Goal: Task Accomplishment & Management: Complete application form

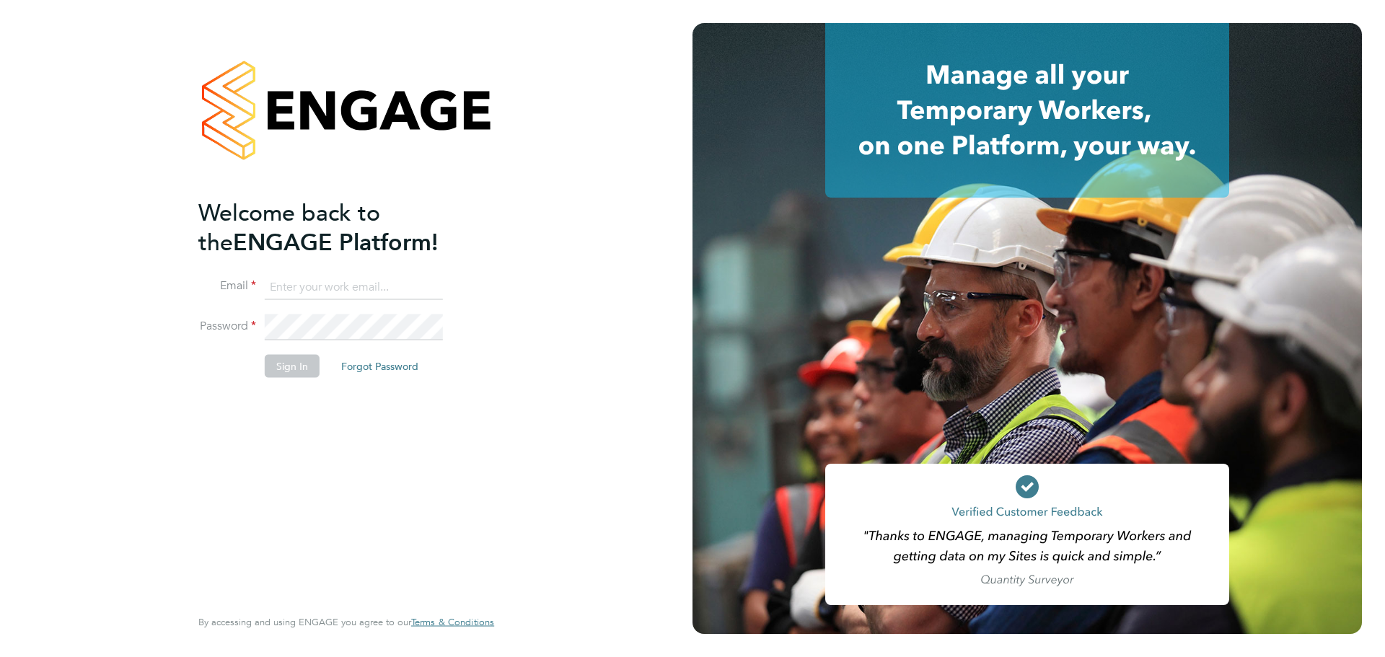
type input "graham.cracknell@nwm.uk.com"
click at [275, 373] on button "Sign In" at bounding box center [292, 365] width 55 height 23
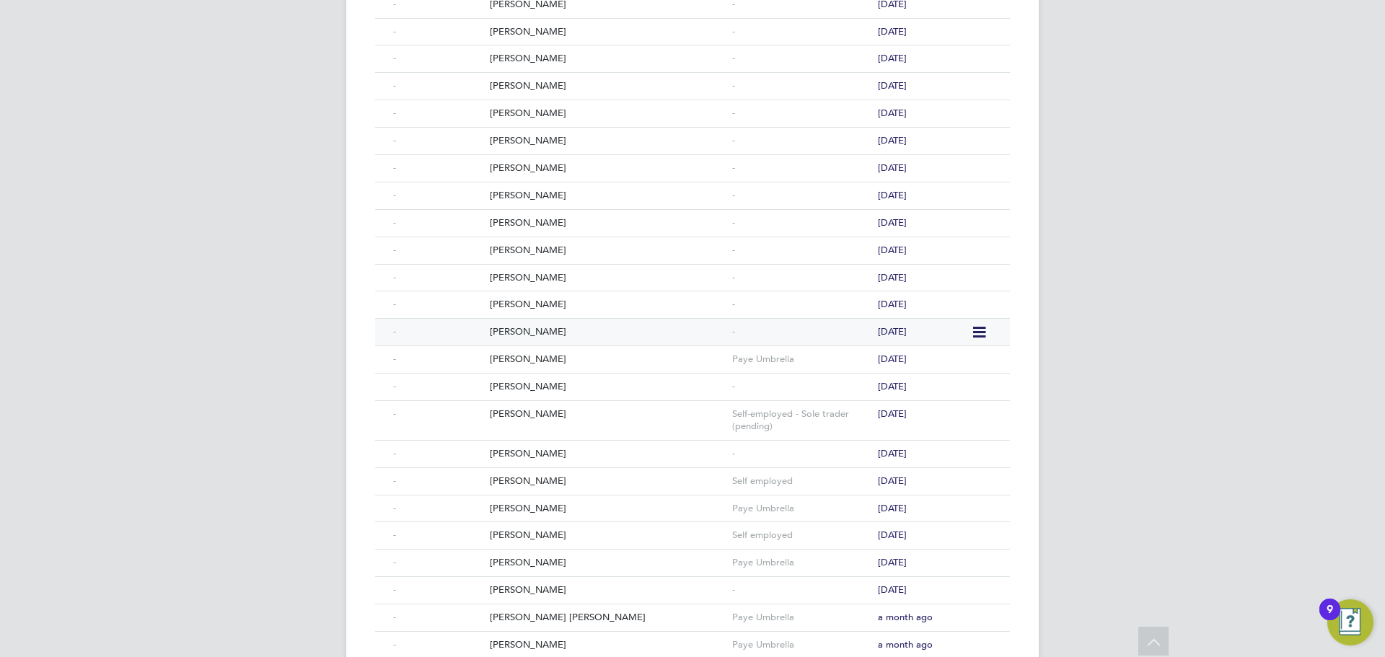
scroll to position [433, 0]
click at [556, 354] on div "[PERSON_NAME]" at bounding box center [607, 359] width 242 height 27
click at [522, 333] on div "Jeffery Davies" at bounding box center [607, 331] width 242 height 27
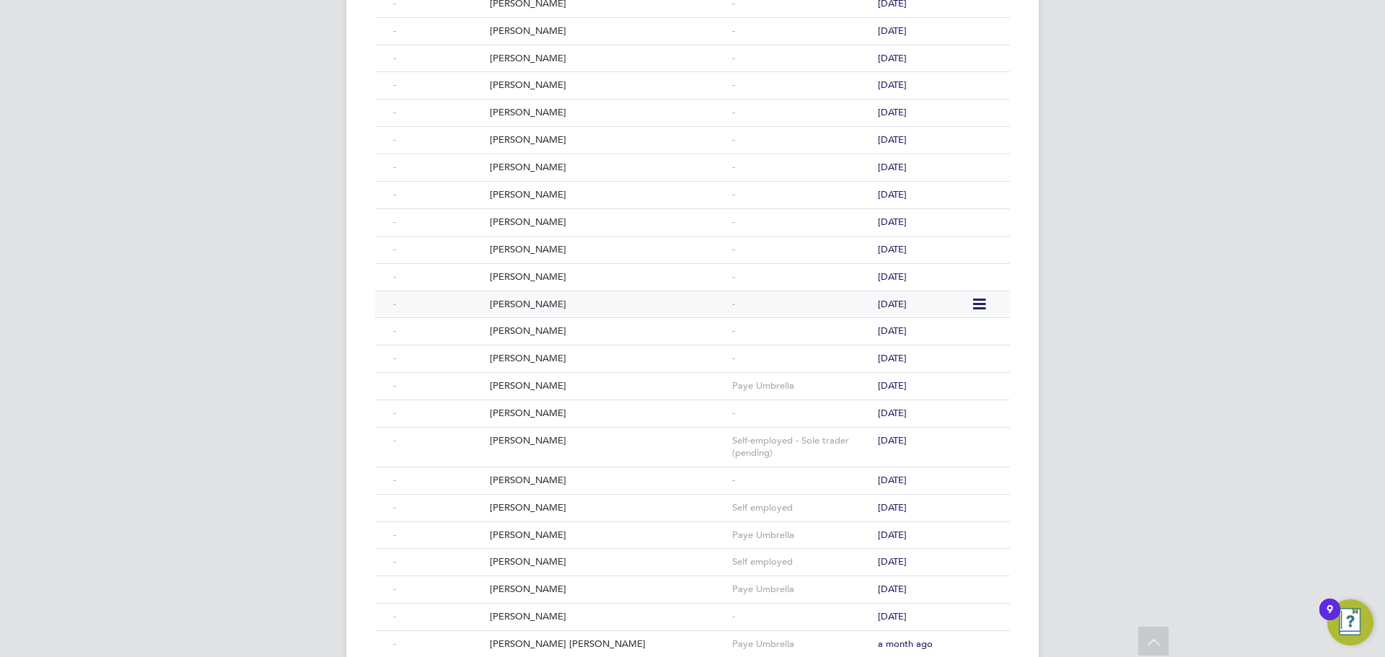
click at [530, 309] on div "Lewis Symons" at bounding box center [607, 305] width 242 height 27
click at [520, 281] on div "John Parfitt" at bounding box center [607, 277] width 242 height 27
click at [513, 251] on div "Nigel Robinson" at bounding box center [607, 250] width 242 height 27
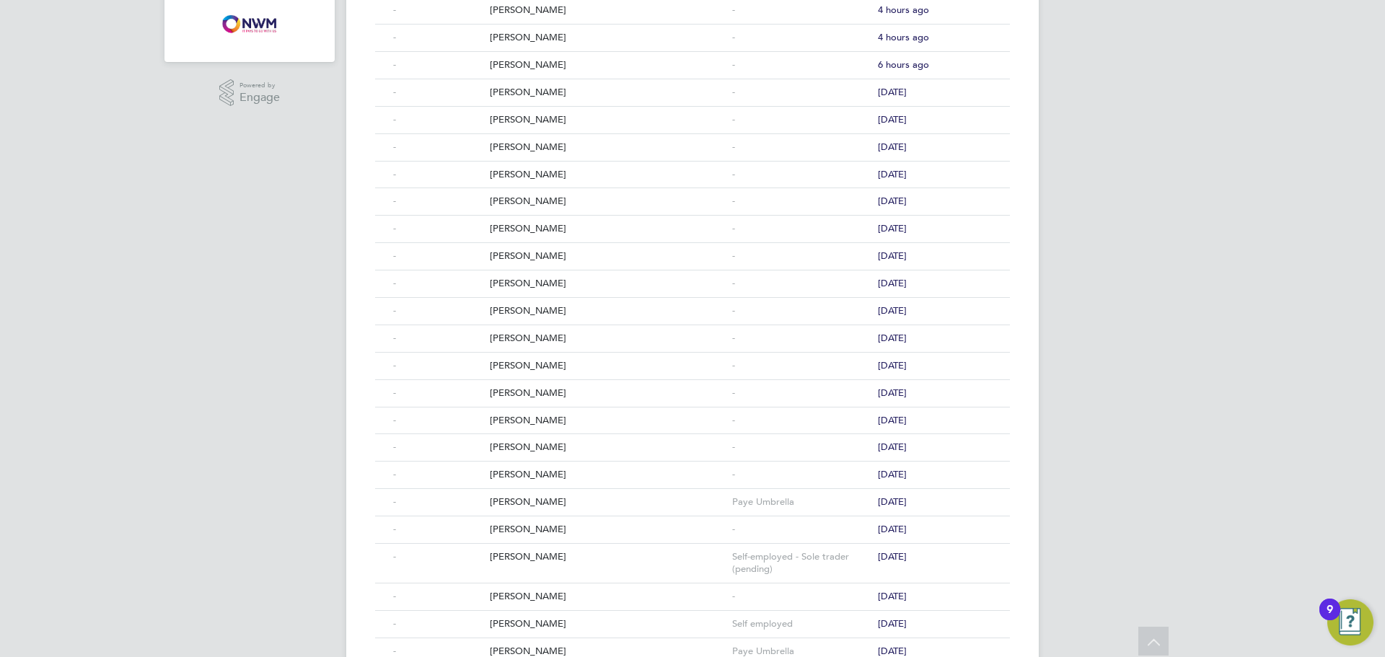
scroll to position [0, 0]
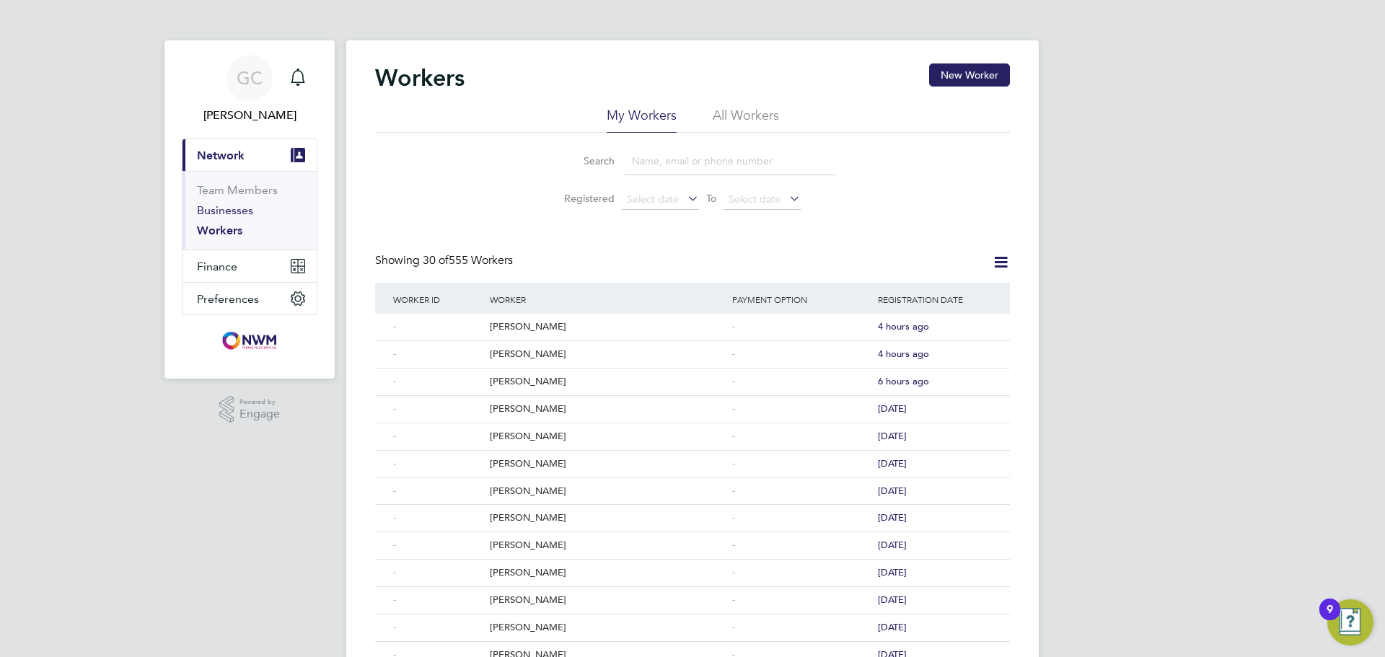
click at [220, 209] on link "Businesses" at bounding box center [225, 210] width 56 height 14
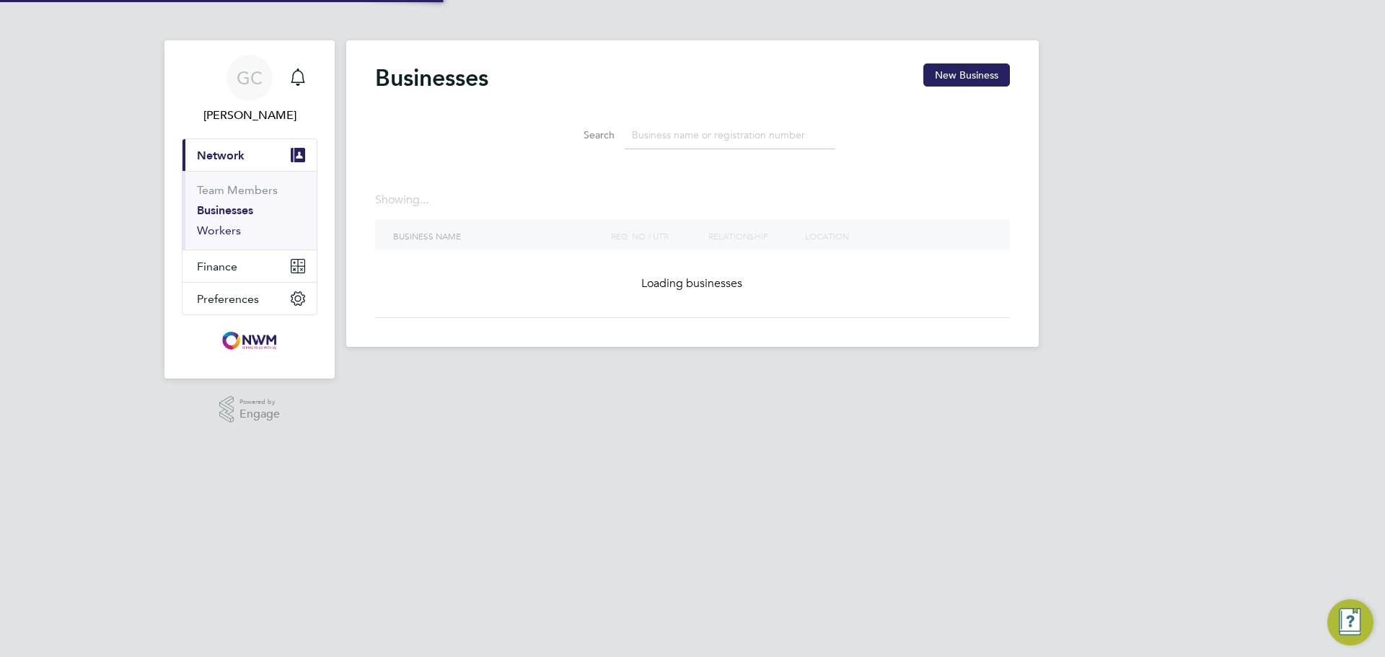
click at [220, 229] on link "Workers" at bounding box center [219, 231] width 44 height 14
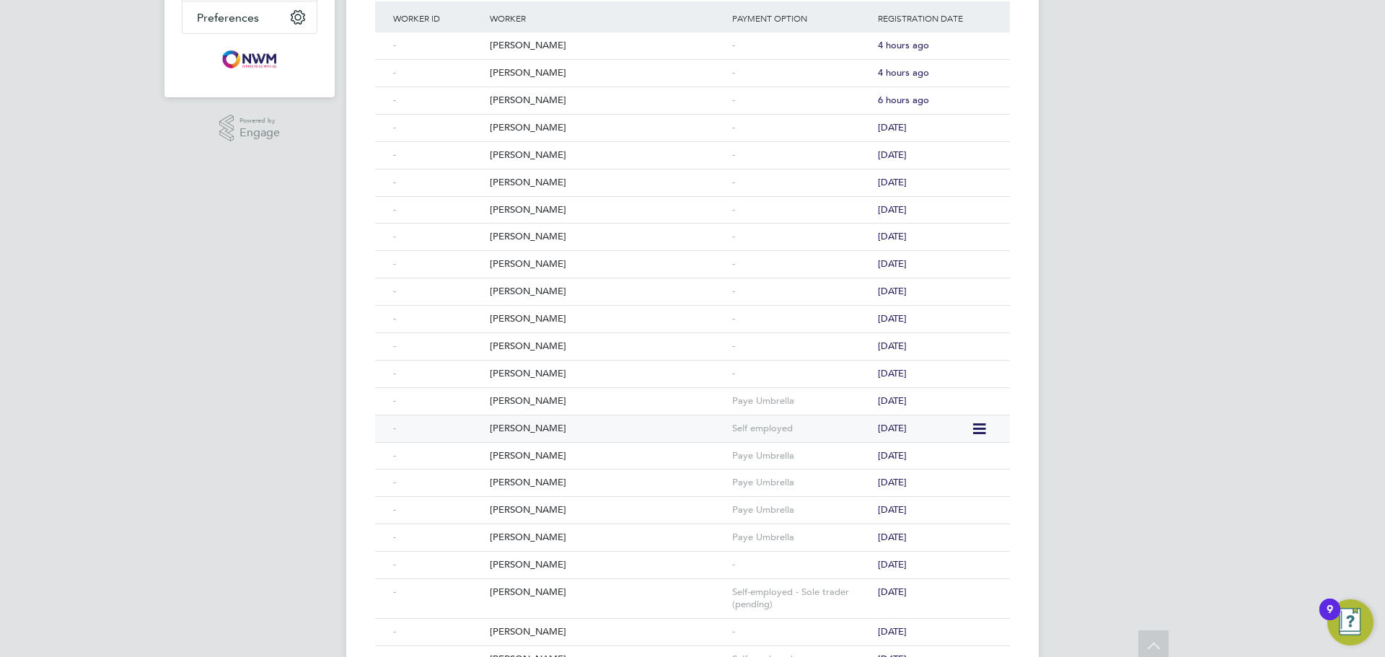
scroll to position [289, 0]
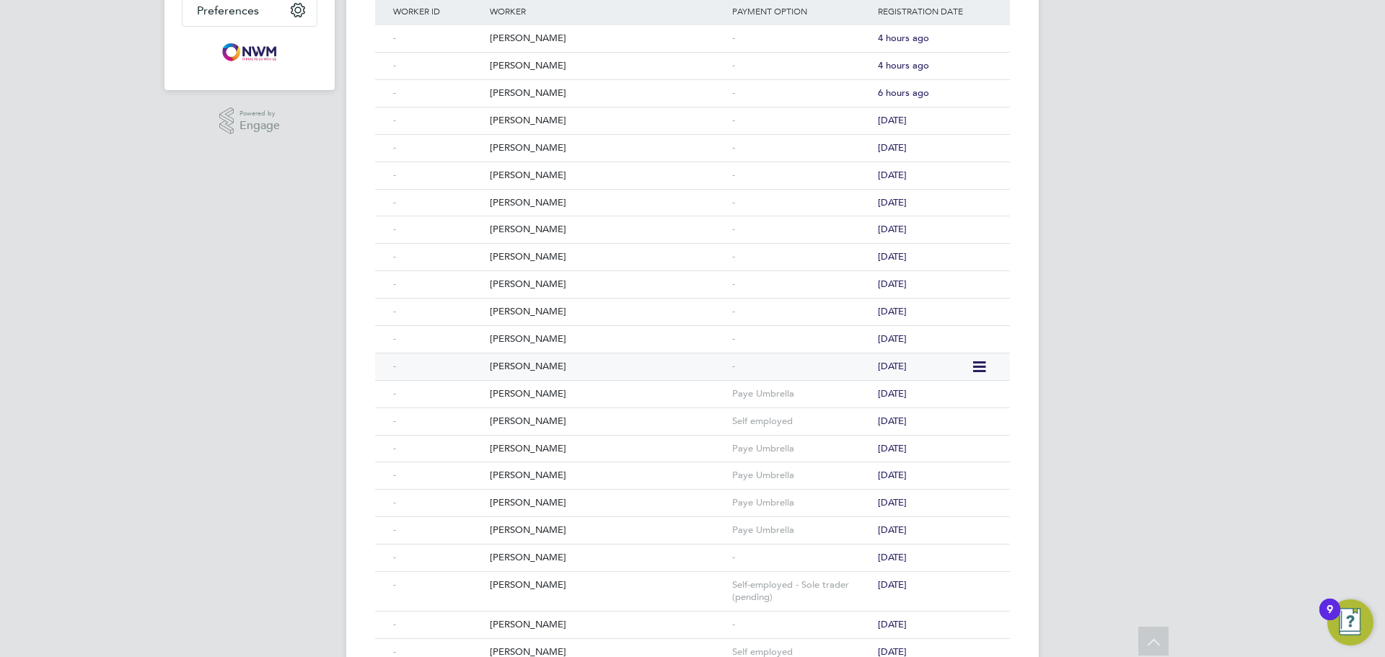
click at [530, 371] on div "Conor Hubbard" at bounding box center [607, 367] width 242 height 27
click at [509, 343] on div "Chad Griffiths" at bounding box center [607, 339] width 242 height 27
click at [518, 319] on div "Riley Davies" at bounding box center [607, 312] width 242 height 27
click at [504, 287] on div "Jack Jones" at bounding box center [607, 284] width 242 height 27
click at [521, 262] on div "Lee Philpott" at bounding box center [607, 257] width 242 height 27
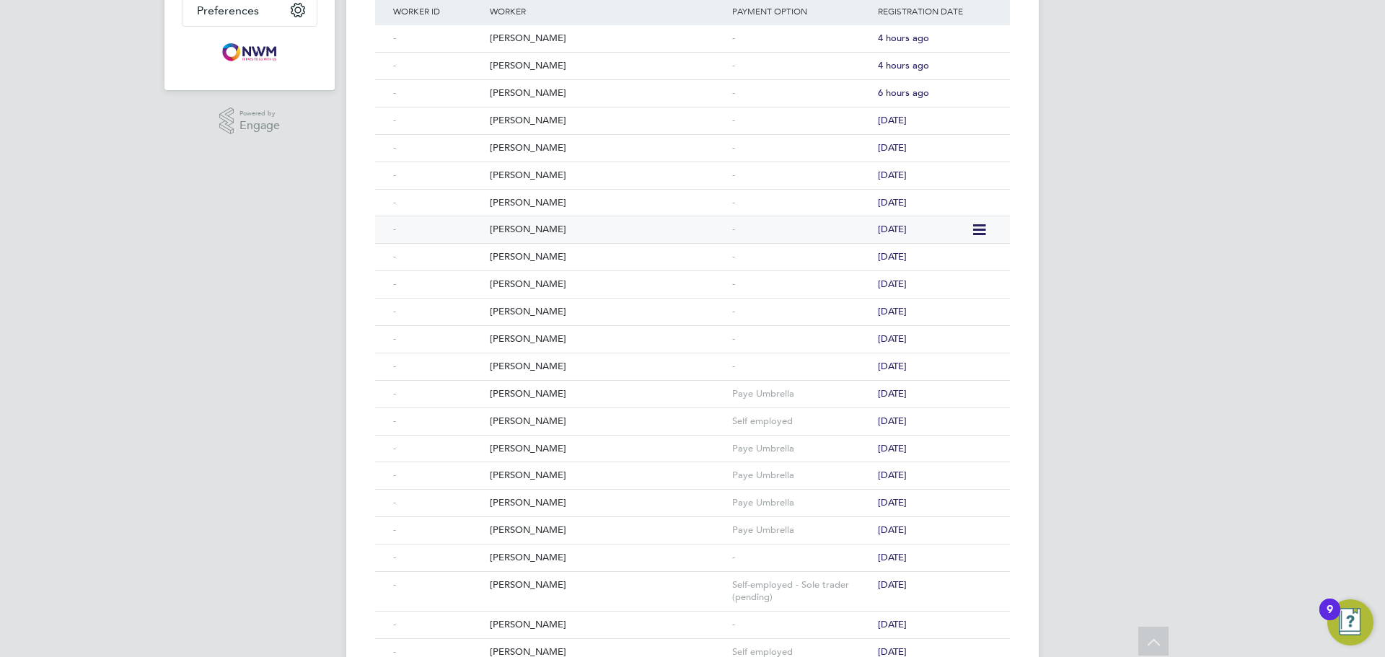
click at [512, 232] on div "Ateeq Masood" at bounding box center [607, 229] width 242 height 27
click at [516, 198] on div "Martin Rickwood" at bounding box center [607, 203] width 242 height 27
click at [523, 175] on div "Andy Maduegbuna" at bounding box center [607, 175] width 242 height 27
click at [532, 149] on div "Modestas Ceckauskas" at bounding box center [607, 148] width 242 height 27
click at [539, 120] on div "Owen Griffin" at bounding box center [607, 121] width 242 height 27
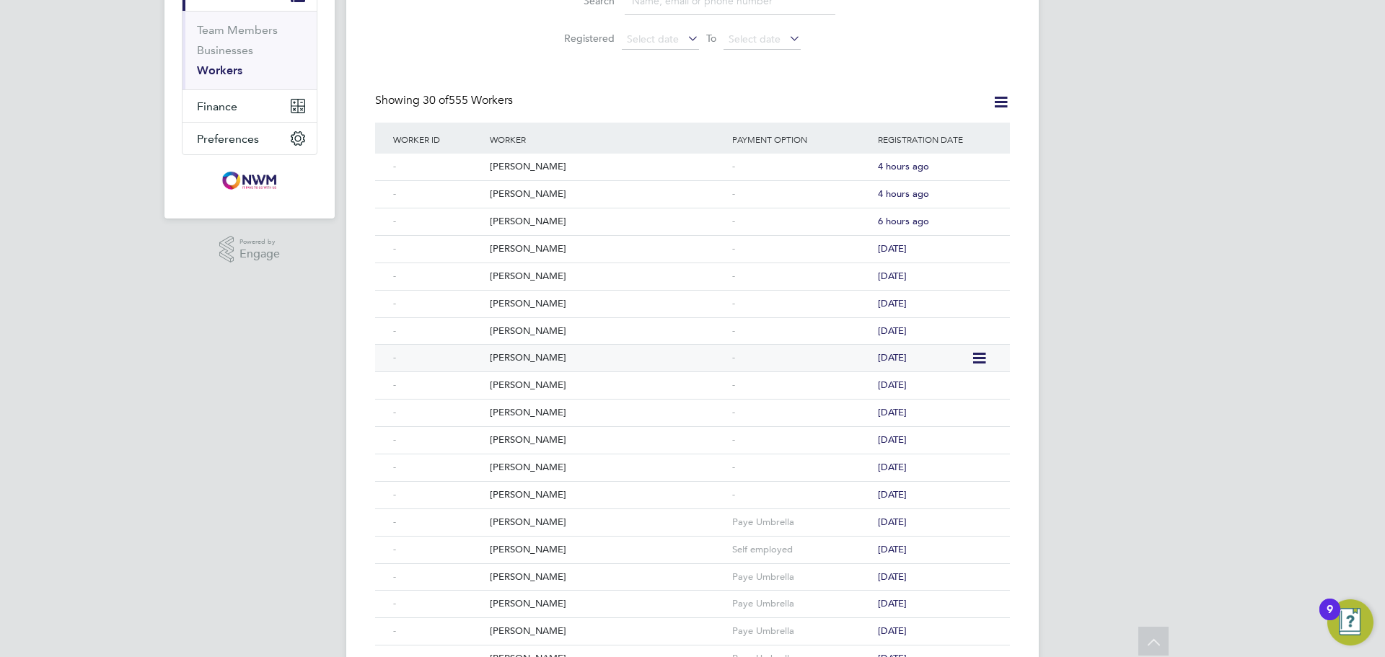
scroll to position [144, 0]
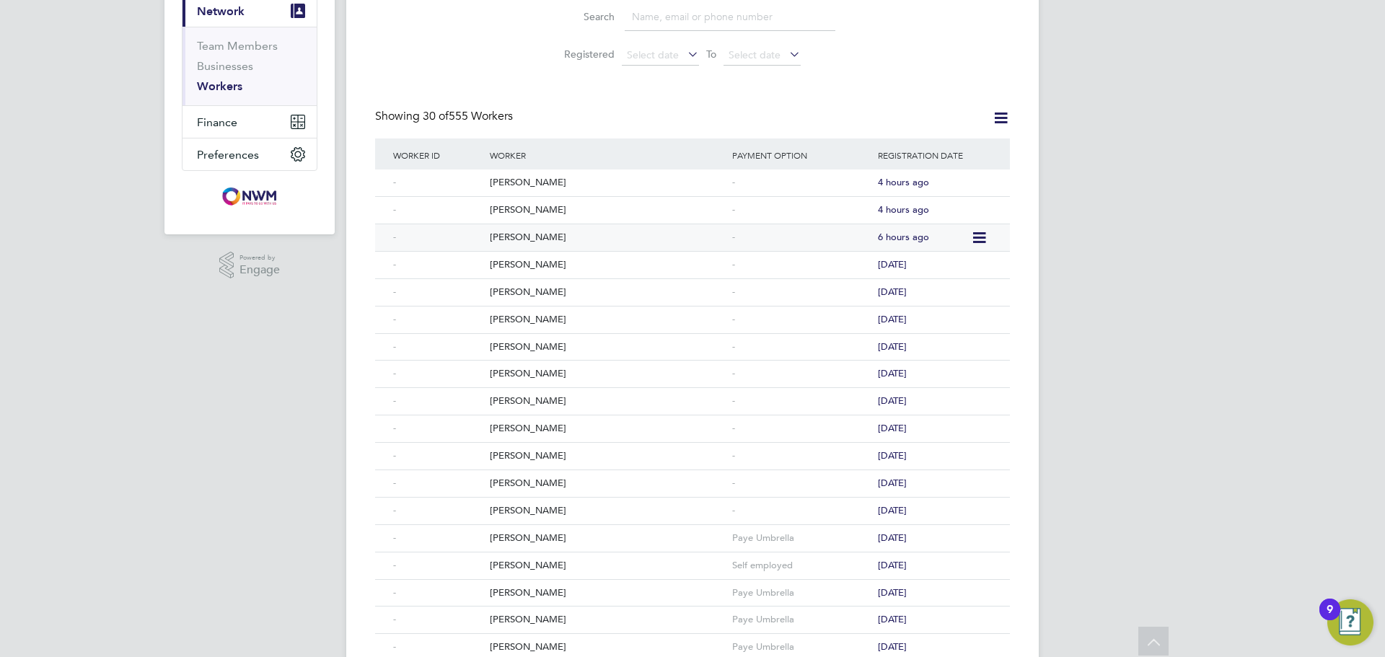
click at [530, 234] on div "Adebayo Adebowale" at bounding box center [607, 237] width 242 height 27
click at [514, 212] on div "James Guest" at bounding box center [607, 210] width 242 height 27
click at [525, 183] on div "Christopher Scarah" at bounding box center [607, 183] width 242 height 27
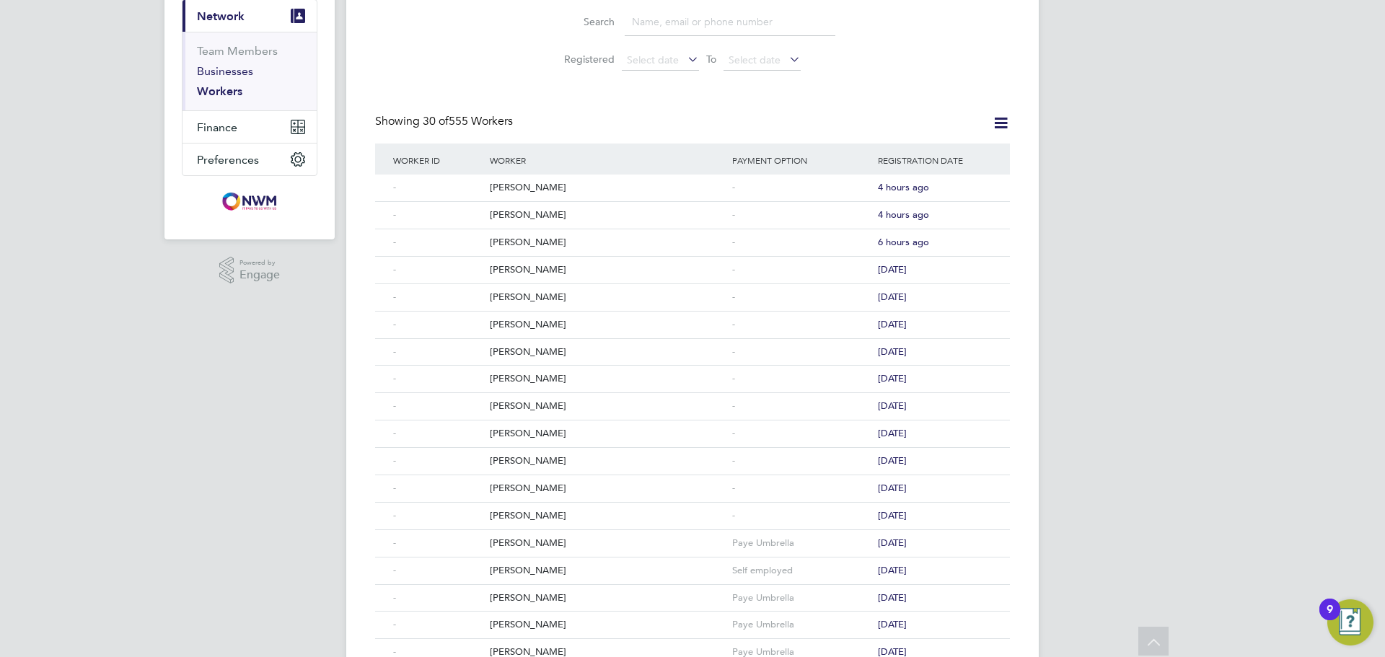
click at [218, 76] on link "Businesses" at bounding box center [225, 71] width 56 height 14
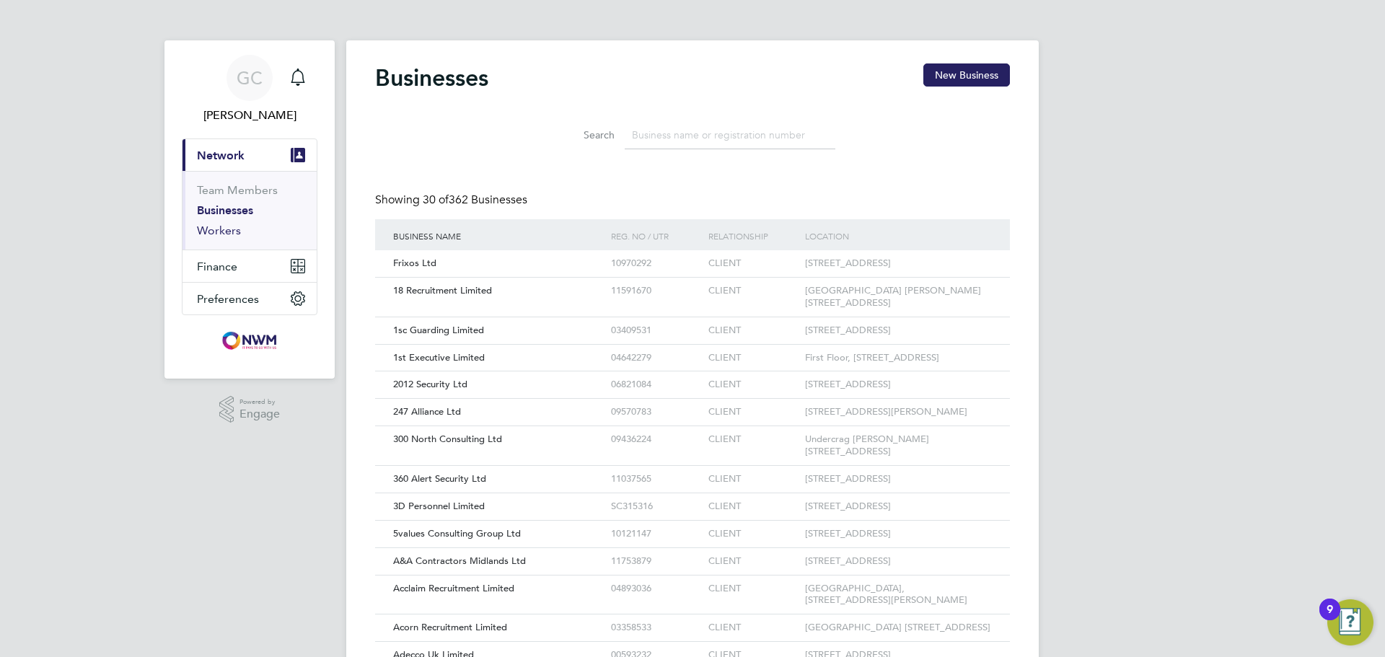
click at [219, 224] on link "Workers" at bounding box center [219, 231] width 44 height 14
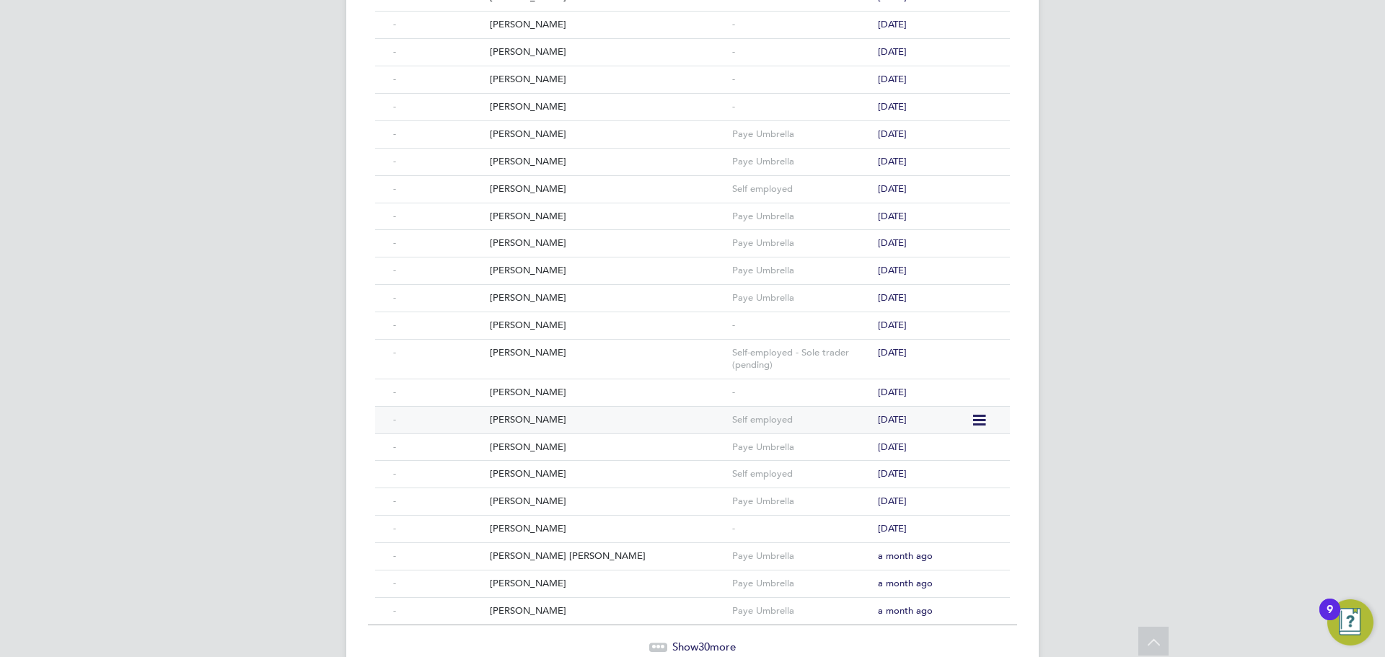
scroll to position [572, 0]
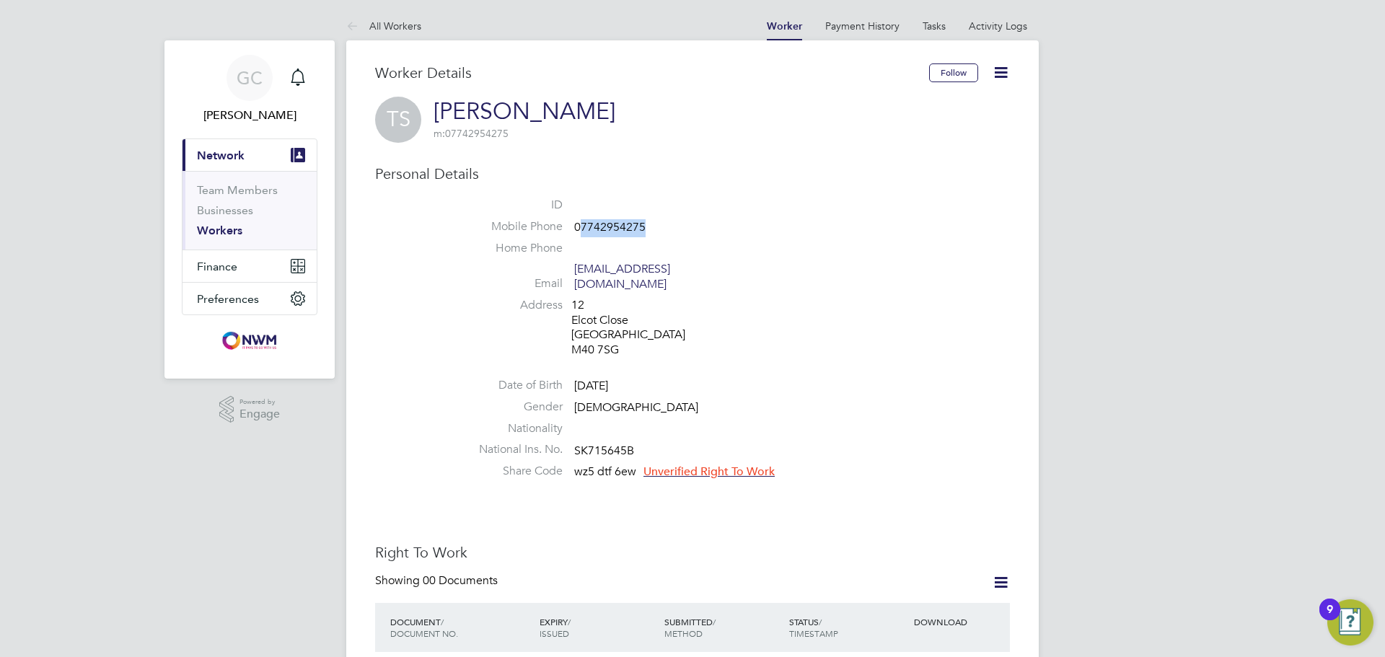
drag, startPoint x: 644, startPoint y: 227, endPoint x: 582, endPoint y: 228, distance: 62.1
click at [582, 228] on span "07742954275" at bounding box center [609, 227] width 71 height 14
copy span "7742954275"
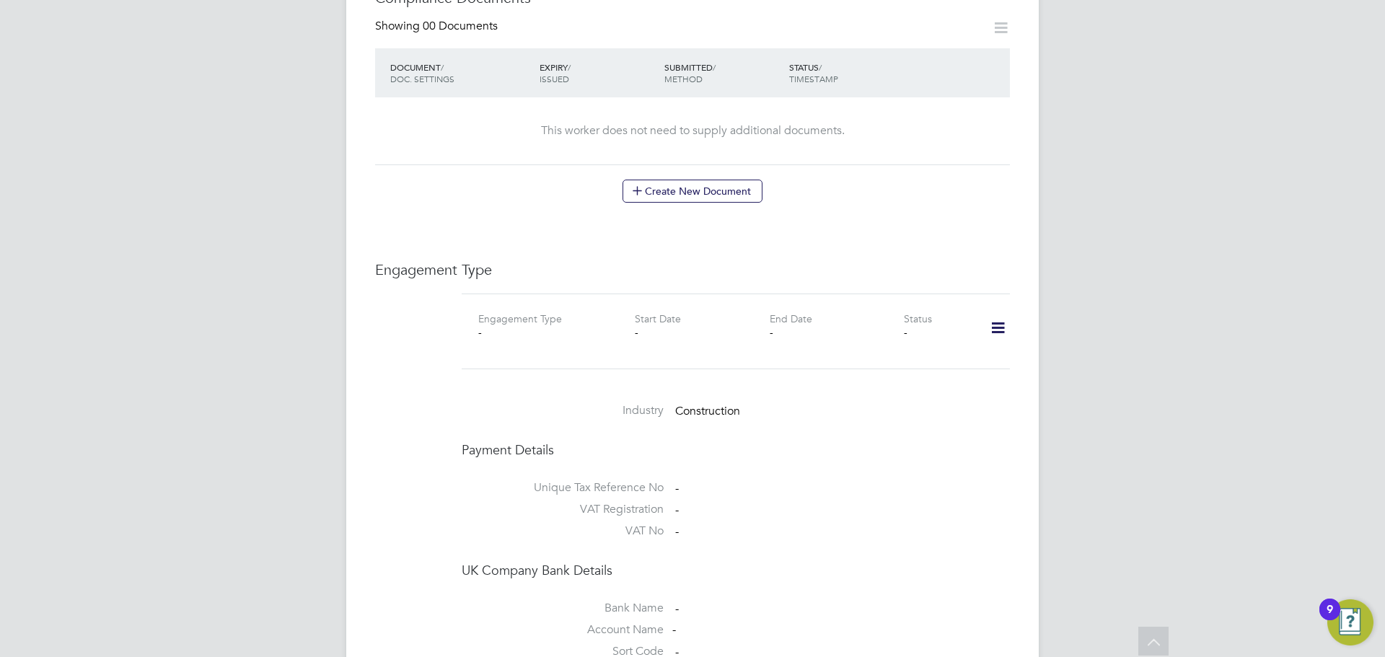
scroll to position [794, 0]
click at [990, 314] on icon at bounding box center [998, 323] width 25 height 33
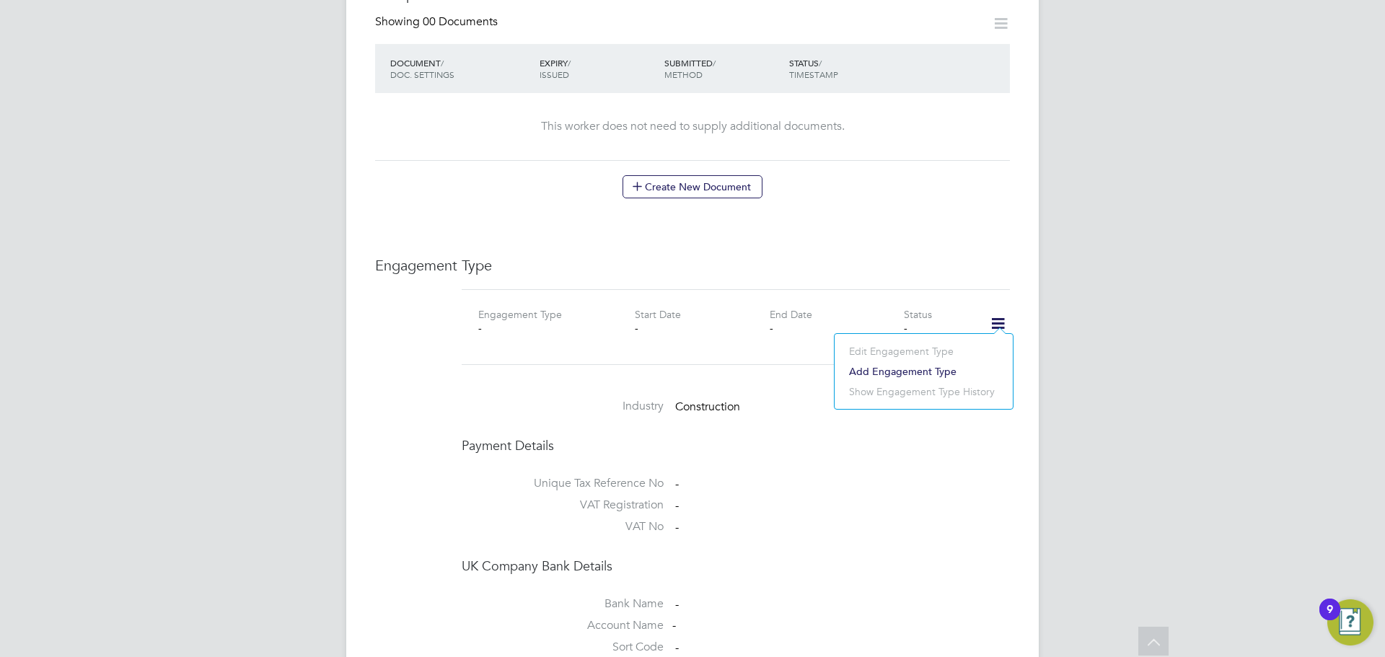
click at [889, 373] on li "Add Engagement Type" at bounding box center [924, 371] width 164 height 20
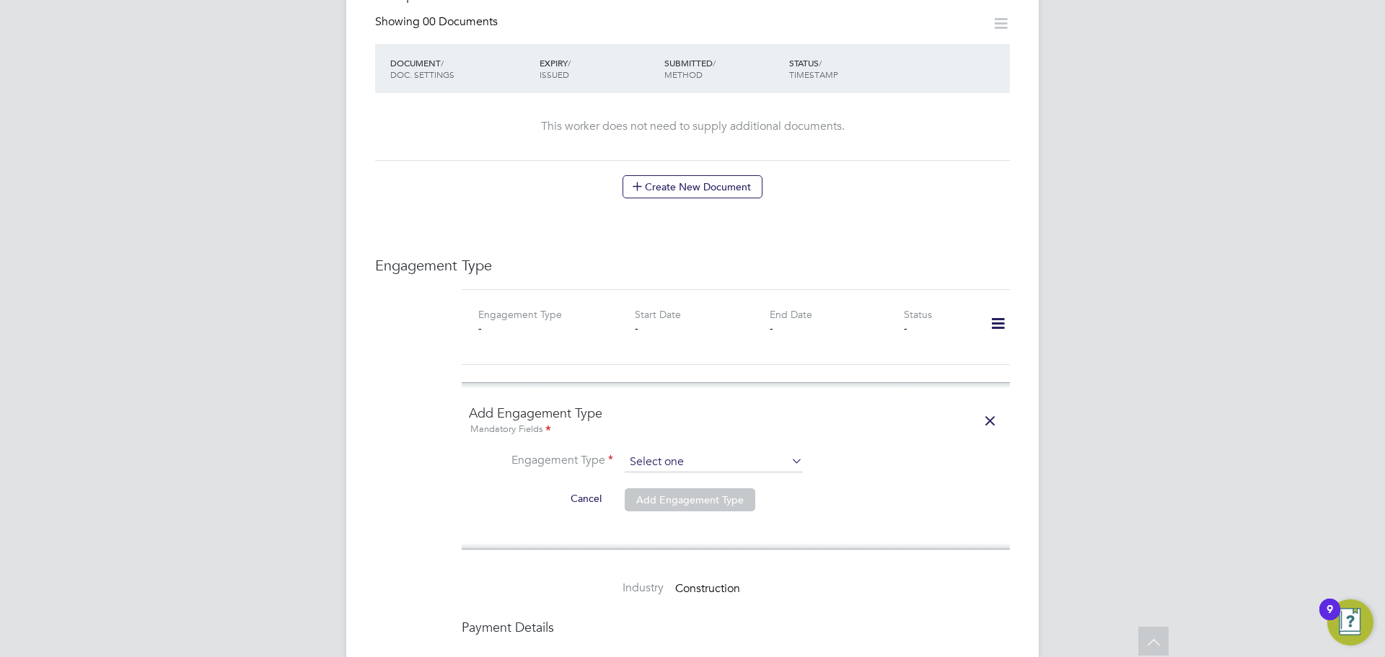
click at [657, 453] on input at bounding box center [714, 462] width 178 height 20
click at [653, 491] on li "PAYE Direct" at bounding box center [714, 489] width 180 height 21
type input "PAYE Direct"
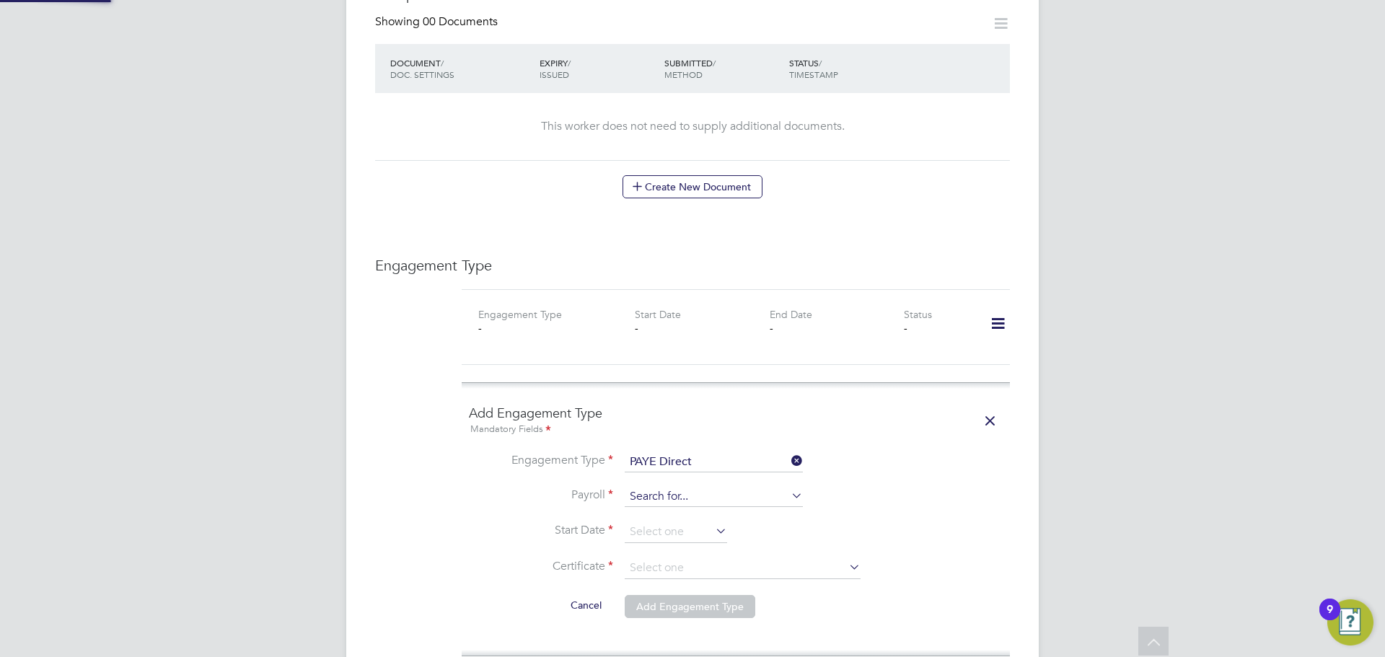
click at [652, 487] on input at bounding box center [714, 497] width 178 height 20
click at [654, 501] on li "Paye Umbrella" at bounding box center [714, 503] width 180 height 21
type input "Paye Umbrella"
click at [652, 522] on input at bounding box center [676, 533] width 102 height 22
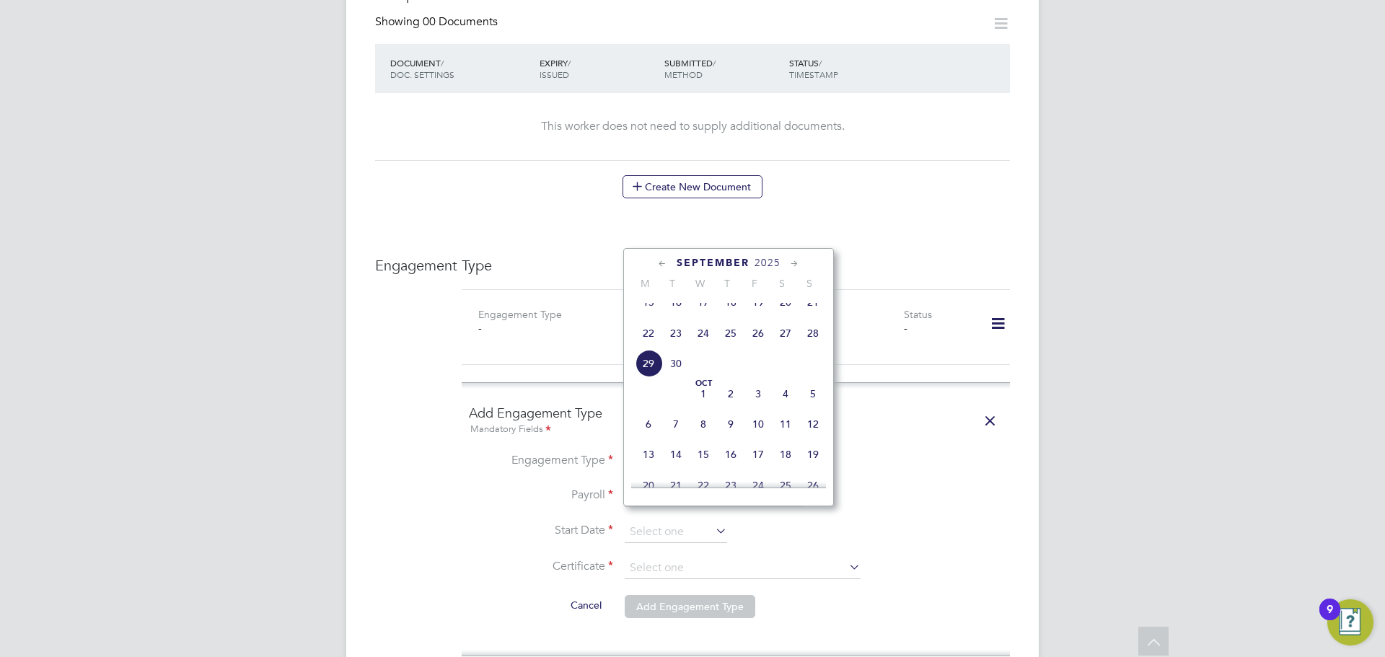
click at [654, 341] on span "22" at bounding box center [648, 333] width 27 height 27
type input "22 Sep 2025"
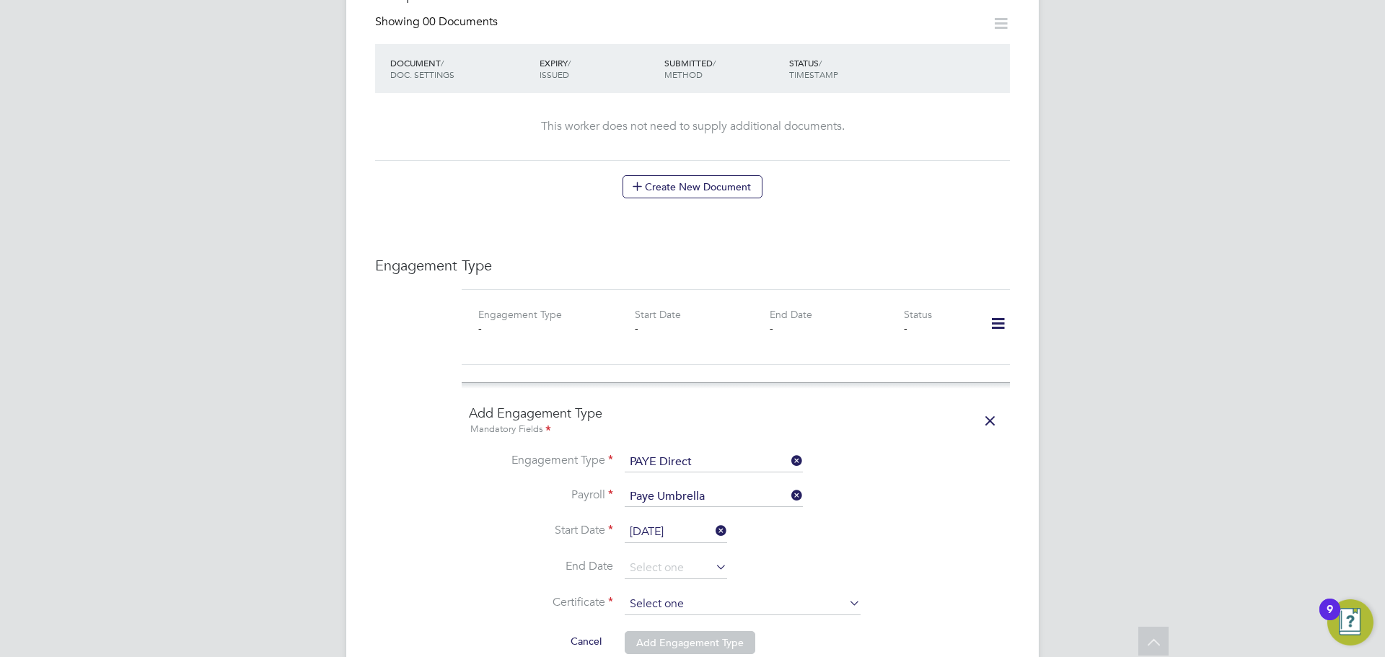
click at [696, 594] on input at bounding box center [743, 605] width 236 height 22
click at [678, 644] on li "Don't know" at bounding box center [742, 648] width 237 height 19
type input "Don't know"
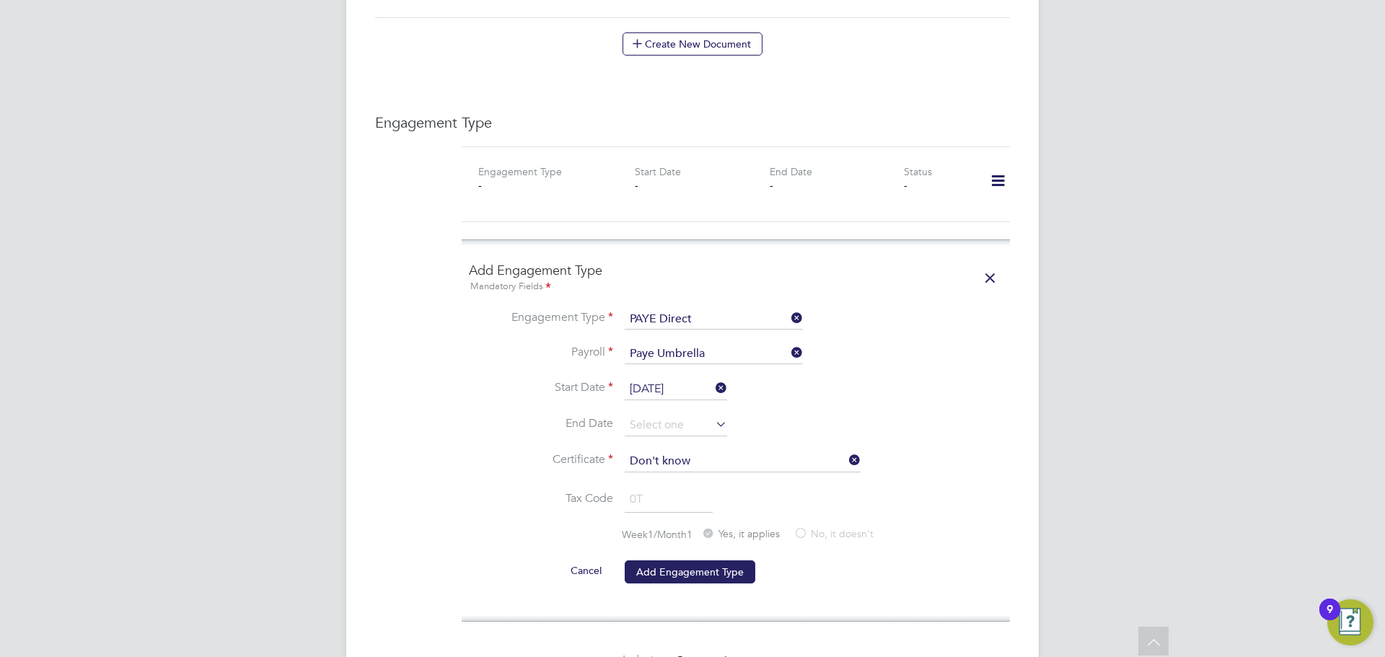
scroll to position [938, 0]
click at [680, 561] on button "Add Engagement Type" at bounding box center [690, 570] width 131 height 23
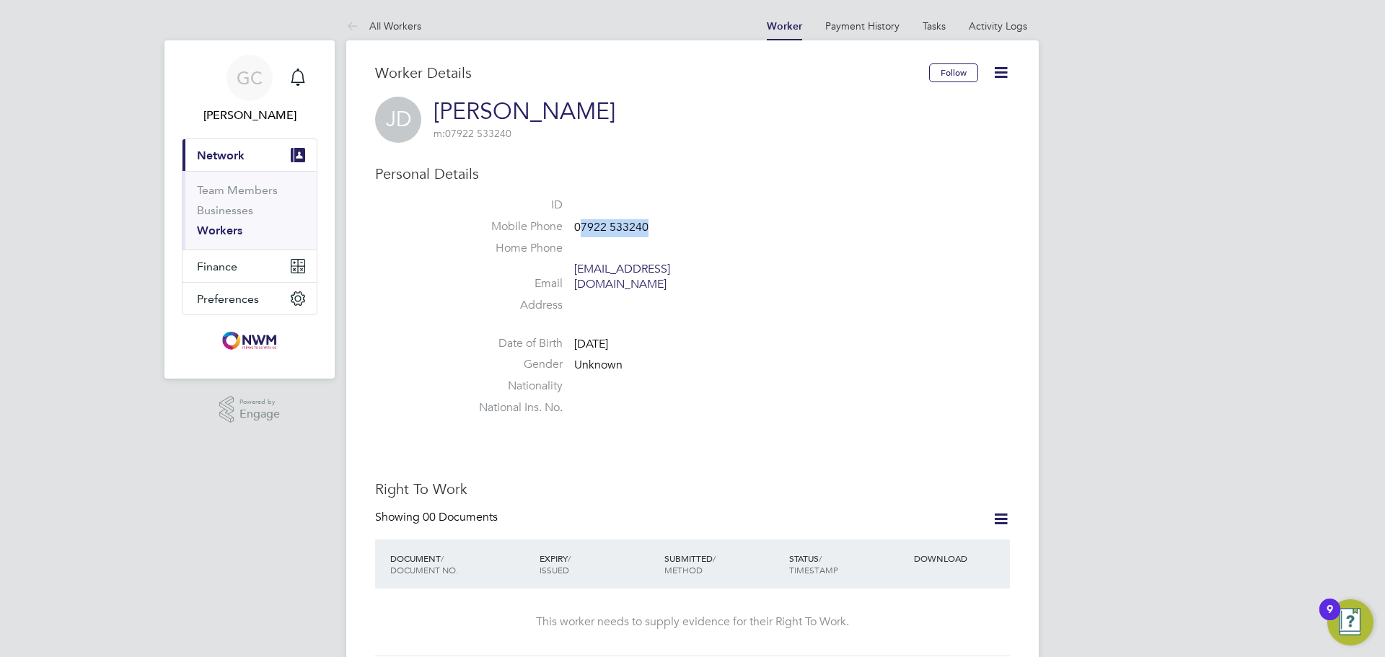
drag, startPoint x: 653, startPoint y: 229, endPoint x: 582, endPoint y: 230, distance: 70.7
click at [582, 230] on li "Mobile Phone 07922 533240" at bounding box center [736, 230] width 548 height 22
copy span "7922 533240"
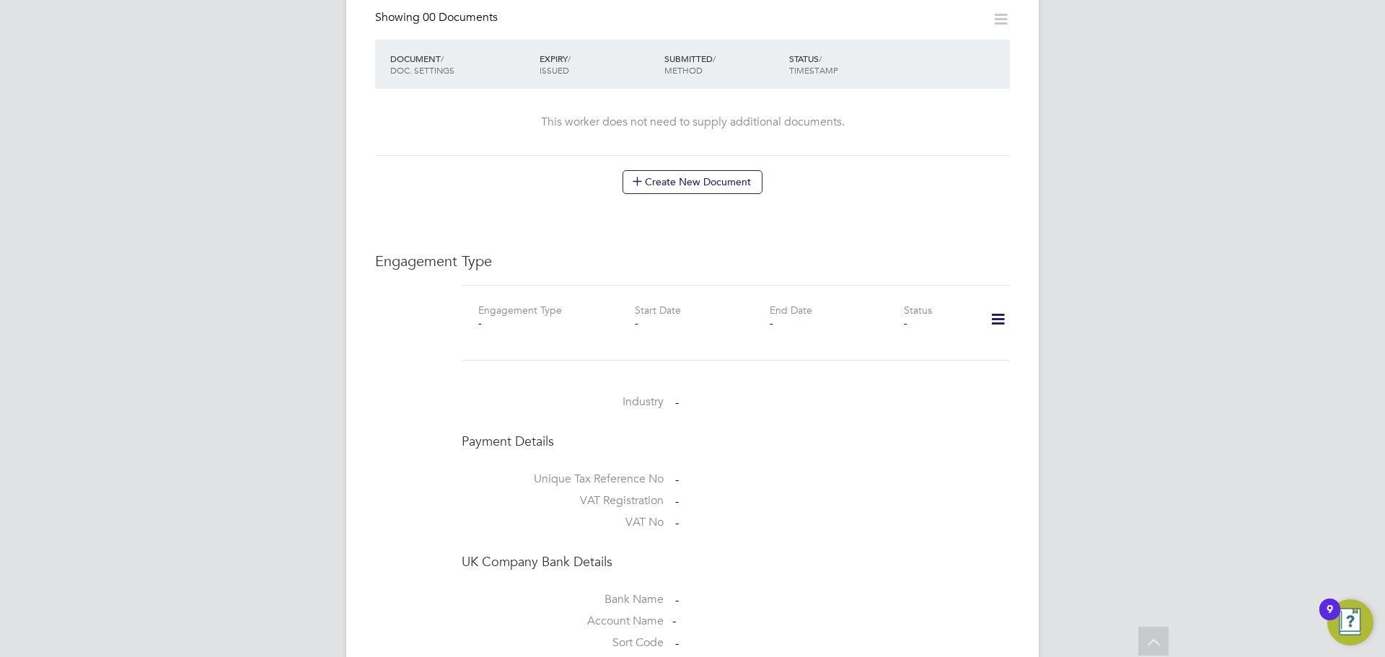
scroll to position [794, 0]
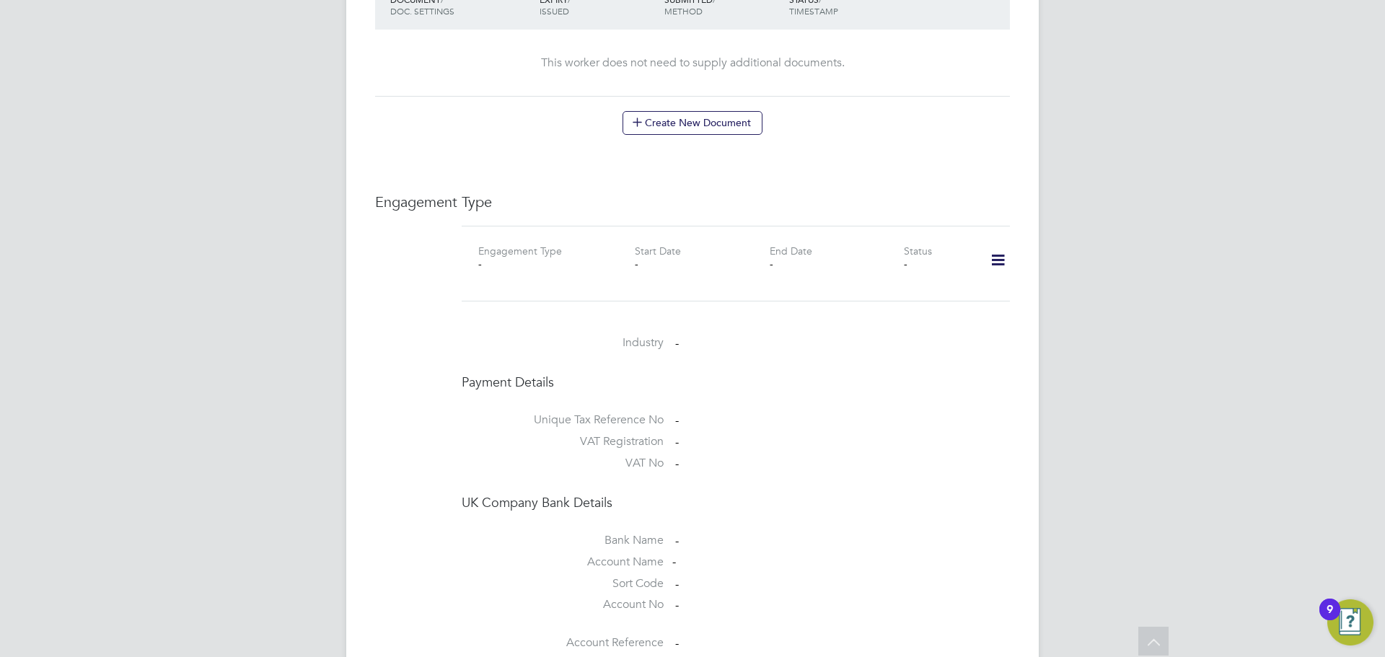
click at [997, 245] on icon at bounding box center [998, 260] width 25 height 33
click at [939, 307] on li "Add Engagement Type" at bounding box center [924, 308] width 164 height 20
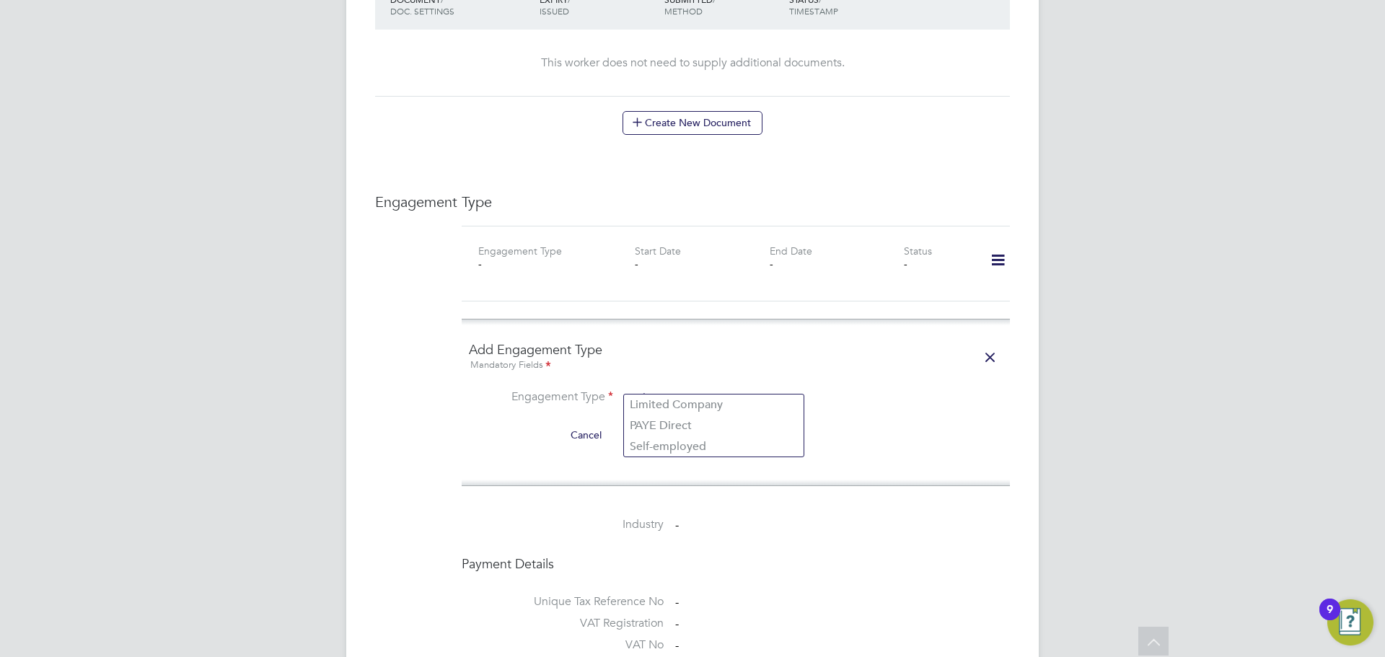
click at [670, 389] on input at bounding box center [714, 399] width 178 height 20
click at [665, 423] on li "PAYE Direct" at bounding box center [714, 426] width 180 height 21
type input "PAYE Direct"
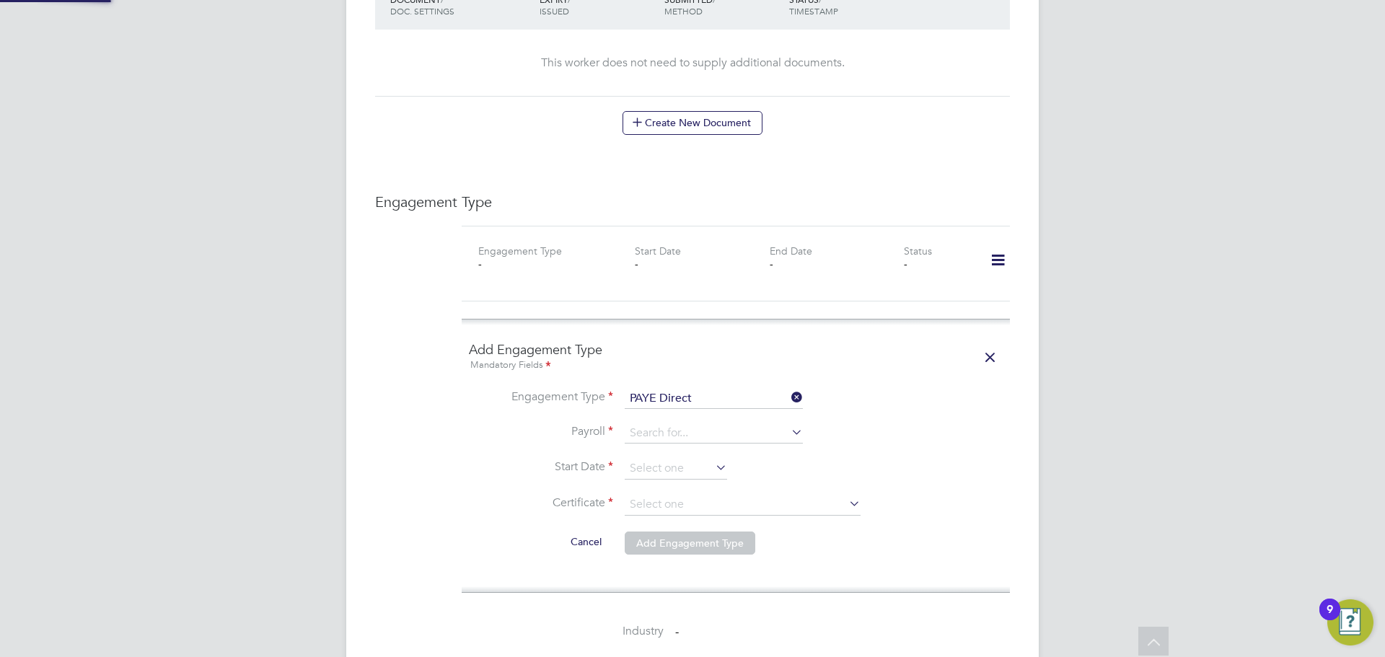
click at [665, 407] on li "Engagement Type PAYE Direct" at bounding box center [736, 406] width 534 height 35
click at [666, 424] on input at bounding box center [714, 434] width 178 height 20
click at [670, 439] on li "Paye Umbrella" at bounding box center [714, 439] width 180 height 21
type input "Paye Umbrella"
click at [668, 458] on input at bounding box center [676, 469] width 102 height 22
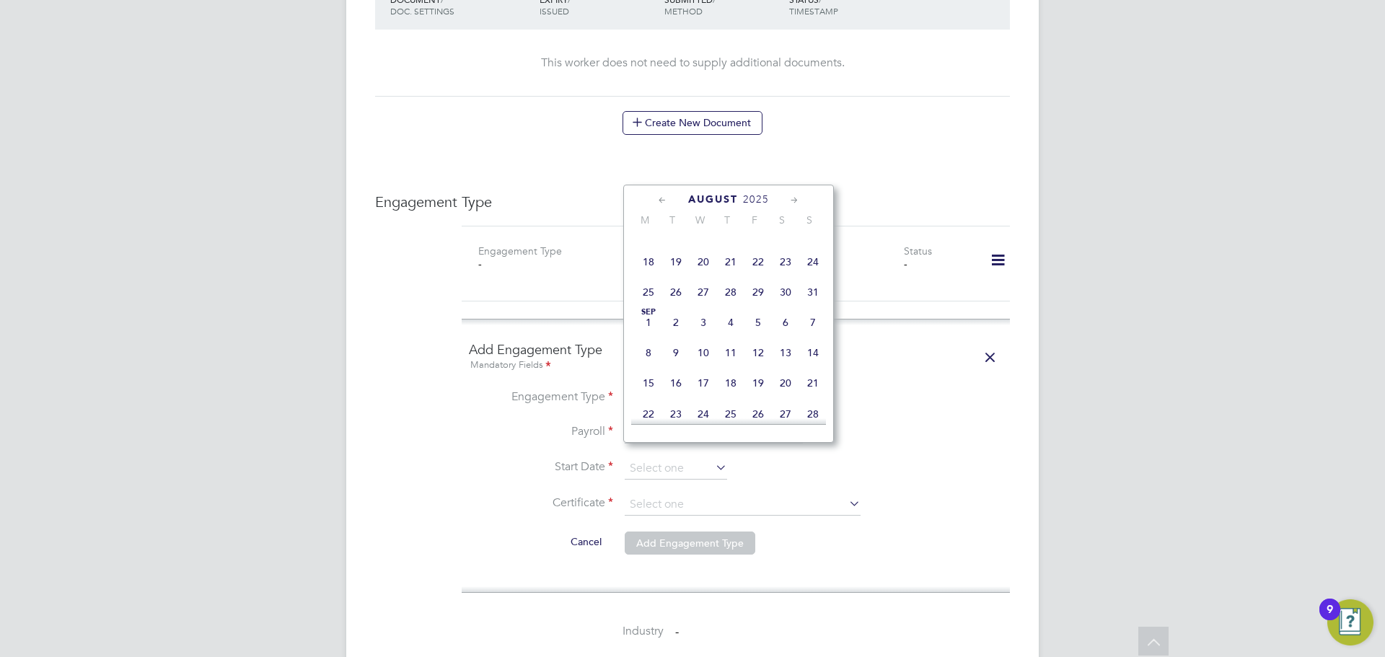
scroll to position [346, 0]
click at [815, 314] on span "17" at bounding box center [812, 302] width 27 height 27
type input "17 Aug 2025"
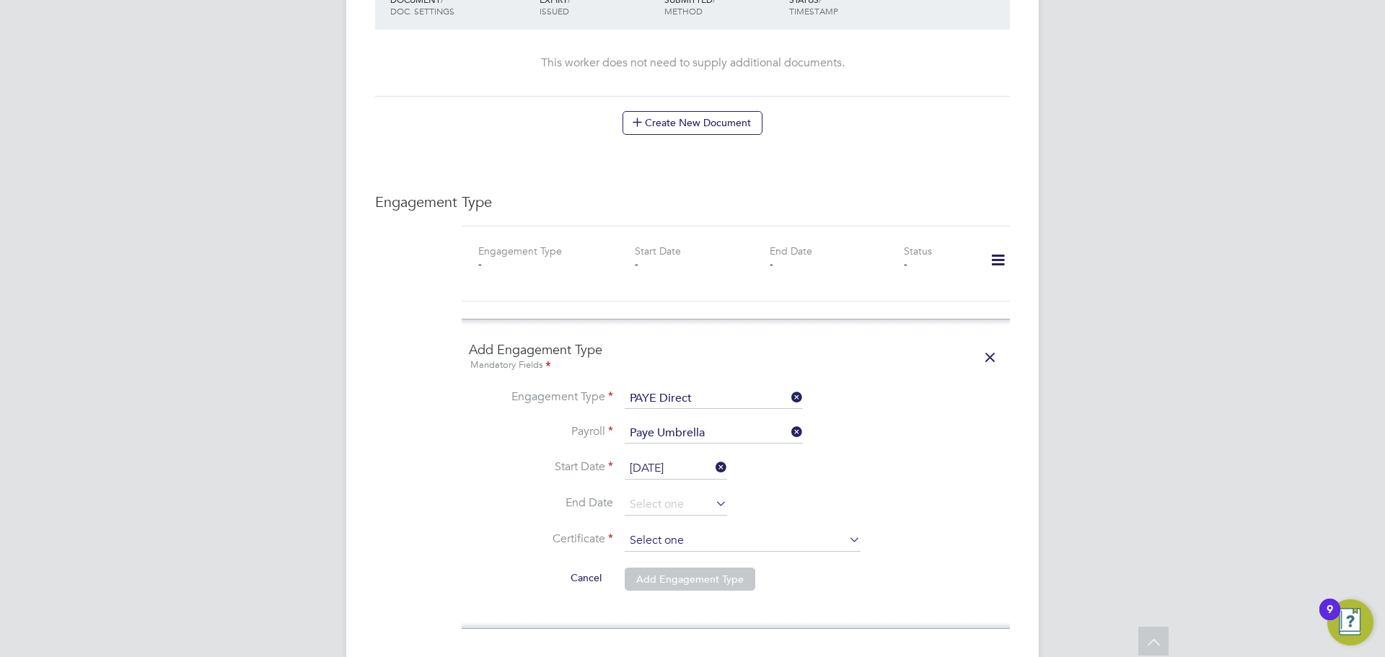
click at [708, 532] on input at bounding box center [743, 541] width 236 height 22
click at [678, 583] on li "Don't know" at bounding box center [742, 584] width 237 height 19
type input "Don't know"
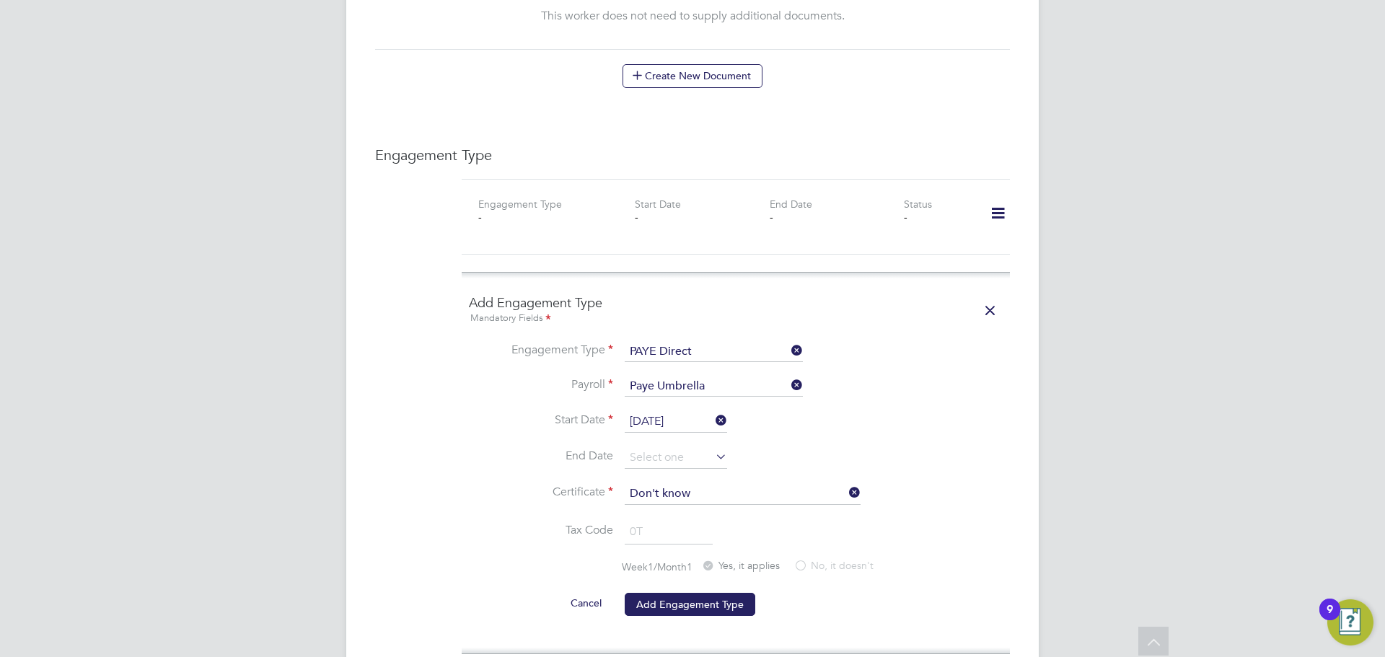
scroll to position [866, 0]
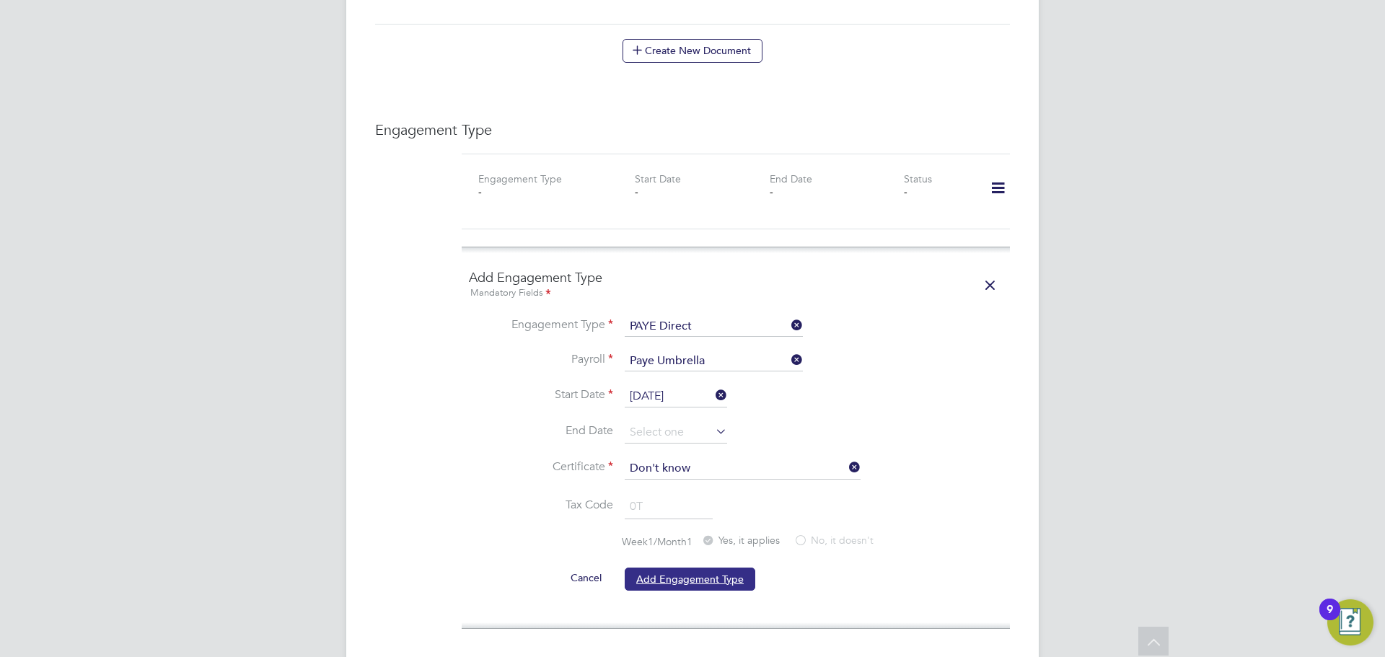
click at [724, 571] on button "Add Engagement Type" at bounding box center [690, 579] width 131 height 23
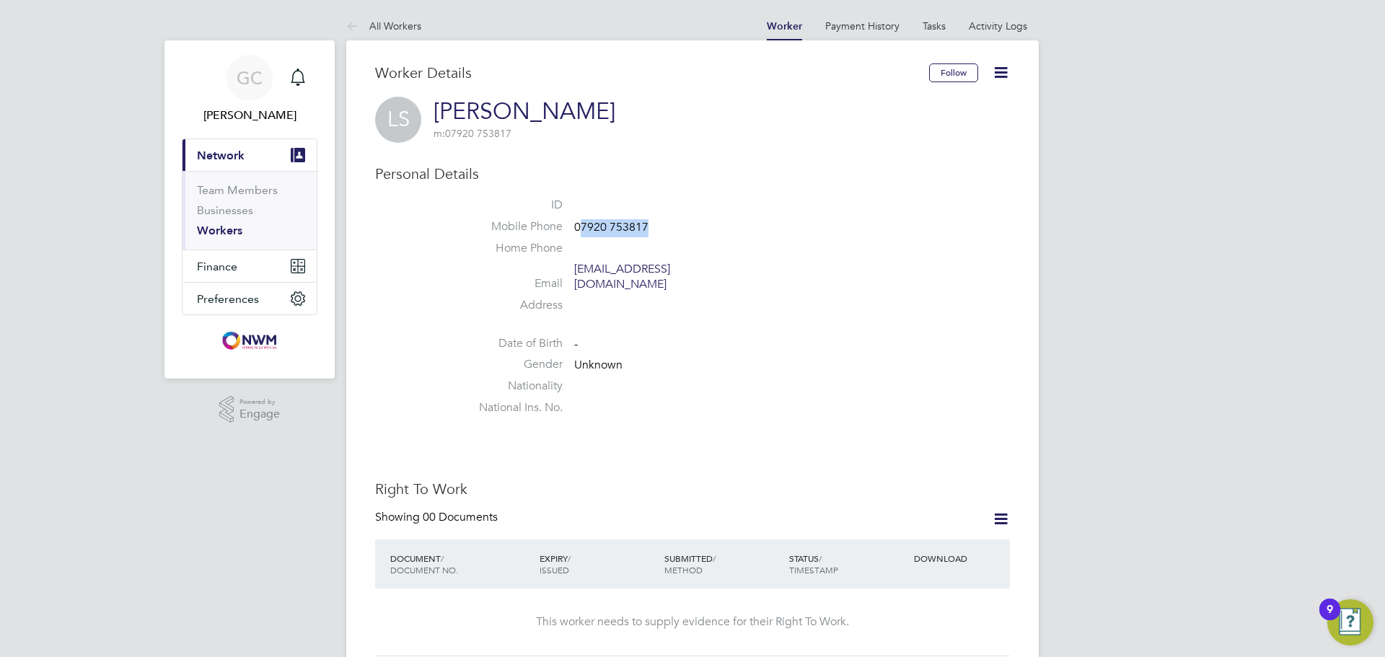
drag, startPoint x: 651, startPoint y: 226, endPoint x: 583, endPoint y: 224, distance: 67.9
click at [583, 224] on li "Mobile Phone [PHONE_NUMBER]" at bounding box center [736, 230] width 548 height 22
copy span "7920 753817"
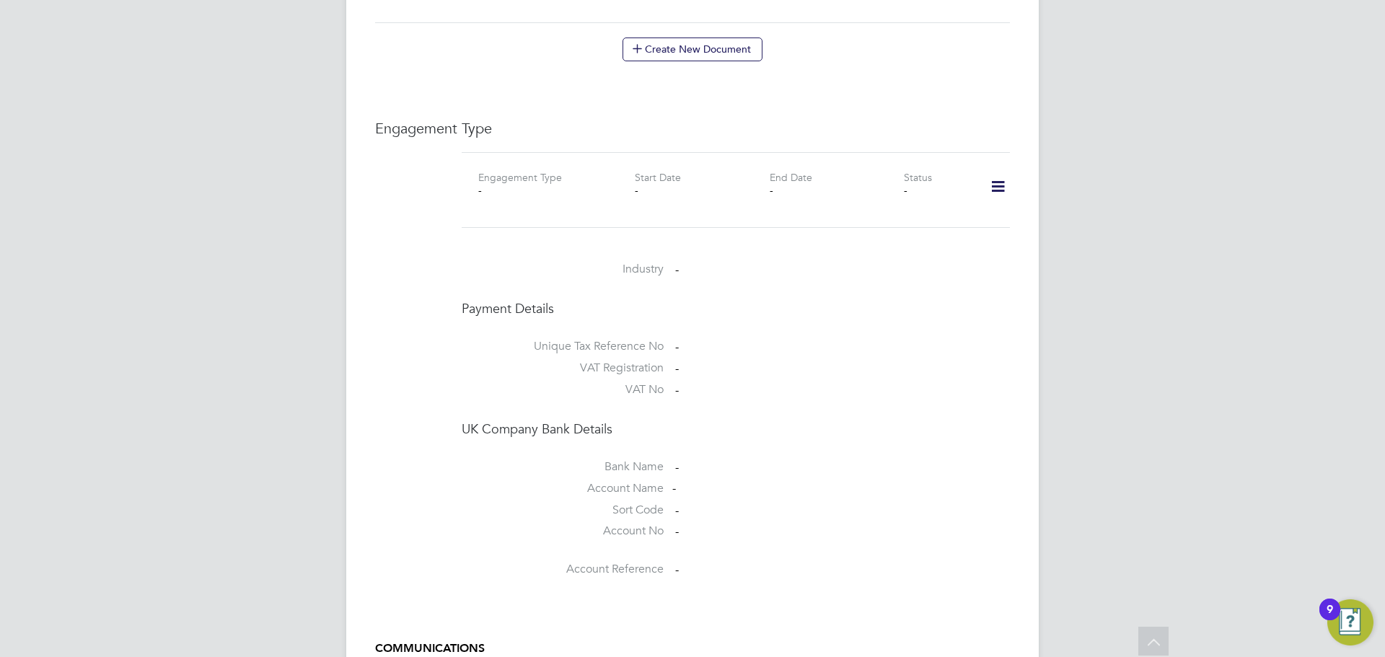
scroll to position [866, 0]
click at [1002, 178] on icon at bounding box center [998, 188] width 25 height 33
click at [893, 232] on li "Add Engagement Type" at bounding box center [924, 236] width 164 height 20
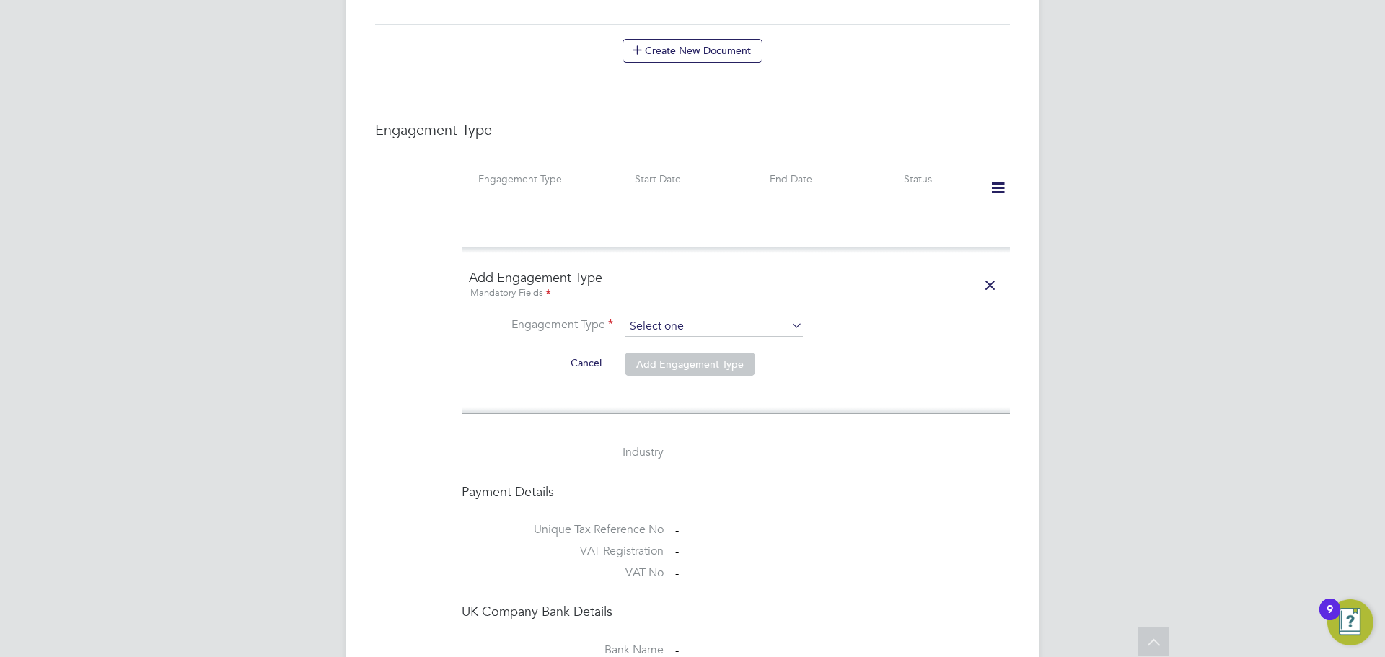
click at [675, 320] on input at bounding box center [714, 327] width 178 height 20
click at [671, 349] on li "PAYE Direct" at bounding box center [714, 353] width 180 height 21
type input "PAYE Direct"
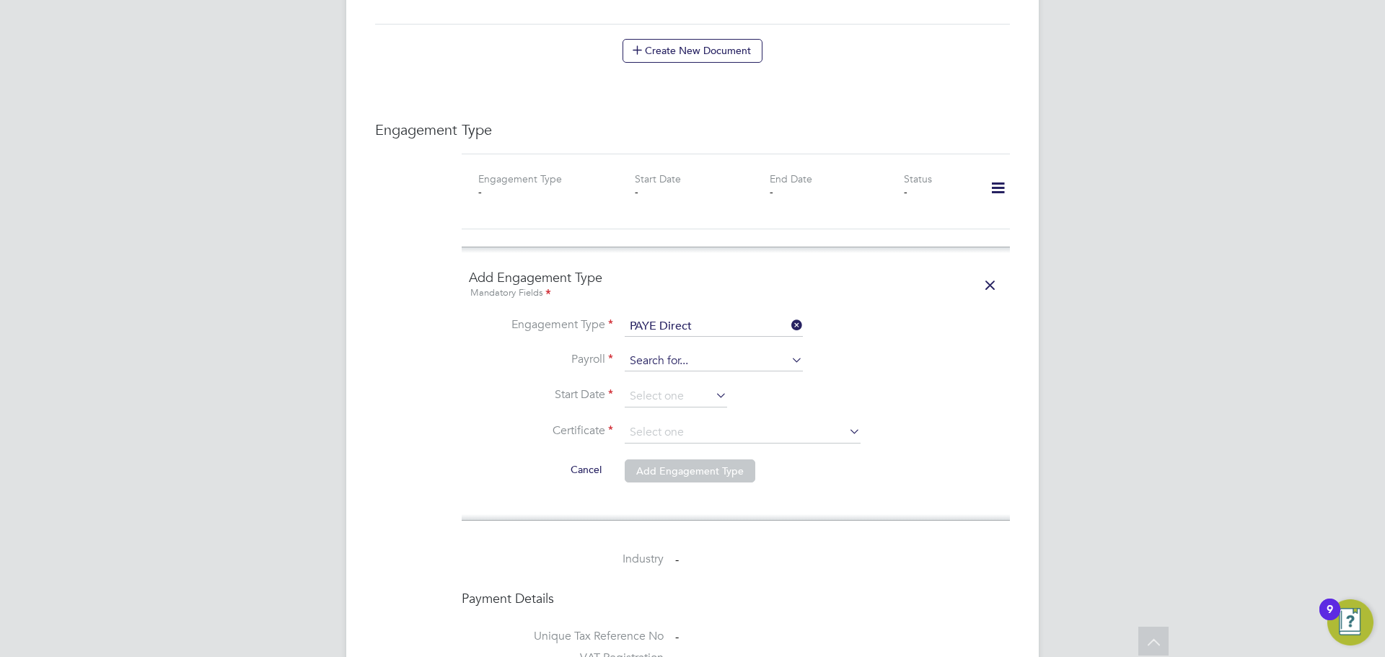
click at [653, 351] on input at bounding box center [714, 361] width 178 height 20
click at [657, 369] on li "Paye Umbrella" at bounding box center [714, 367] width 180 height 21
type input "Paye Umbrella"
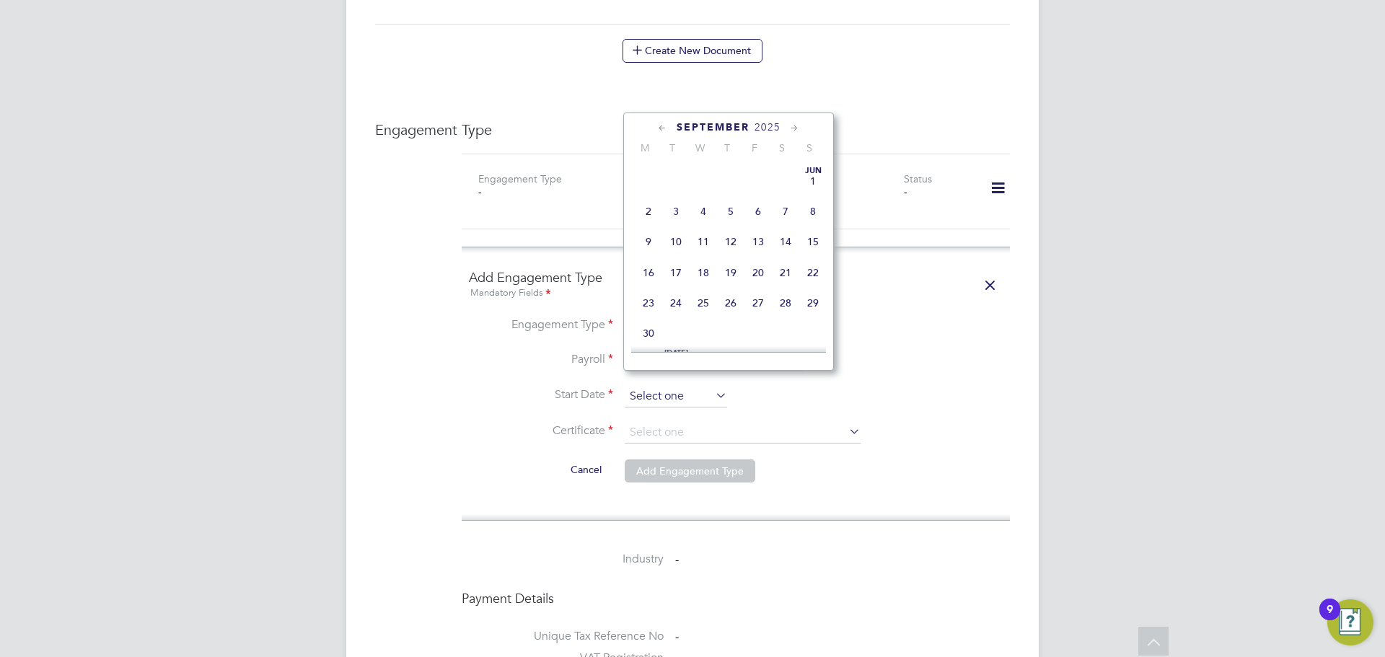
click at [659, 386] on input at bounding box center [676, 397] width 102 height 22
click at [704, 180] on span "17" at bounding box center [703, 166] width 27 height 27
type input "17 Sep 2025"
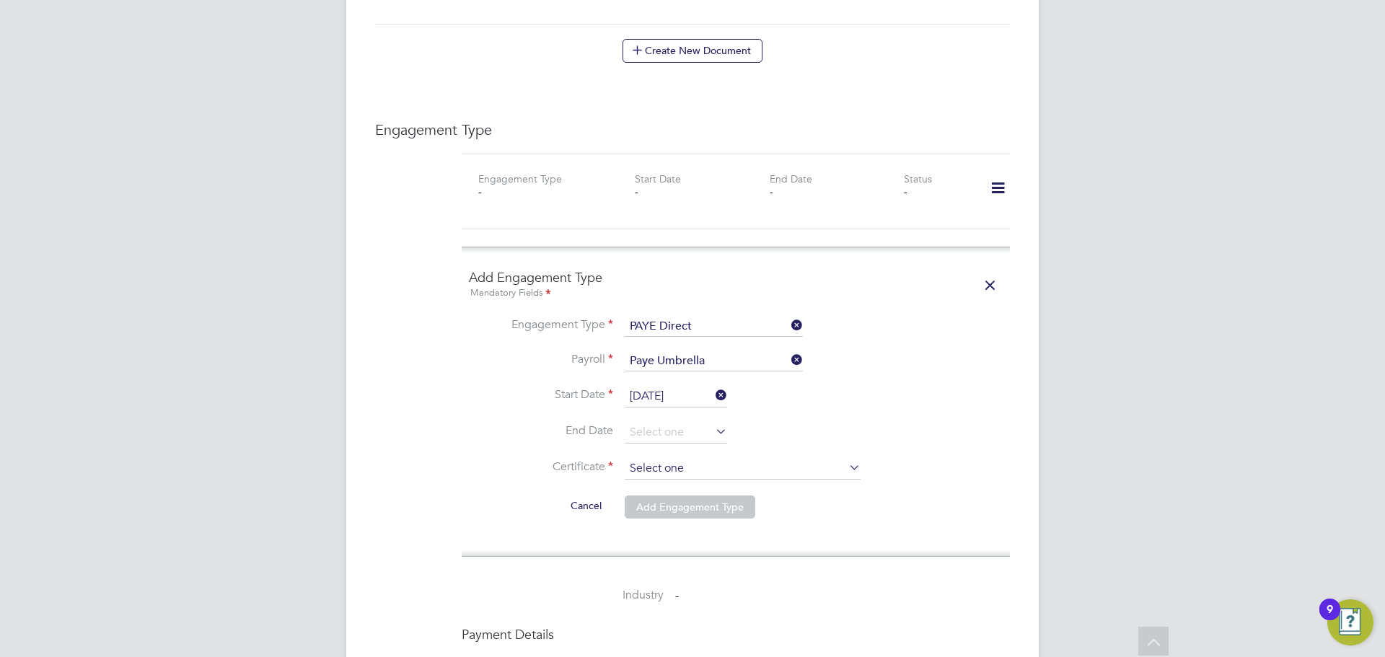
click at [703, 458] on input at bounding box center [743, 469] width 236 height 22
click at [687, 509] on li "Don't know" at bounding box center [742, 512] width 237 height 19
type input "Don't know"
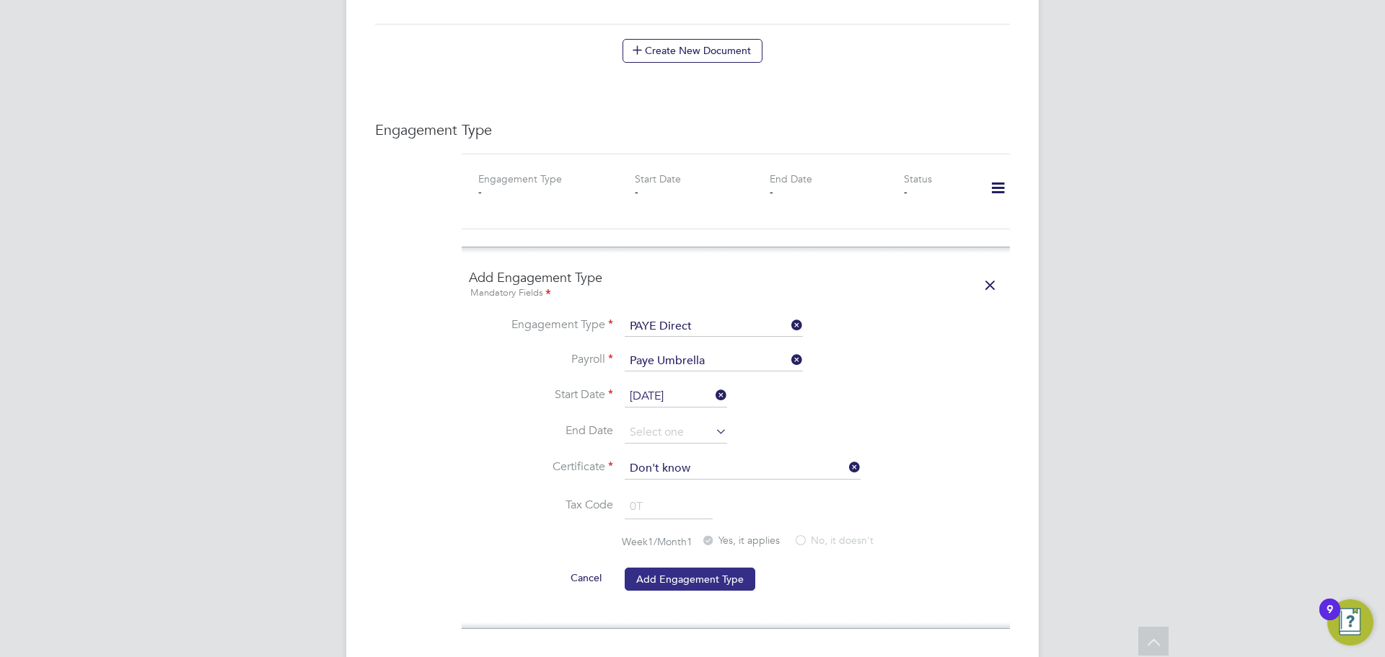
click at [682, 568] on button "Add Engagement Type" at bounding box center [690, 579] width 131 height 23
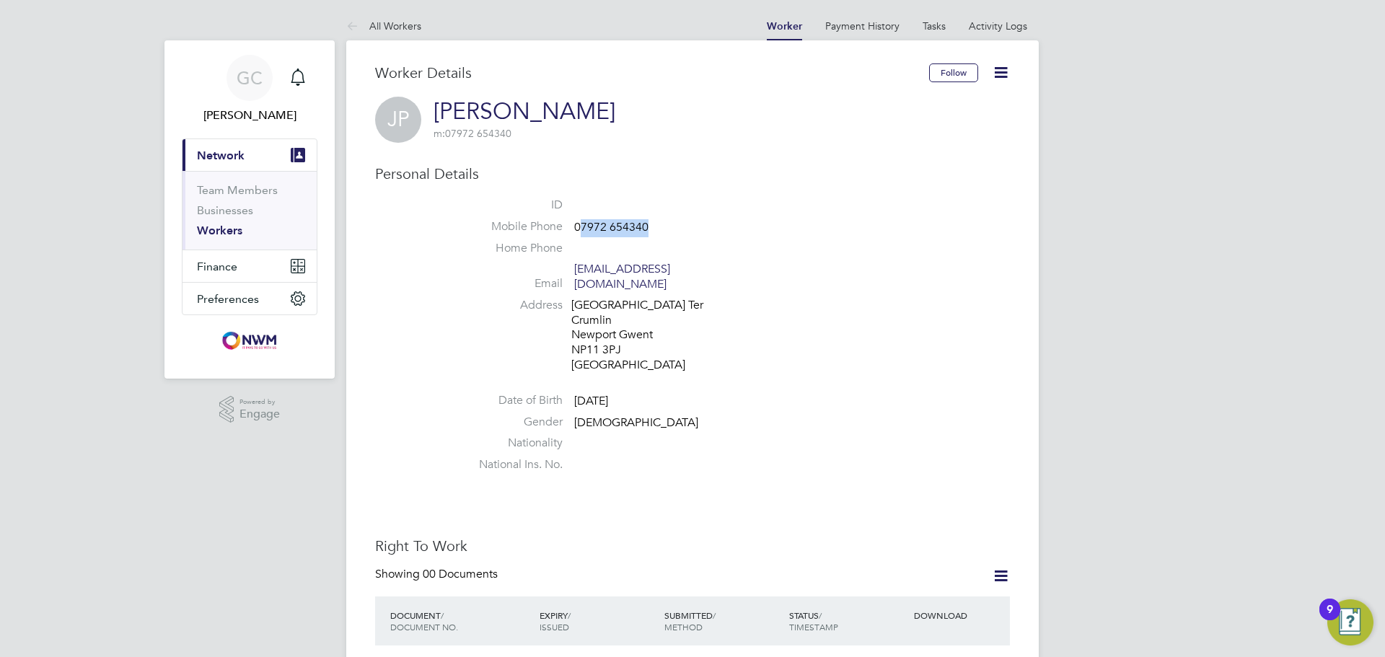
drag, startPoint x: 653, startPoint y: 227, endPoint x: 580, endPoint y: 225, distance: 72.9
click at [580, 225] on li "Mobile Phone [PHONE_NUMBER]" at bounding box center [736, 230] width 548 height 22
copy span "7972 654340"
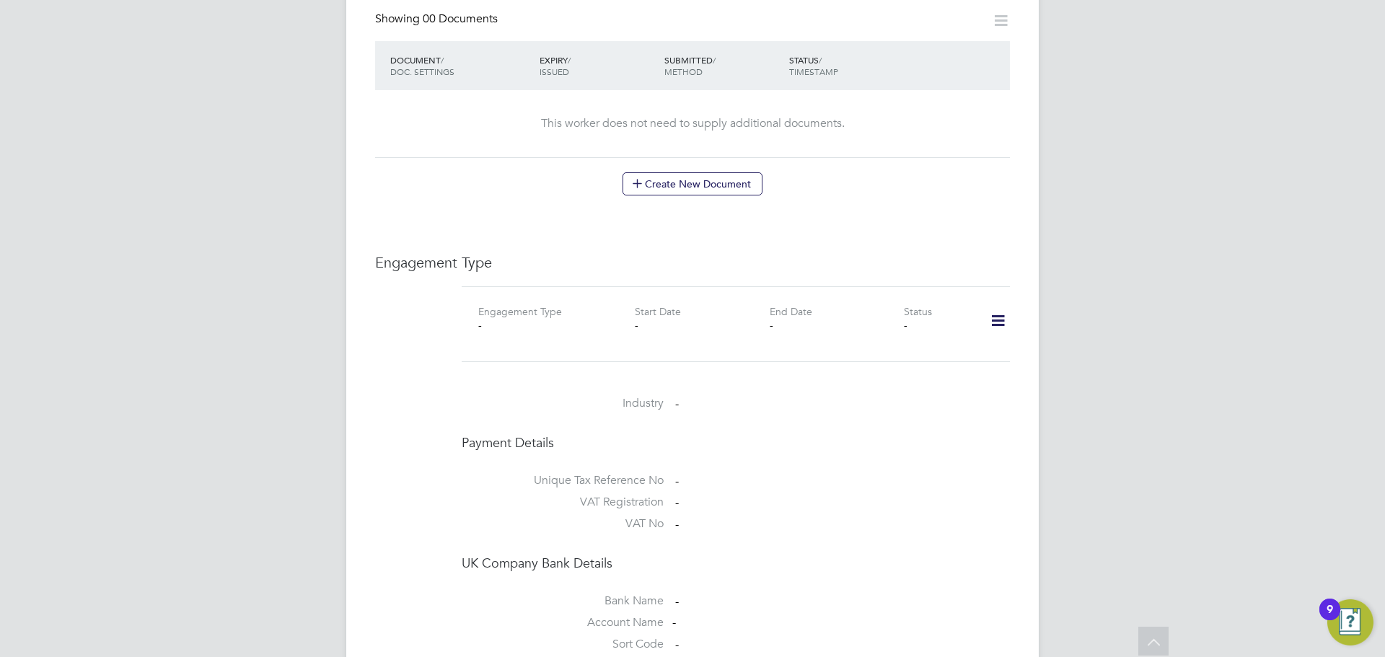
scroll to position [794, 0]
click at [993, 302] on icon at bounding box center [998, 317] width 25 height 33
click at [875, 361] on li "Add Engagement Type" at bounding box center [924, 365] width 164 height 20
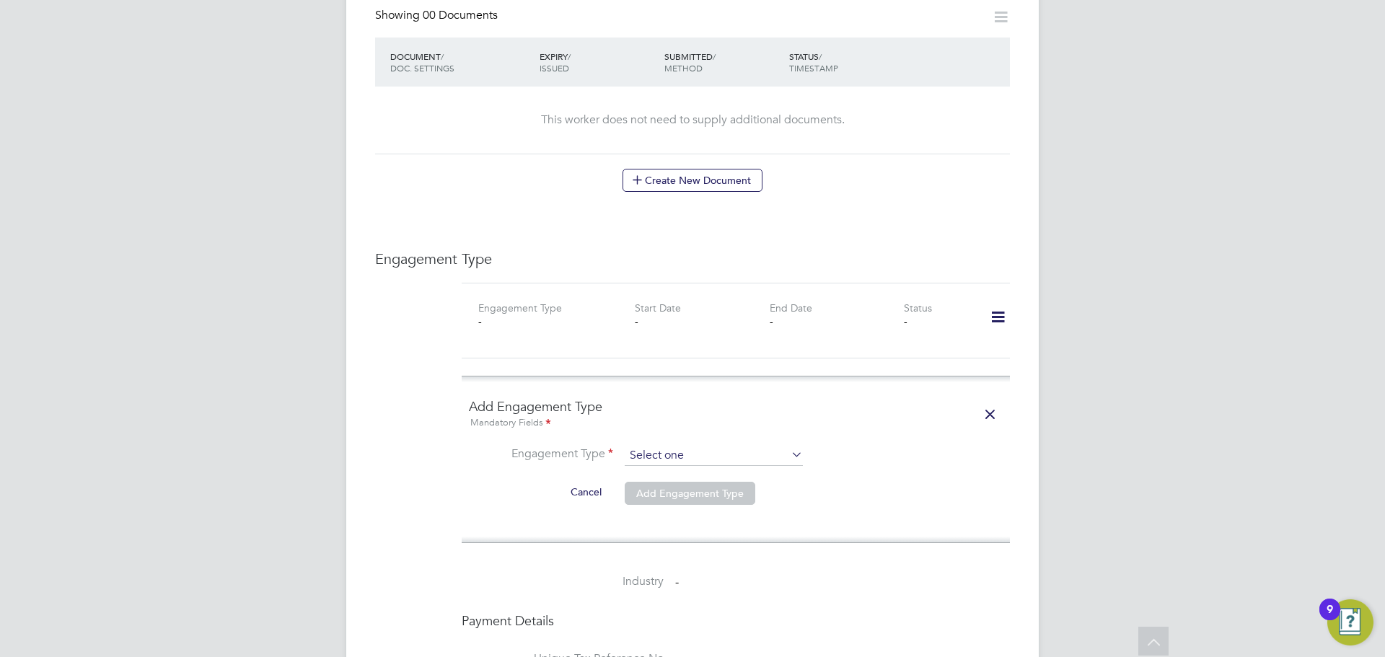
click at [682, 449] on input at bounding box center [714, 456] width 178 height 20
click at [674, 494] on li "Self-employed" at bounding box center [714, 504] width 180 height 21
type input "Self-employed"
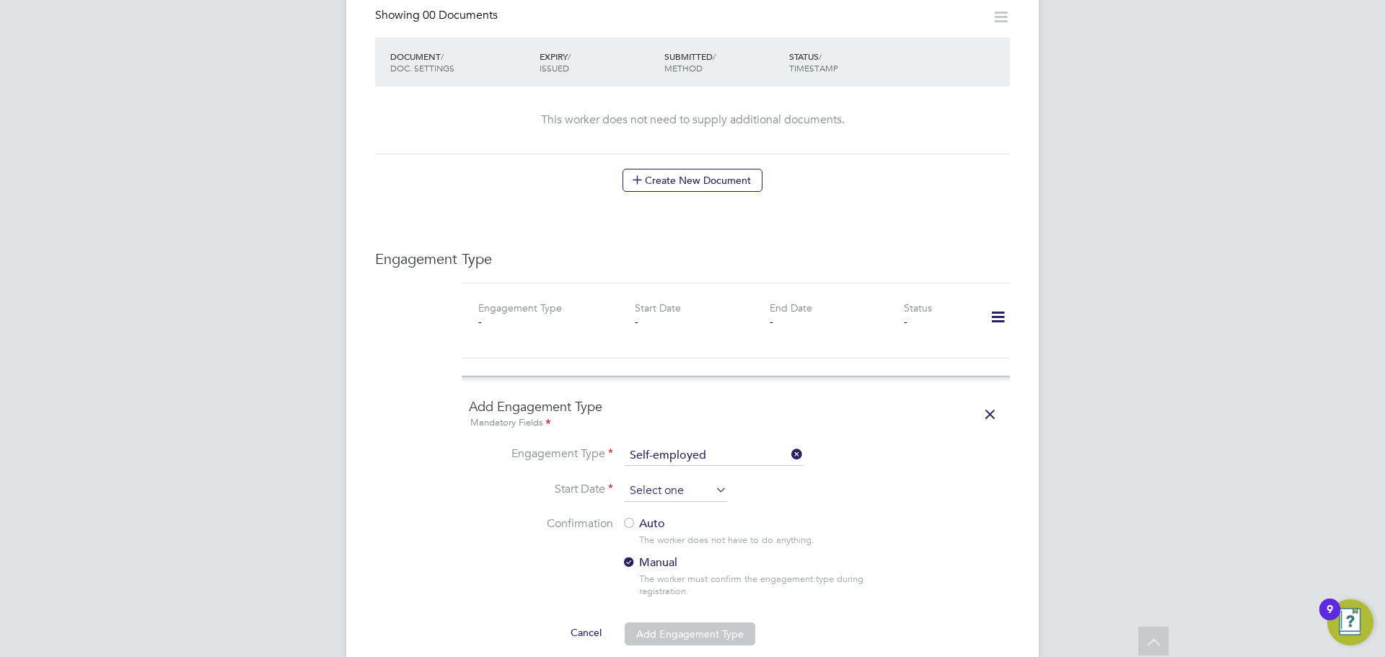
click at [672, 485] on input at bounding box center [676, 492] width 102 height 22
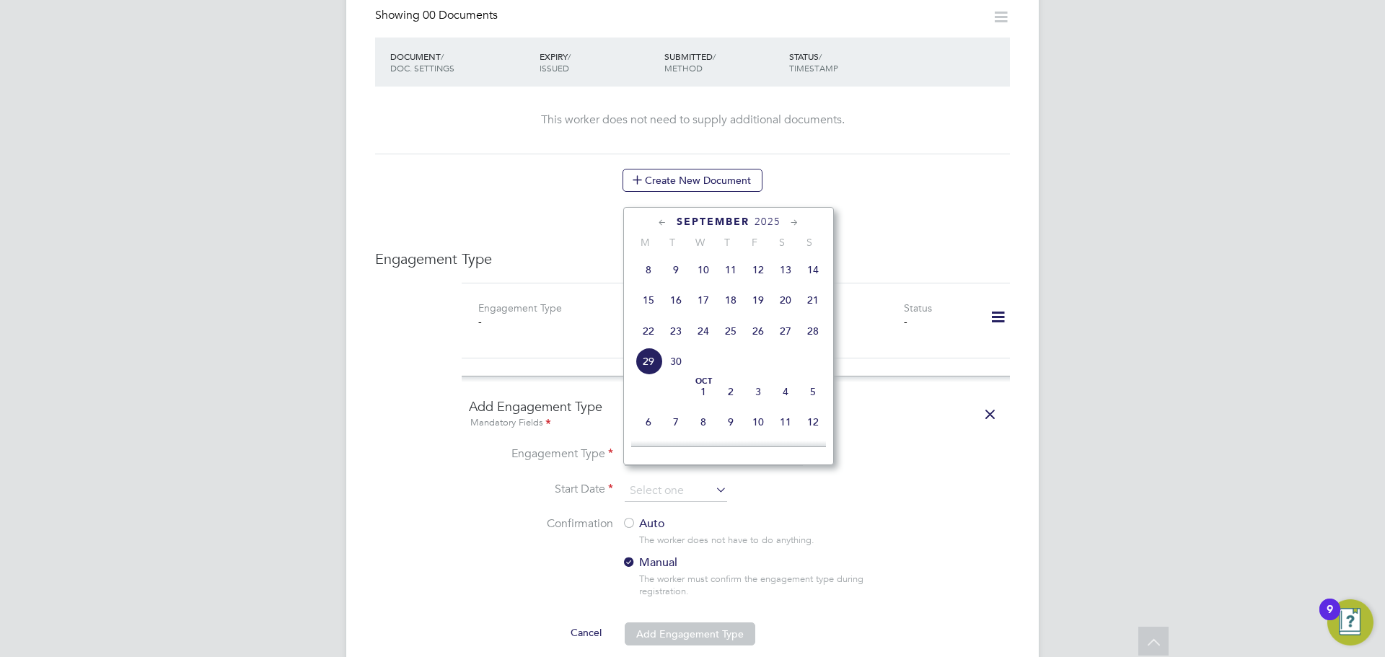
scroll to position [490, 0]
click at [675, 315] on span "9" at bounding box center [675, 302] width 27 height 27
type input "[DATE]"
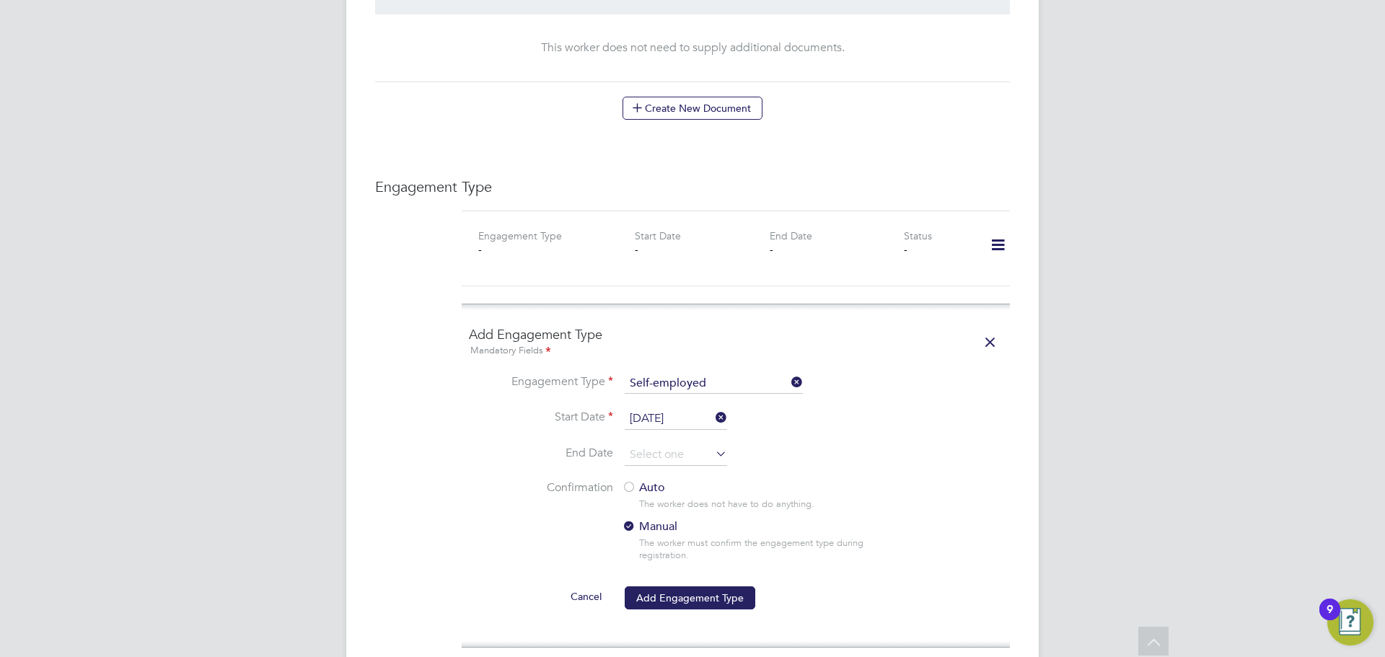
scroll to position [938, 0]
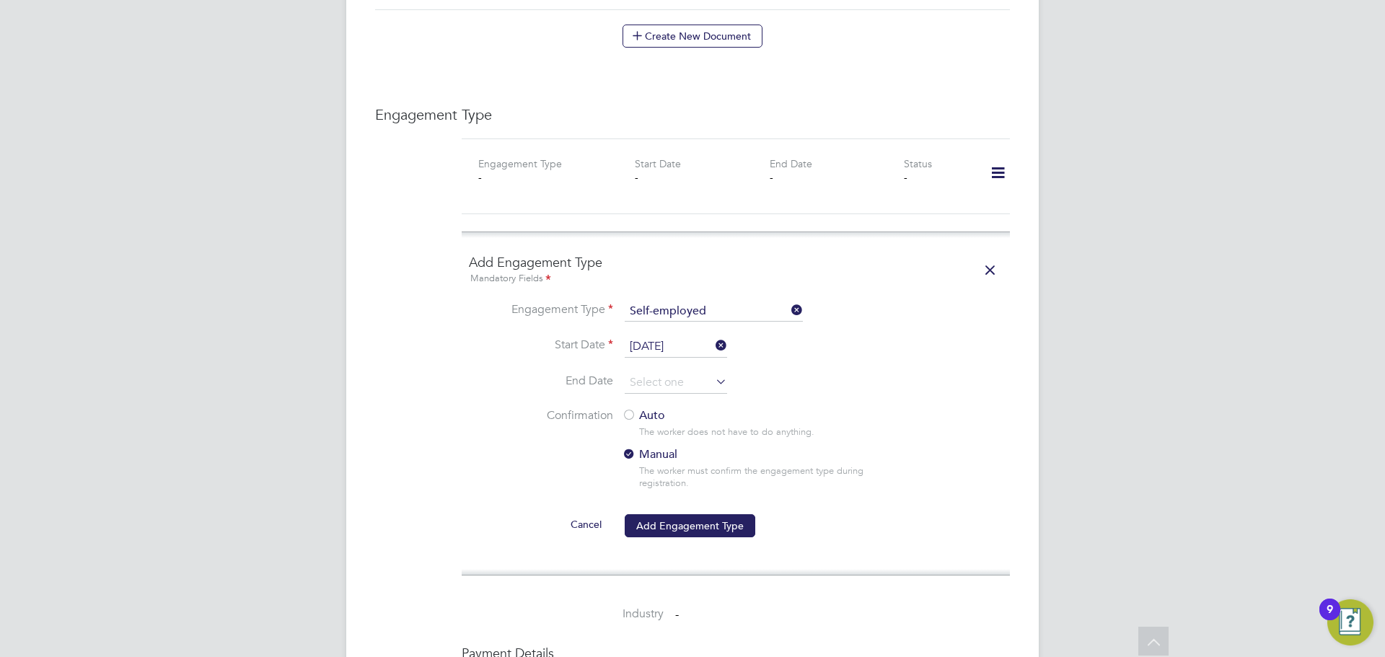
click at [631, 409] on div at bounding box center [629, 416] width 14 height 14
click at [680, 514] on button "Add Engagement Type" at bounding box center [690, 525] width 131 height 23
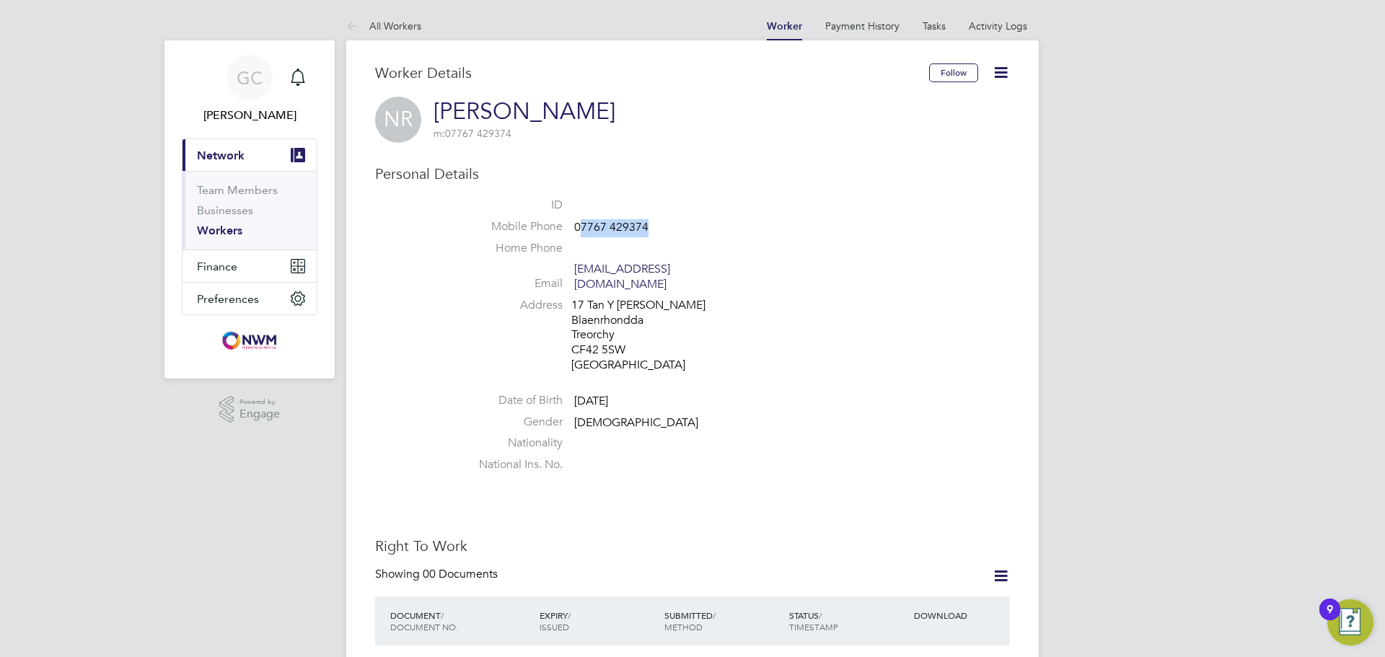
drag, startPoint x: 649, startPoint y: 226, endPoint x: 583, endPoint y: 227, distance: 66.4
click at [583, 227] on li "Mobile Phone [PHONE_NUMBER]" at bounding box center [736, 230] width 548 height 22
copy span "7767 429374"
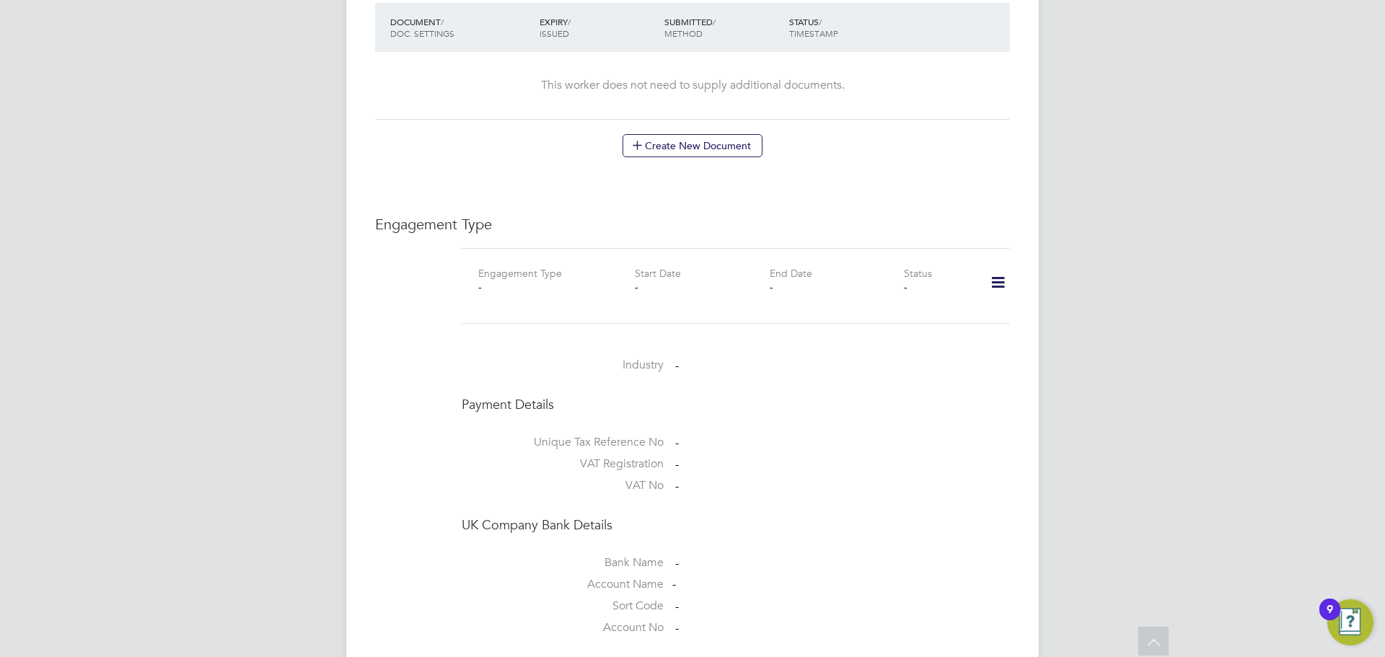
scroll to position [866, 0]
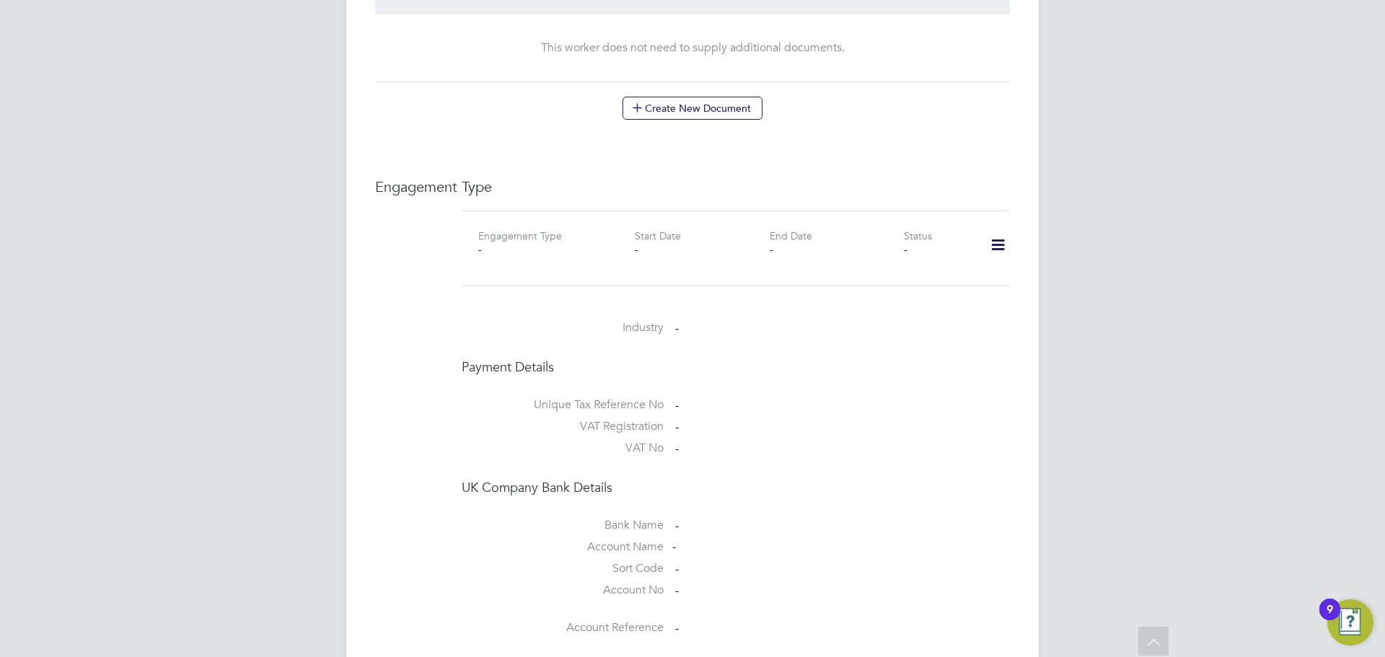
click at [1004, 230] on icon at bounding box center [998, 245] width 25 height 33
click at [916, 290] on li "Add Engagement Type" at bounding box center [924, 293] width 164 height 20
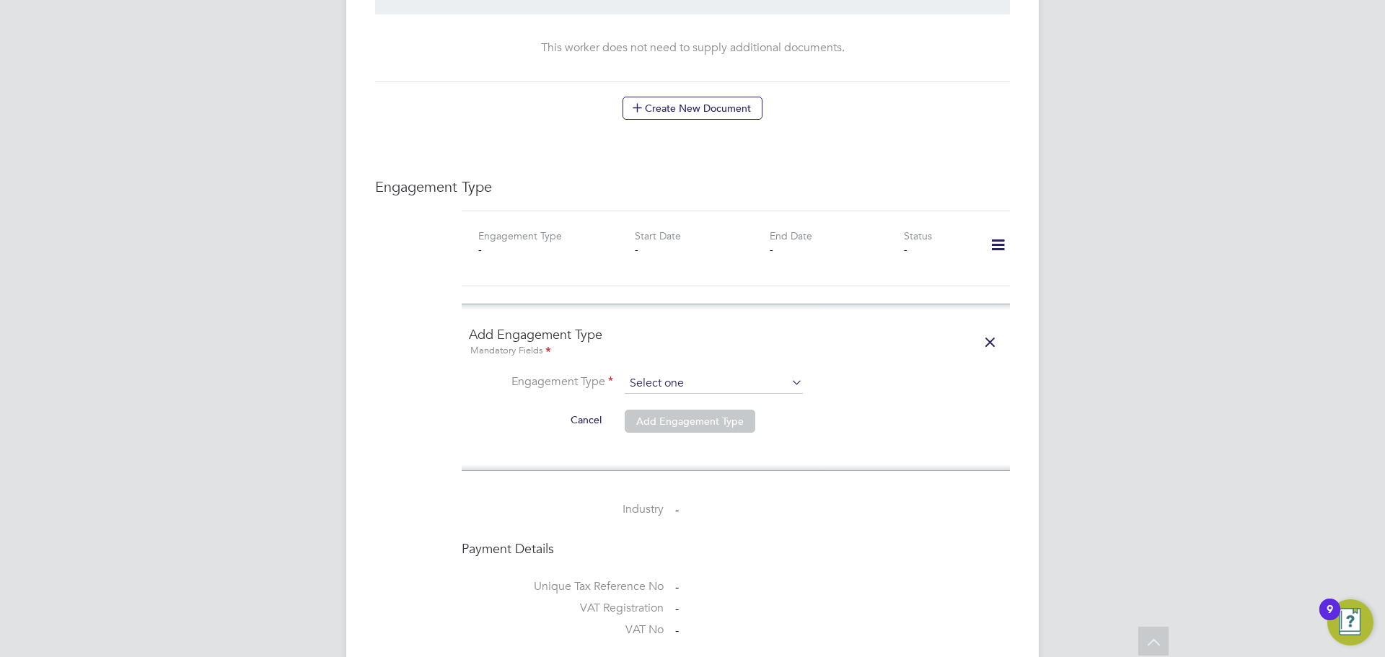
click at [730, 374] on input at bounding box center [714, 384] width 178 height 20
click at [692, 400] on li "PAYE Direct" at bounding box center [714, 410] width 180 height 21
type input "PAYE Direct"
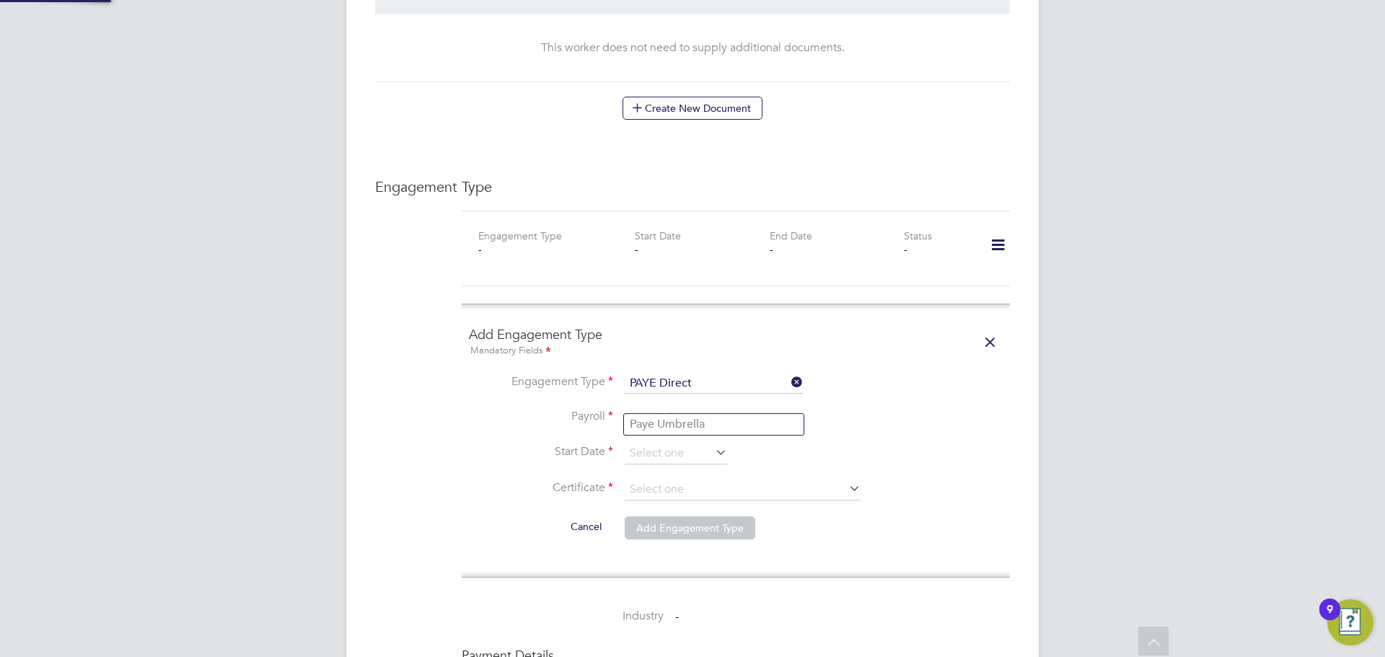
click at [692, 408] on input at bounding box center [714, 418] width 178 height 20
click at [692, 421] on li "Paye Umbrella" at bounding box center [714, 424] width 180 height 21
type input "Paye Umbrella"
click at [688, 443] on input at bounding box center [676, 454] width 102 height 22
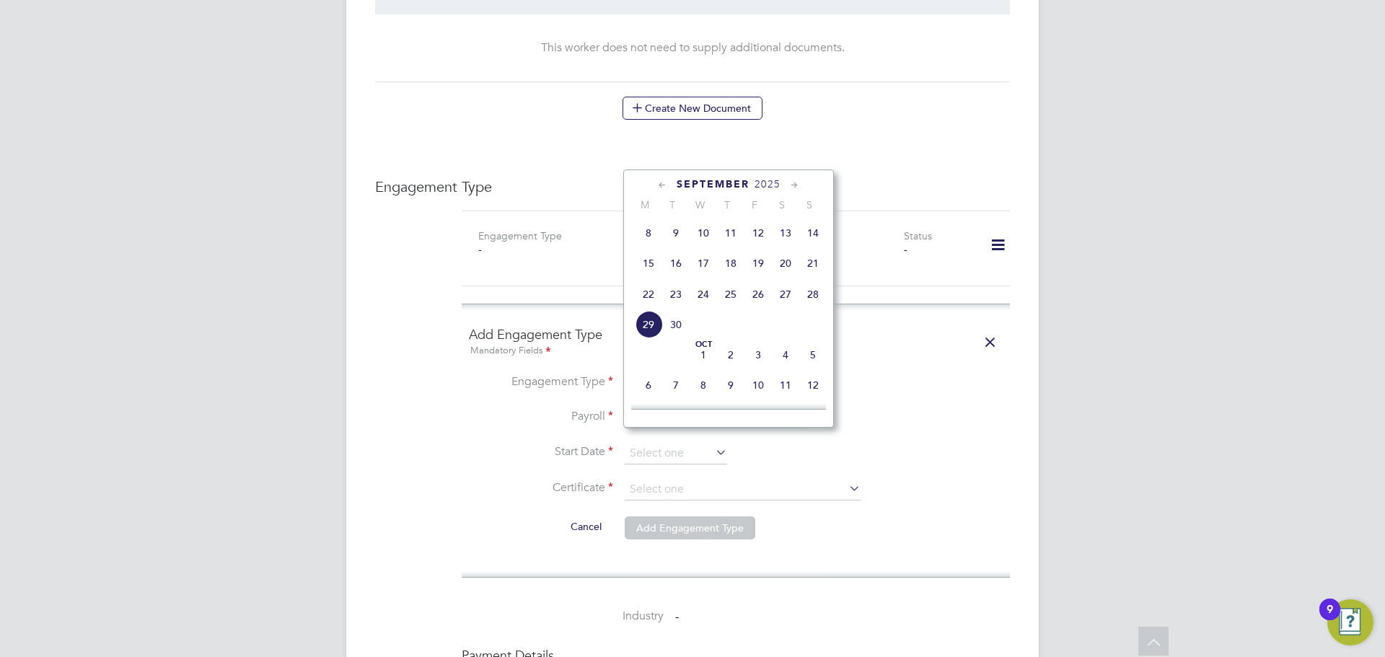
scroll to position [490, 0]
click at [654, 278] on span "8" at bounding box center [648, 265] width 27 height 27
type input "[DATE]"
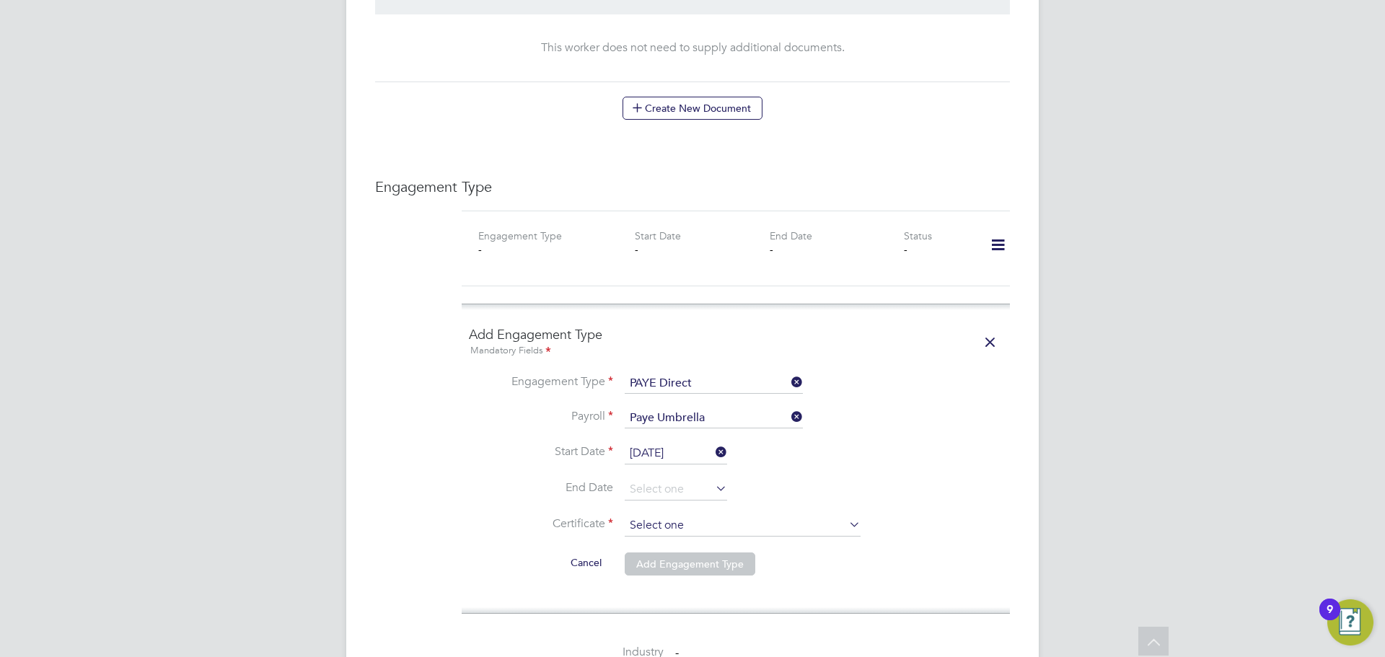
click at [674, 515] on input at bounding box center [743, 526] width 236 height 22
click at [670, 567] on li "Don't know" at bounding box center [742, 570] width 237 height 19
type input "Don't know"
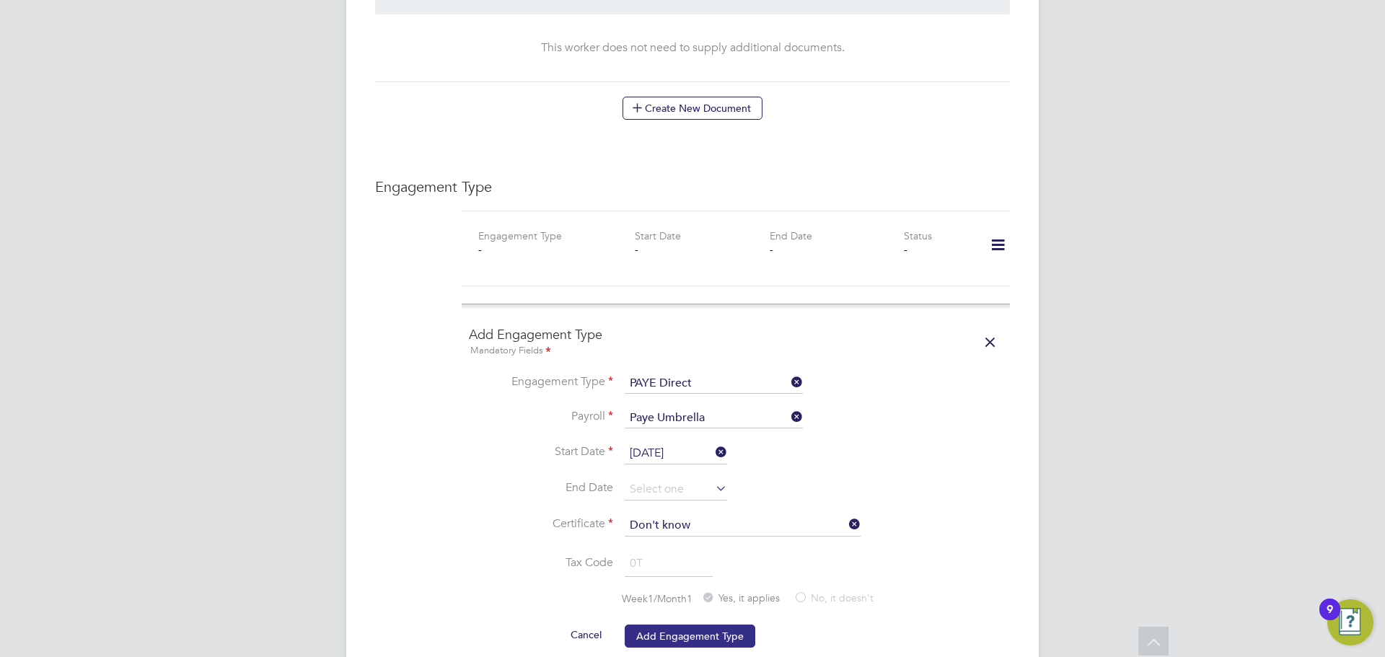
click at [684, 625] on button "Add Engagement Type" at bounding box center [690, 636] width 131 height 23
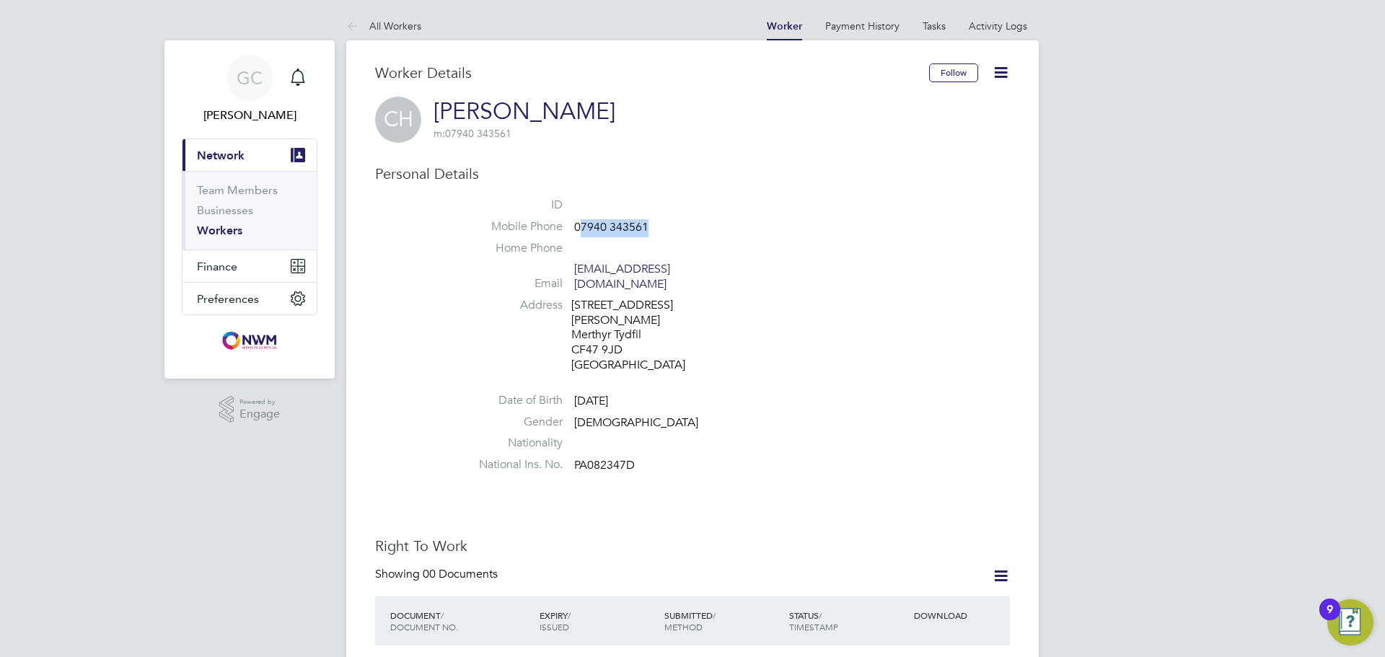
drag, startPoint x: 649, startPoint y: 229, endPoint x: 582, endPoint y: 228, distance: 67.1
click at [582, 228] on li "Mobile Phone [PHONE_NUMBER]" at bounding box center [736, 230] width 548 height 22
copy span "7940 343561"
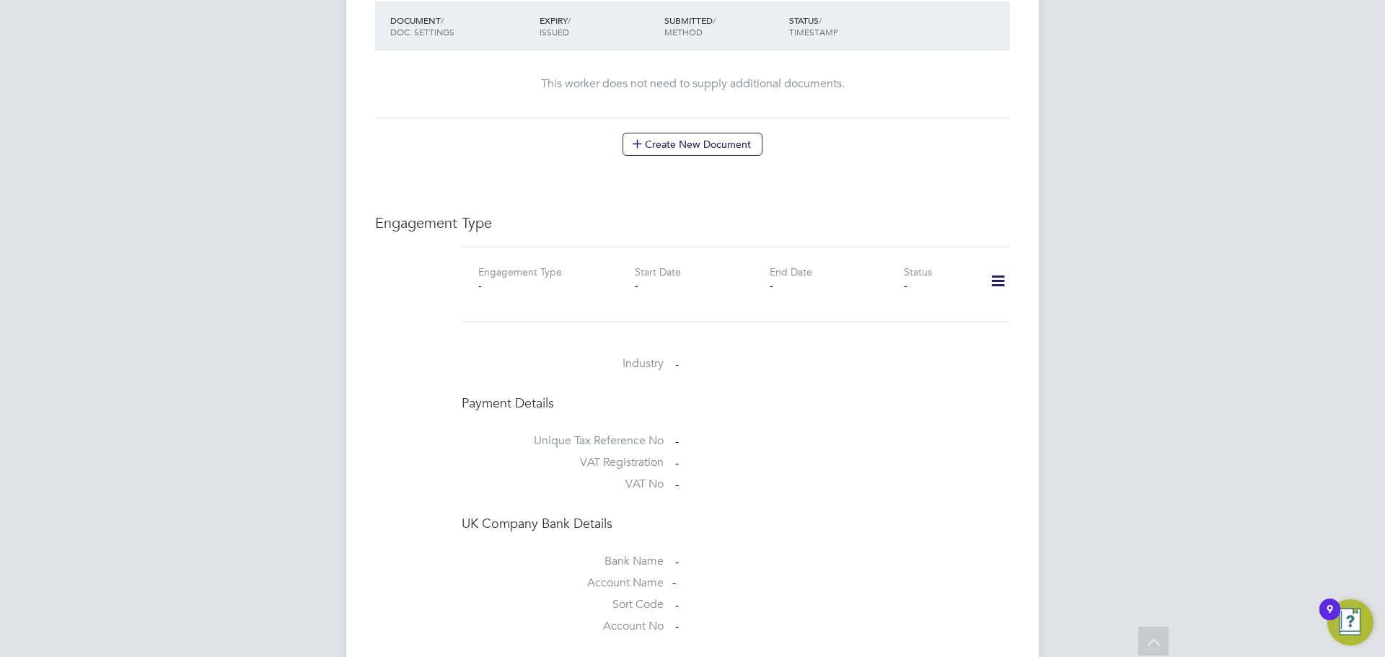
scroll to position [809, 0]
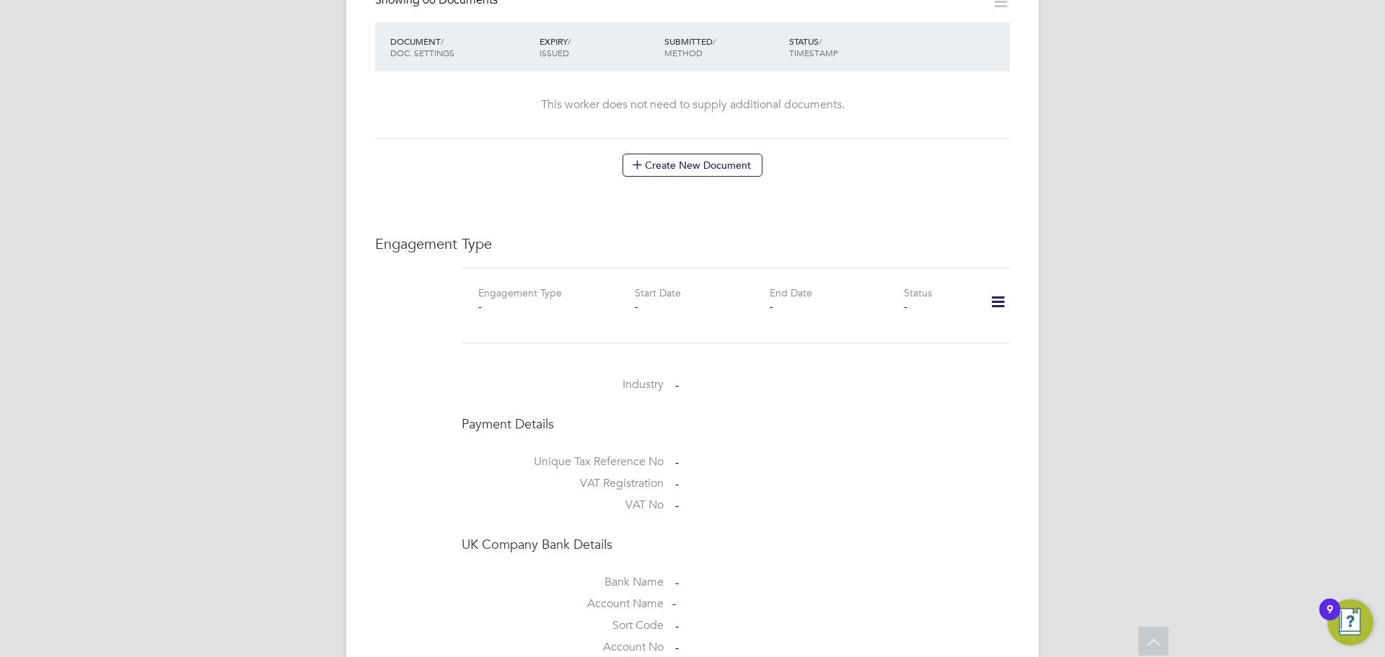
click at [1000, 286] on icon at bounding box center [998, 302] width 25 height 33
click at [911, 336] on li "Add Engagement Type" at bounding box center [924, 335] width 164 height 20
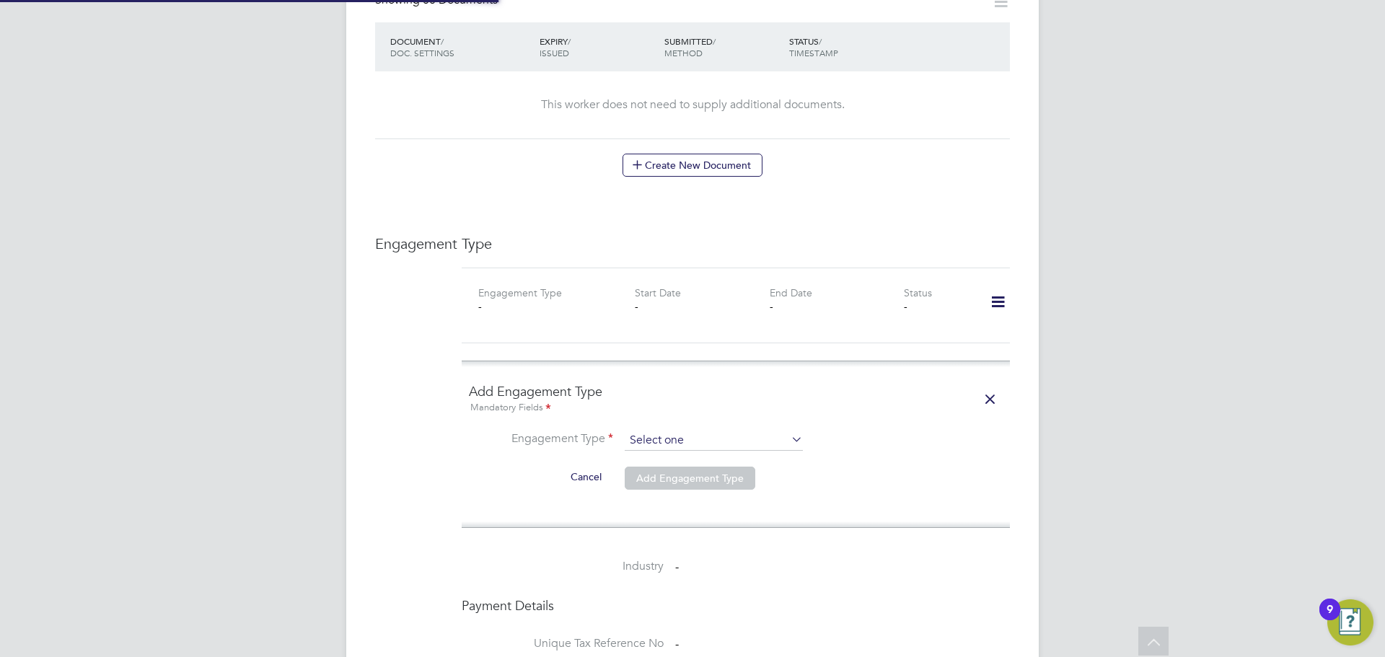
click at [667, 431] on input at bounding box center [714, 441] width 178 height 20
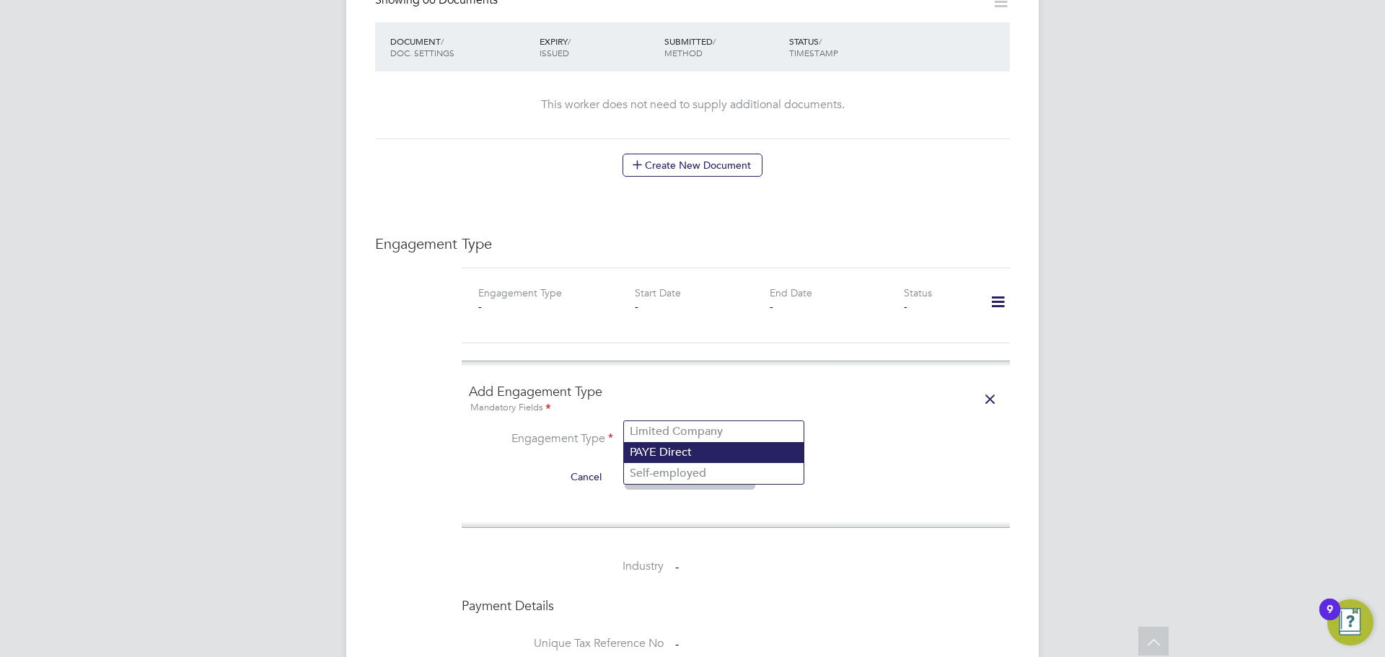
click at [655, 448] on li "PAYE Direct" at bounding box center [714, 452] width 180 height 21
type input "PAYE Direct"
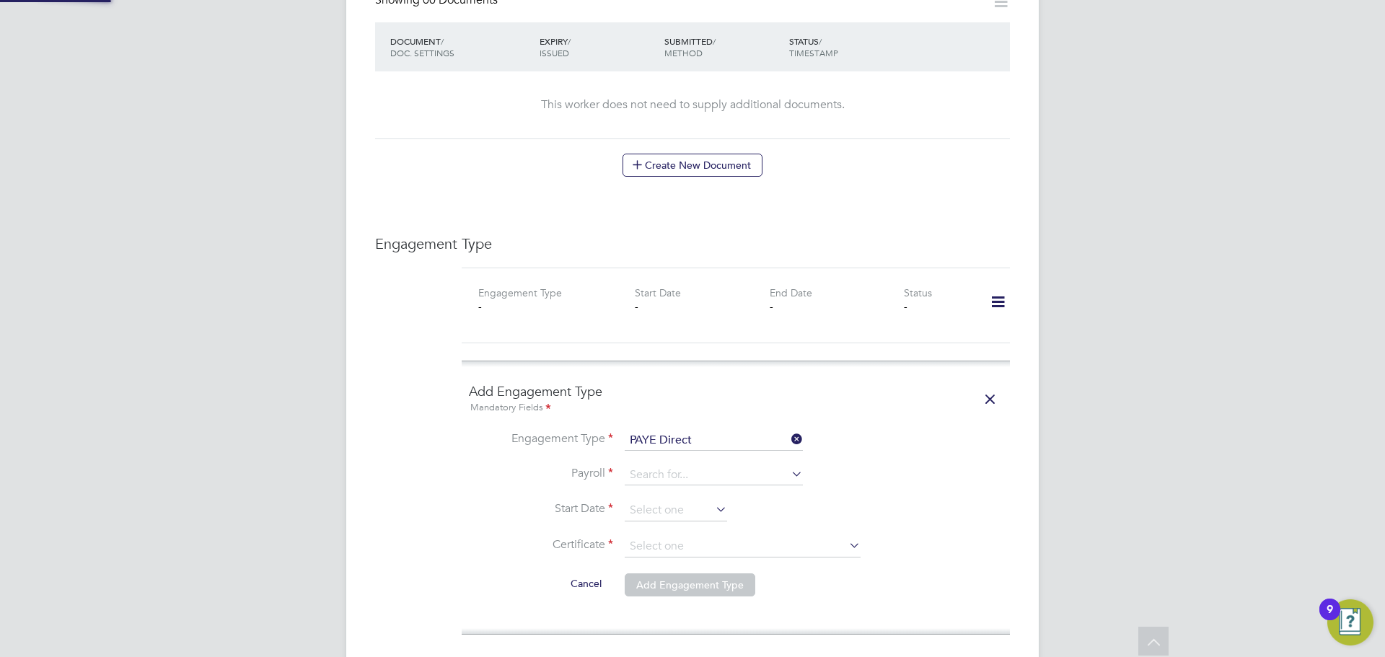
click at [655, 465] on input at bounding box center [714, 475] width 178 height 20
click at [657, 460] on li "Paye Umbrella" at bounding box center [714, 466] width 180 height 21
type input "Paye Umbrella"
click at [654, 500] on input at bounding box center [676, 511] width 102 height 22
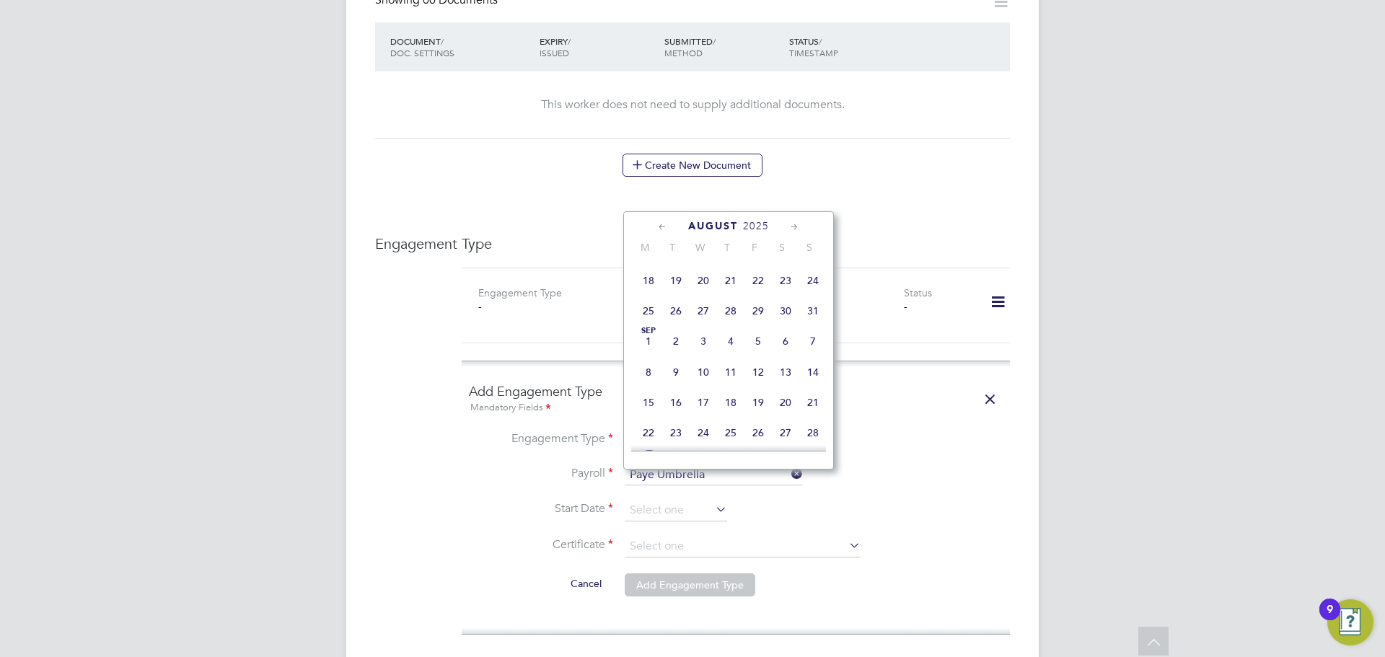
scroll to position [418, 0]
click at [649, 394] on span "8" at bounding box center [648, 380] width 27 height 27
type input "08 Sep 2025"
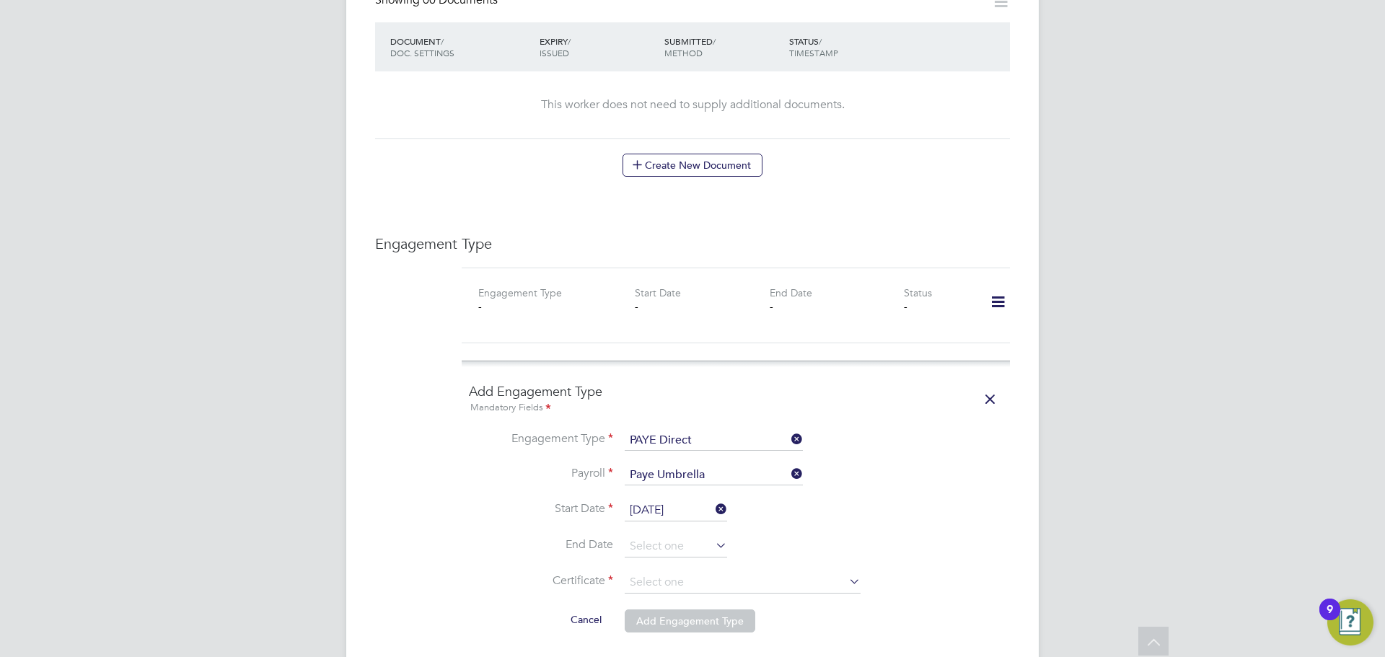
click at [662, 539] on li "End Date" at bounding box center [736, 554] width 534 height 36
click at [662, 572] on input at bounding box center [743, 583] width 236 height 22
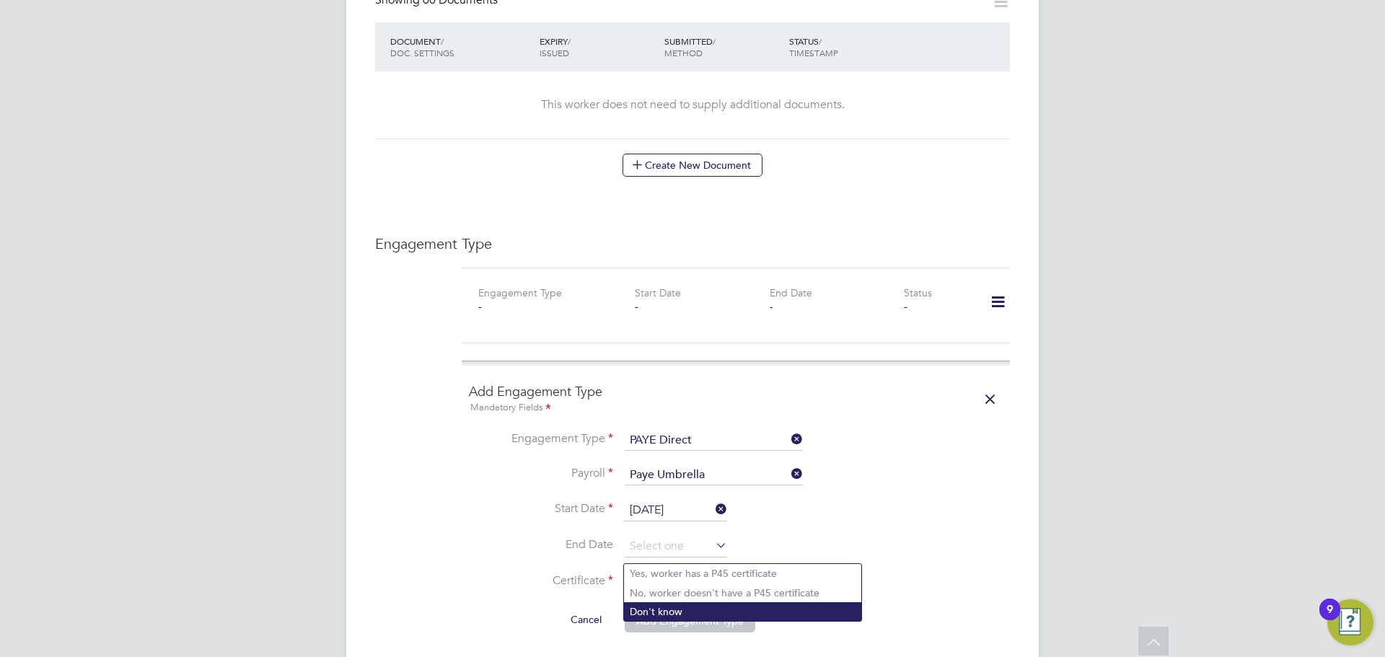
click at [661, 608] on li "Don't know" at bounding box center [742, 611] width 237 height 19
type input "Don't know"
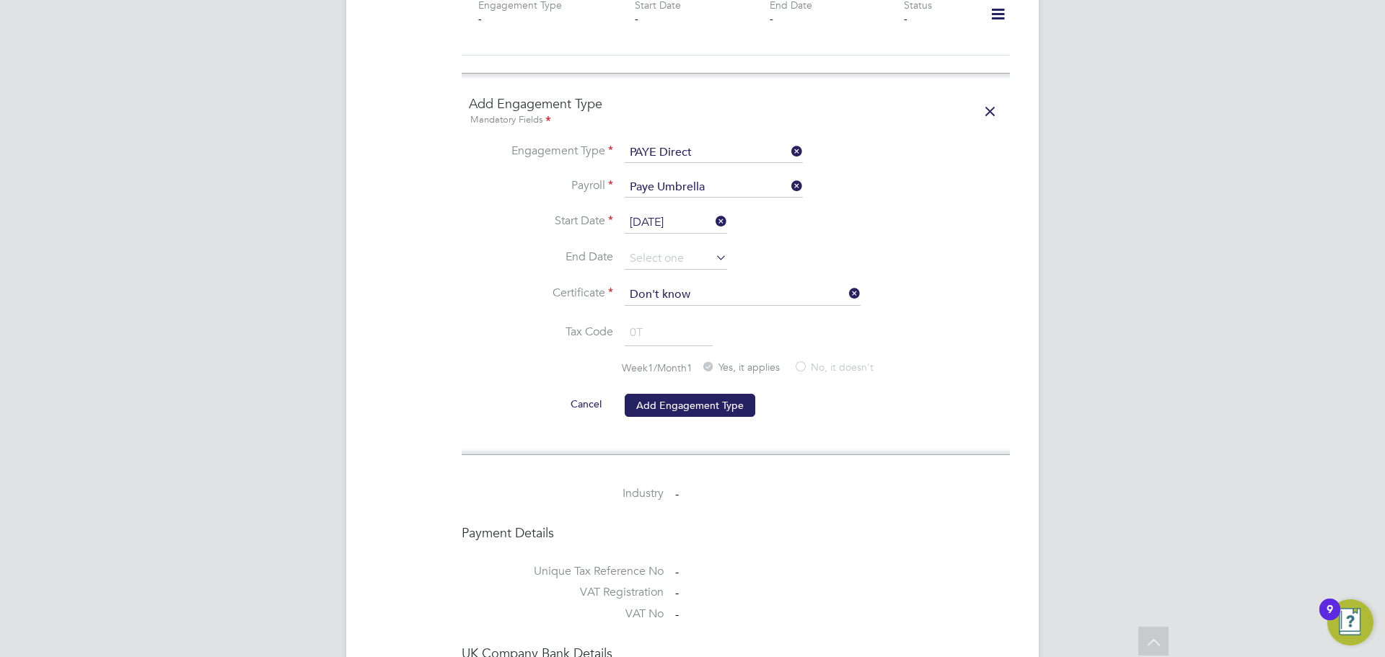
scroll to position [1097, 0]
click at [675, 393] on button "Add Engagement Type" at bounding box center [690, 404] width 131 height 23
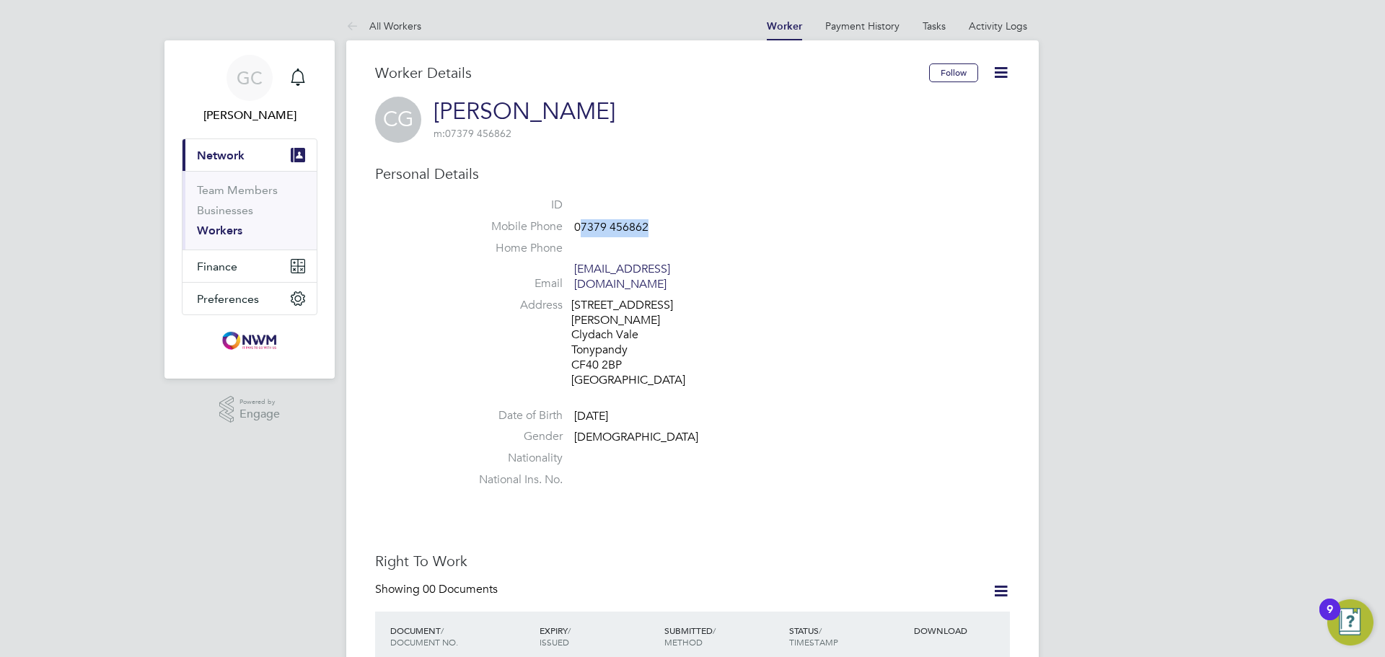
drag, startPoint x: 639, startPoint y: 223, endPoint x: 582, endPoint y: 232, distance: 56.9
click at [582, 232] on li "Mobile Phone [PHONE_NUMBER]" at bounding box center [736, 230] width 548 height 22
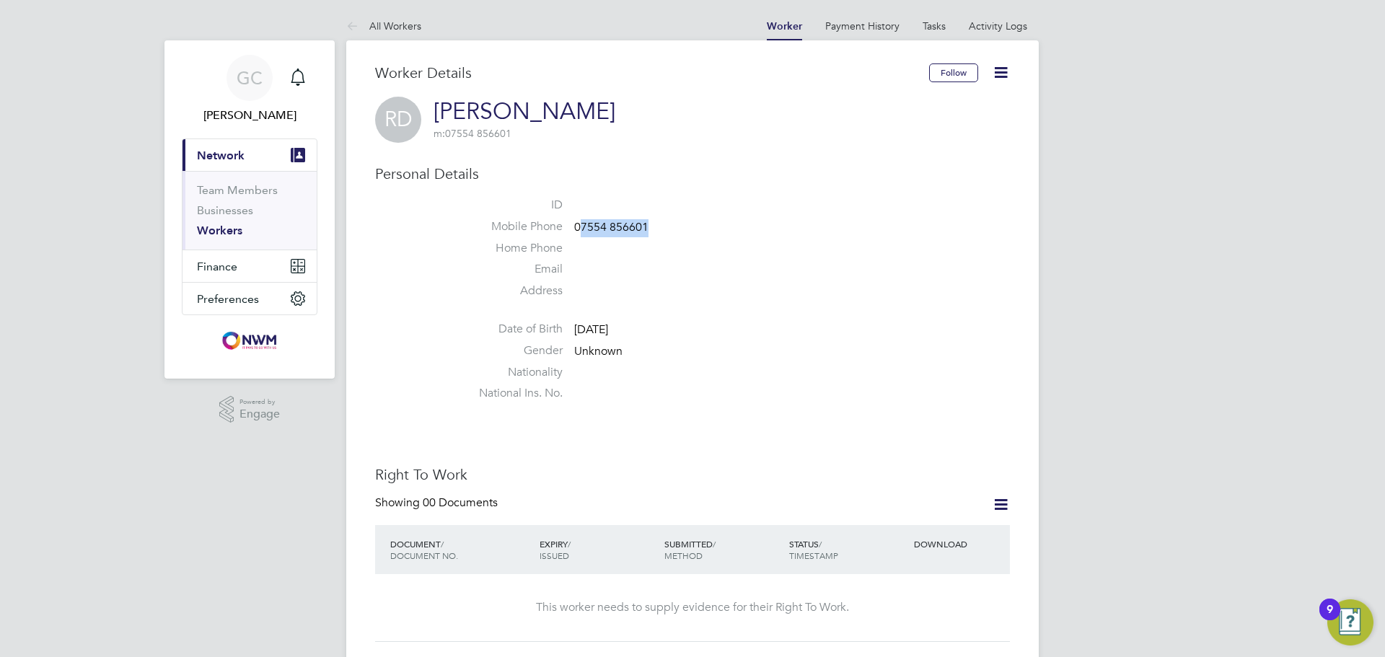
drag, startPoint x: 643, startPoint y: 227, endPoint x: 582, endPoint y: 227, distance: 60.6
click at [582, 227] on li "Mobile Phone [PHONE_NUMBER]" at bounding box center [736, 230] width 548 height 22
copy span "7554 856601"
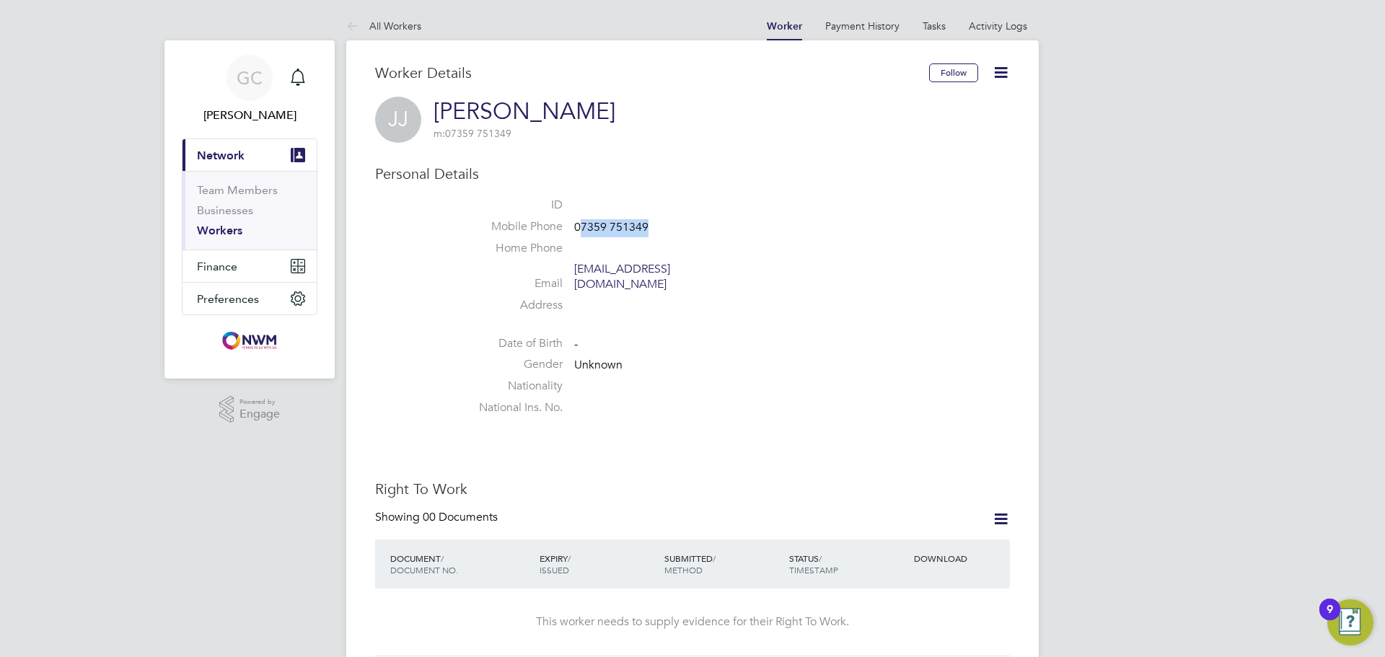
drag, startPoint x: 655, startPoint y: 228, endPoint x: 580, endPoint y: 234, distance: 75.3
click at [580, 234] on li "Mobile Phone [PHONE_NUMBER]" at bounding box center [736, 230] width 548 height 22
copy span "7359 751349"
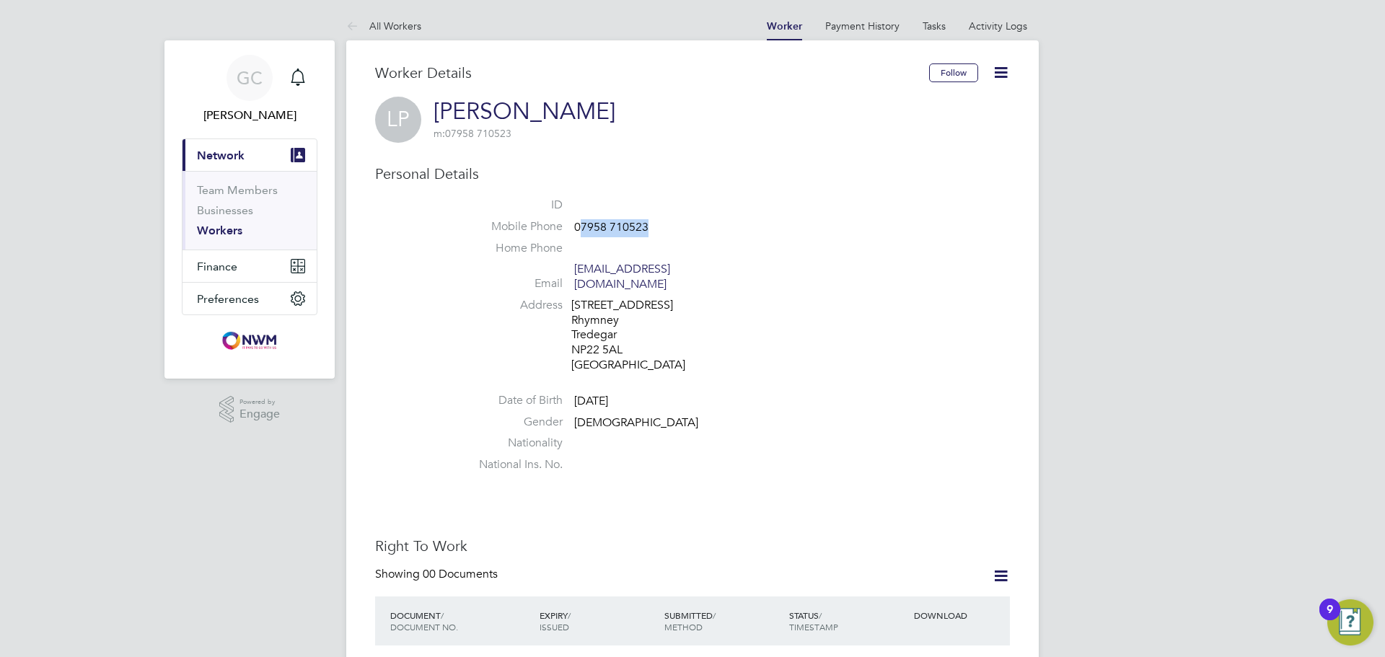
drag, startPoint x: 652, startPoint y: 227, endPoint x: 579, endPoint y: 229, distance: 72.2
click at [579, 229] on li "Mobile Phone 07958 710523" at bounding box center [736, 230] width 548 height 22
copy span "7958 710523"
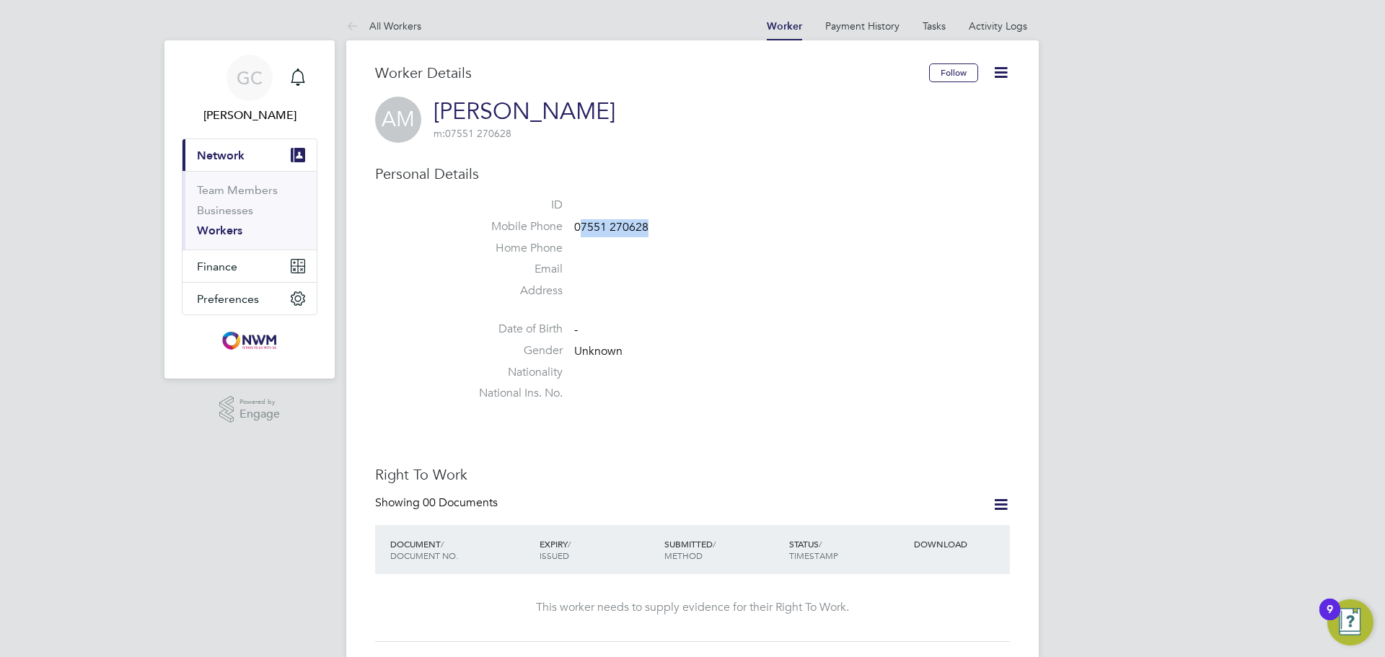
drag, startPoint x: 652, startPoint y: 227, endPoint x: 581, endPoint y: 225, distance: 70.7
click at [581, 225] on li "Mobile Phone 07551 270628" at bounding box center [736, 230] width 548 height 22
copy span "7551 270628"
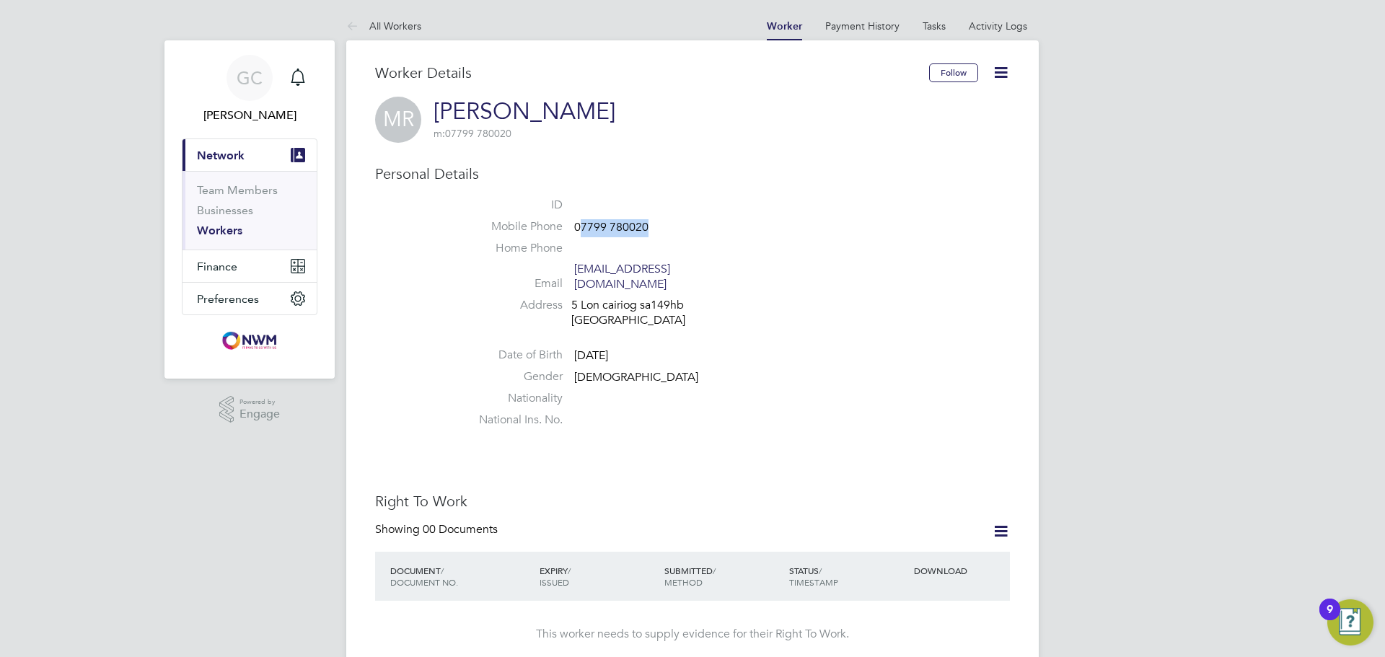
drag, startPoint x: 652, startPoint y: 229, endPoint x: 583, endPoint y: 231, distance: 69.3
click at [583, 231] on li "Mobile Phone [PHONE_NUMBER]" at bounding box center [736, 230] width 548 height 22
copy span "7799 780020"
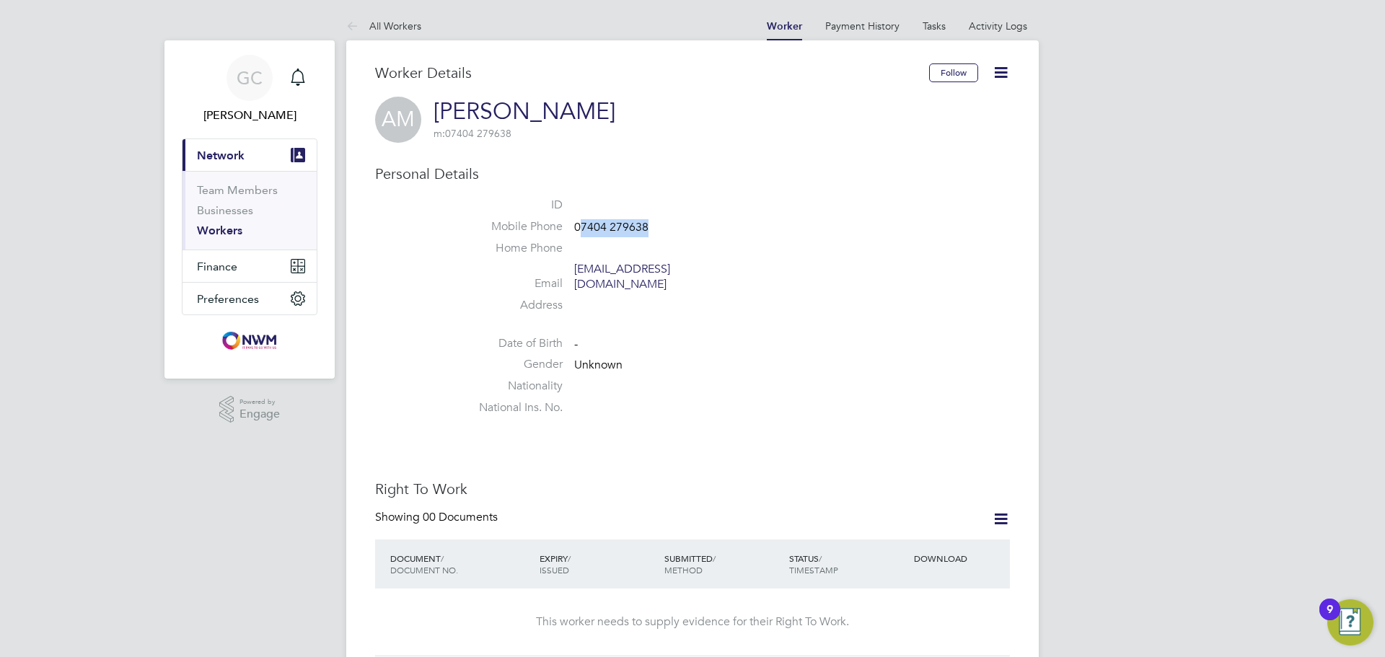
drag, startPoint x: 659, startPoint y: 224, endPoint x: 582, endPoint y: 230, distance: 77.5
click at [582, 230] on li "Mobile Phone 07404 279638" at bounding box center [736, 230] width 548 height 22
copy span "7404 279638"
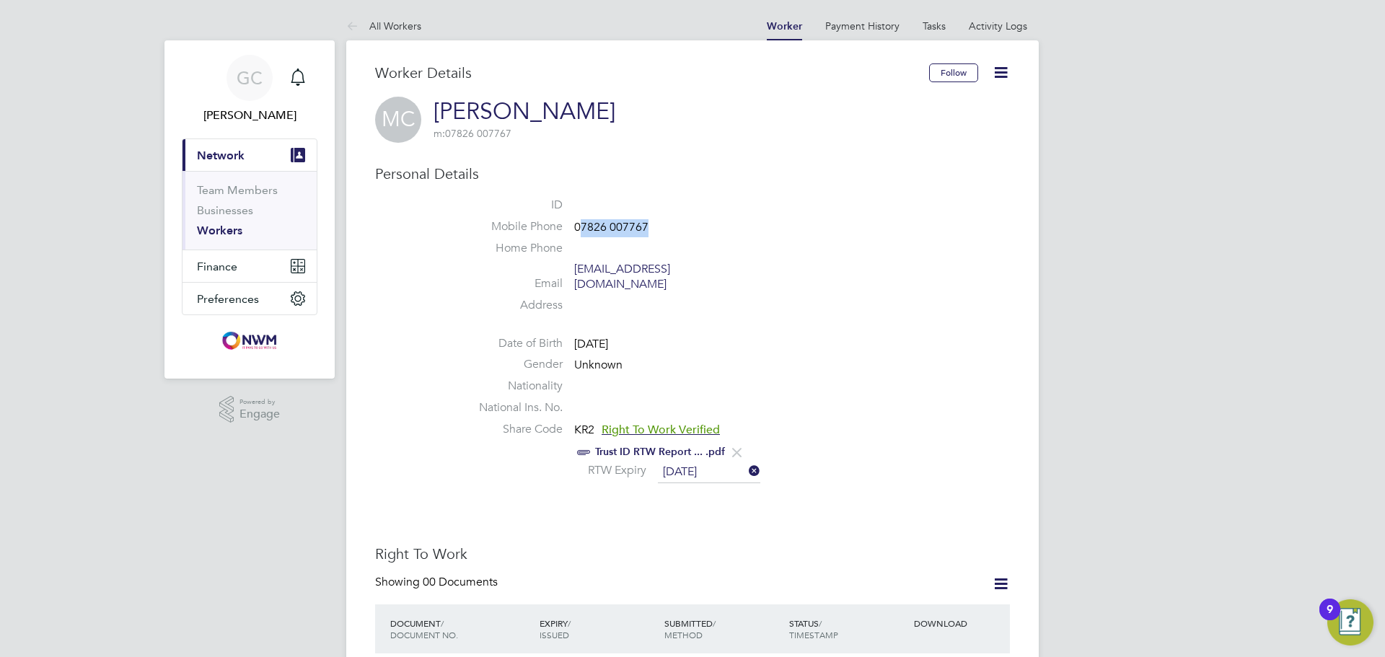
drag, startPoint x: 647, startPoint y: 224, endPoint x: 582, endPoint y: 228, distance: 65.8
click at [582, 228] on span "07826 007767" at bounding box center [611, 227] width 74 height 14
copy span "7826 007767"
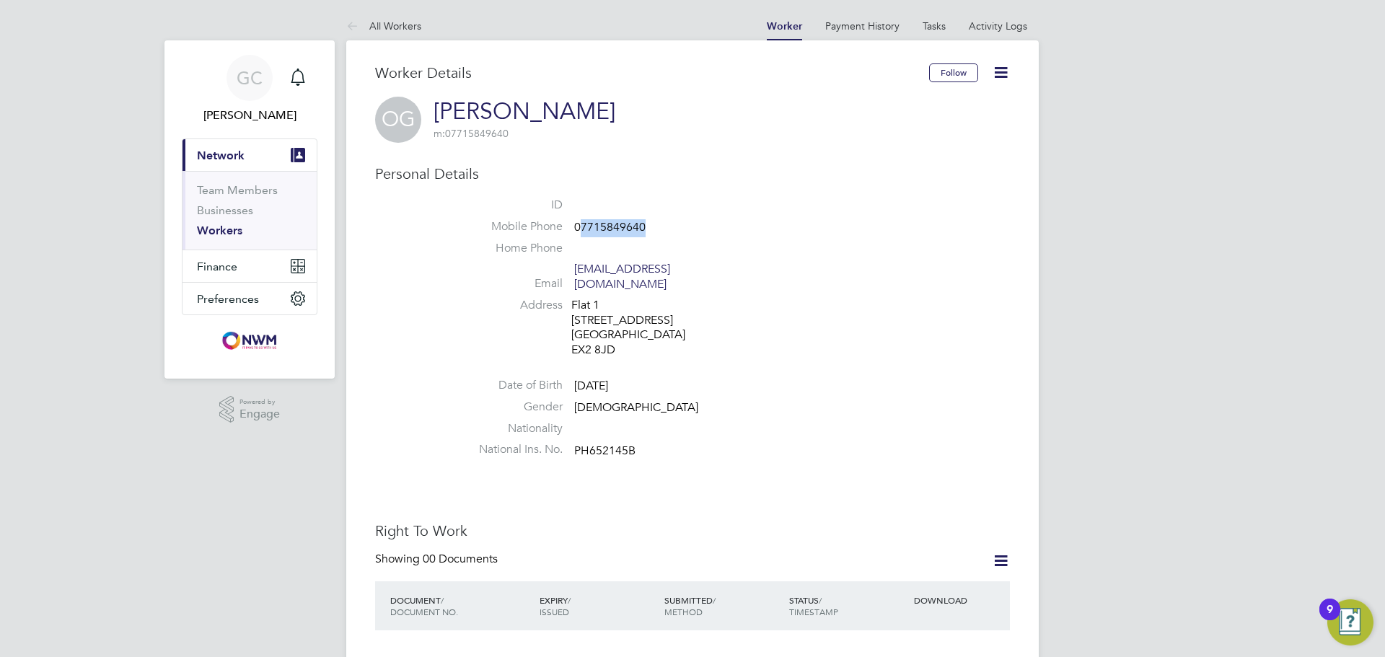
drag, startPoint x: 652, startPoint y: 227, endPoint x: 580, endPoint y: 236, distance: 72.0
click at [580, 236] on li "Mobile Phone [PHONE_NUMBER]" at bounding box center [736, 230] width 548 height 22
copy span "7715849640"
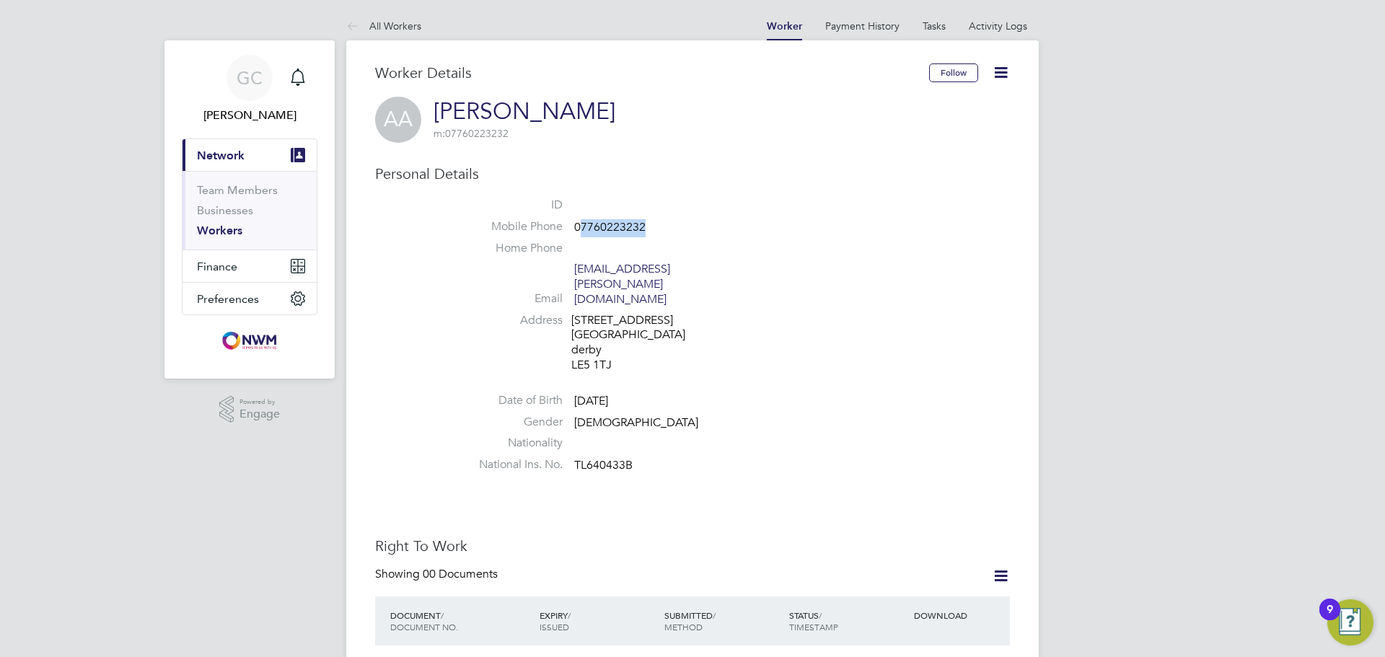
drag, startPoint x: 608, startPoint y: 225, endPoint x: 580, endPoint y: 228, distance: 27.6
click at [580, 228] on li "Mobile Phone 07760223232" at bounding box center [736, 230] width 548 height 22
copy span "7760223232"
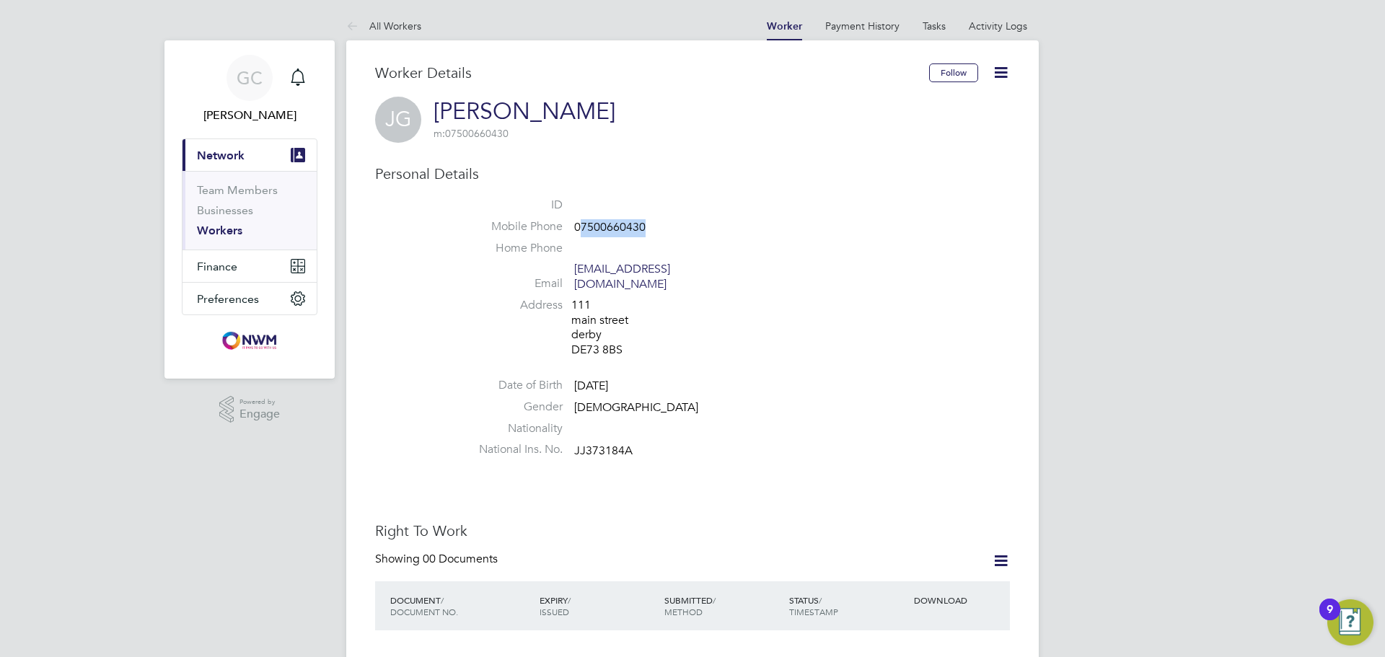
drag, startPoint x: 650, startPoint y: 222, endPoint x: 580, endPoint y: 231, distance: 70.5
click at [580, 231] on li "Mobile Phone 07500660430" at bounding box center [736, 230] width 548 height 22
copy span "7500660430"
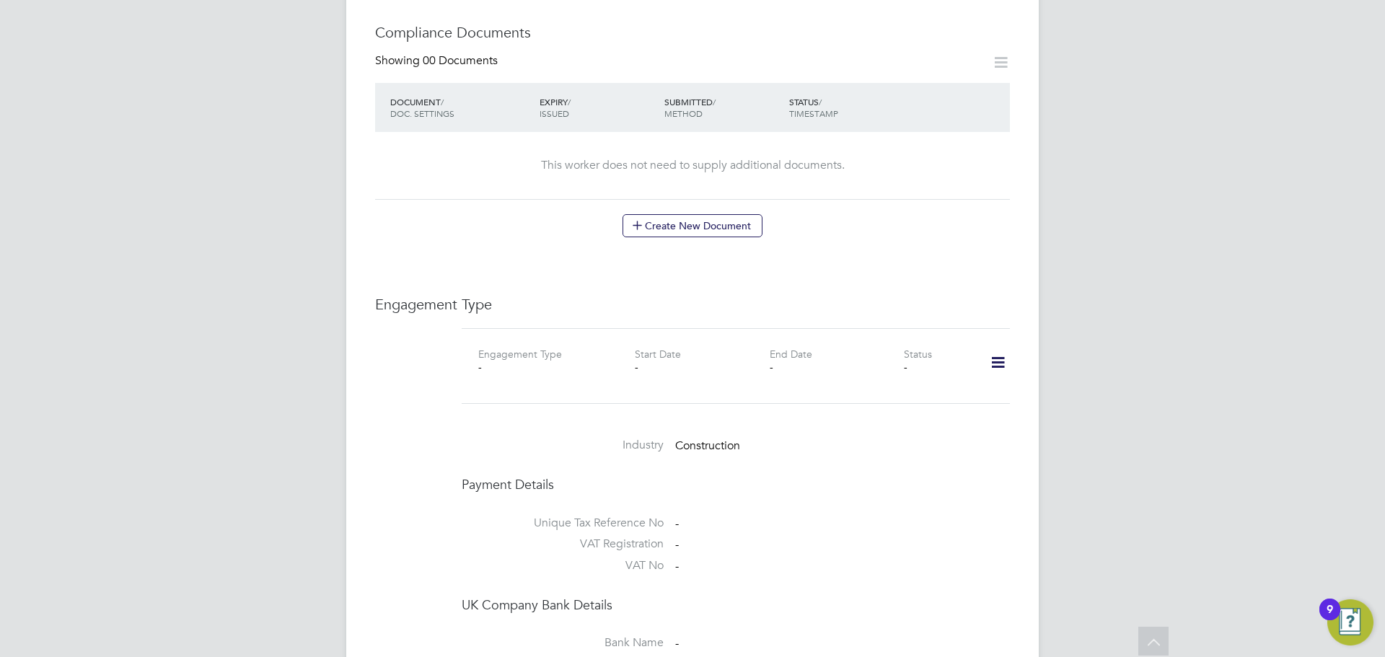
scroll to position [866, 0]
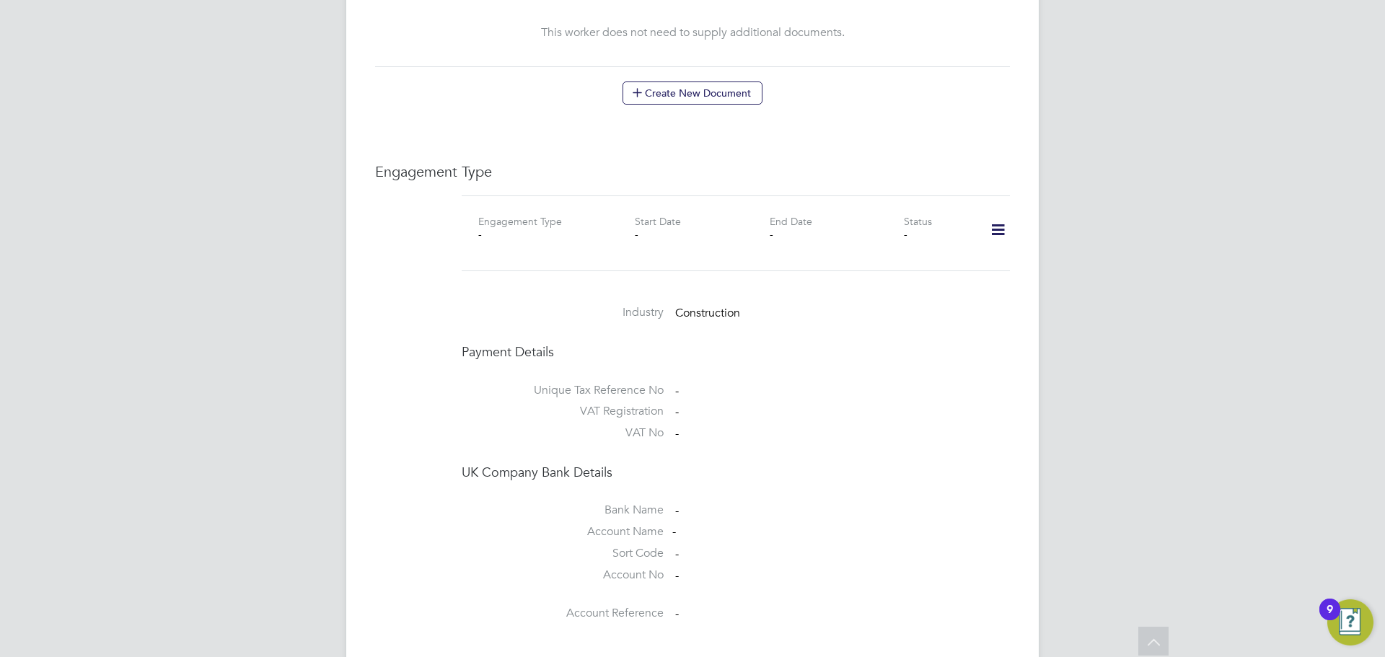
click at [998, 224] on icon at bounding box center [998, 230] width 25 height 33
click at [950, 272] on li "Add Engagement Type" at bounding box center [924, 278] width 164 height 20
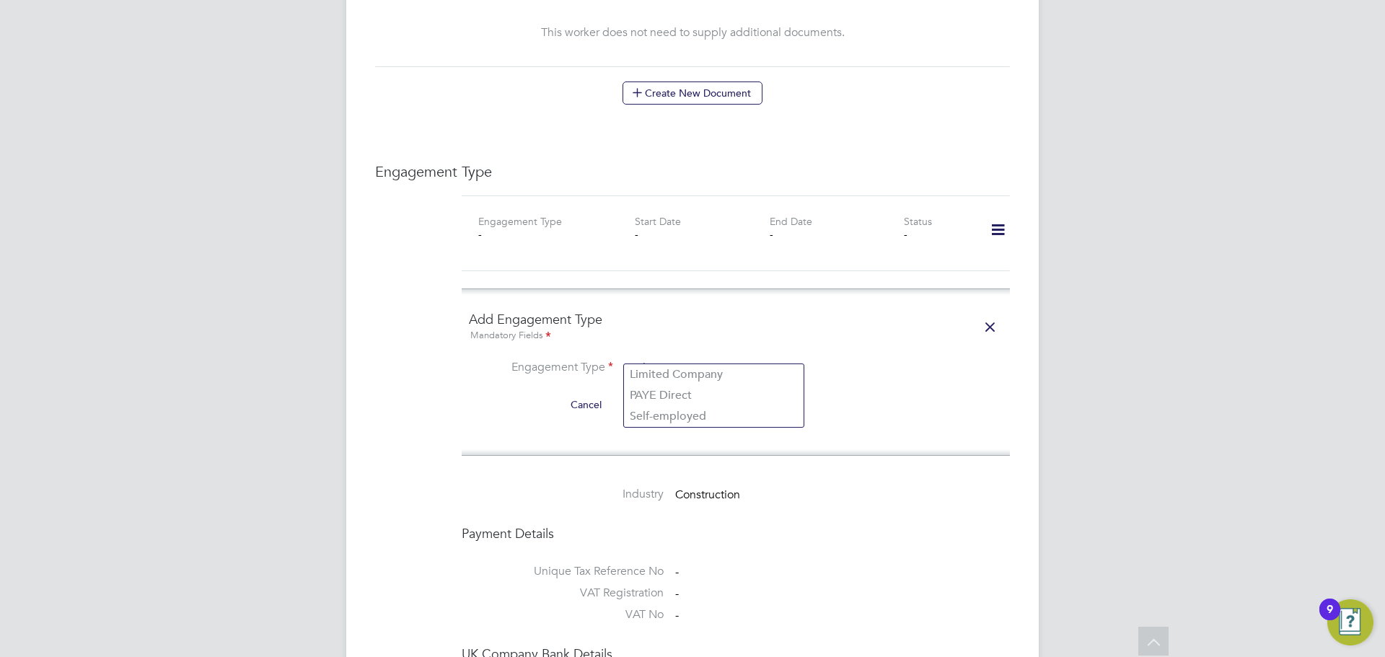
click at [652, 359] on input at bounding box center [714, 369] width 178 height 20
click at [646, 387] on li "PAYE Direct" at bounding box center [714, 395] width 180 height 21
type input "PAYE Direct"
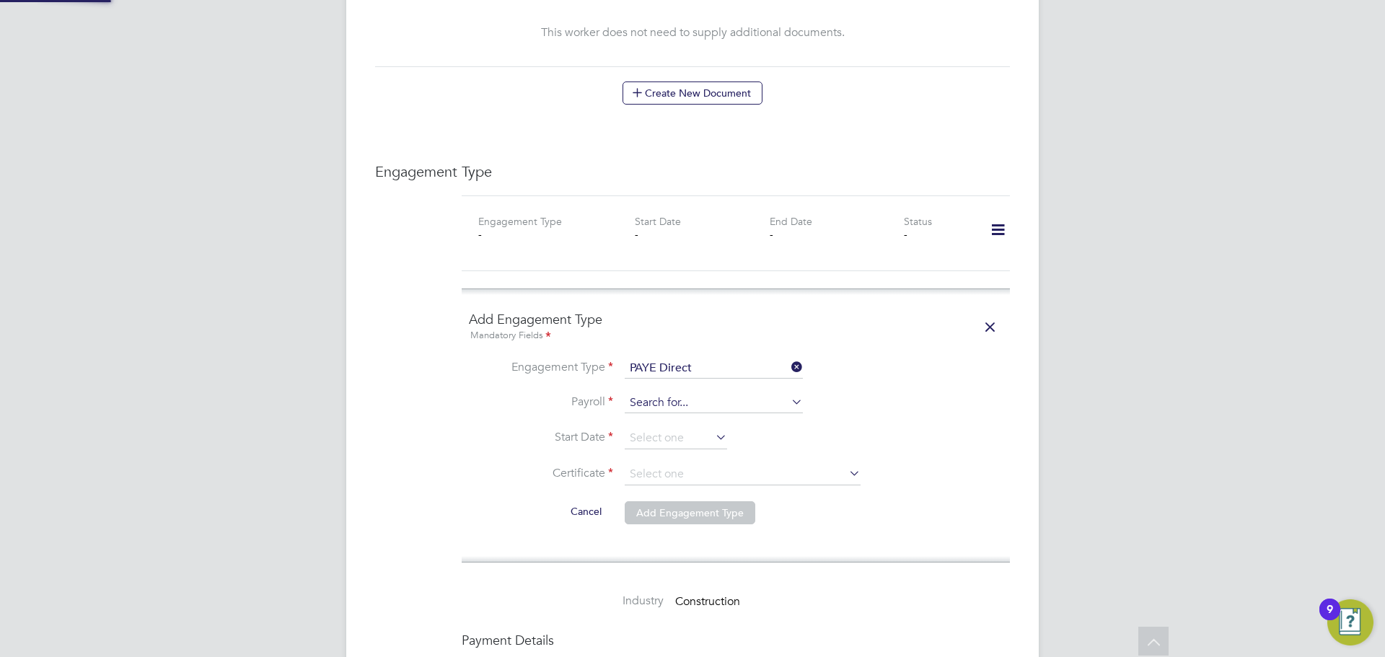
click at [646, 393] on input at bounding box center [714, 403] width 178 height 20
click at [654, 405] on li "Paye Umbrella" at bounding box center [714, 409] width 180 height 21
type input "Paye Umbrella"
click at [656, 428] on input at bounding box center [676, 439] width 102 height 22
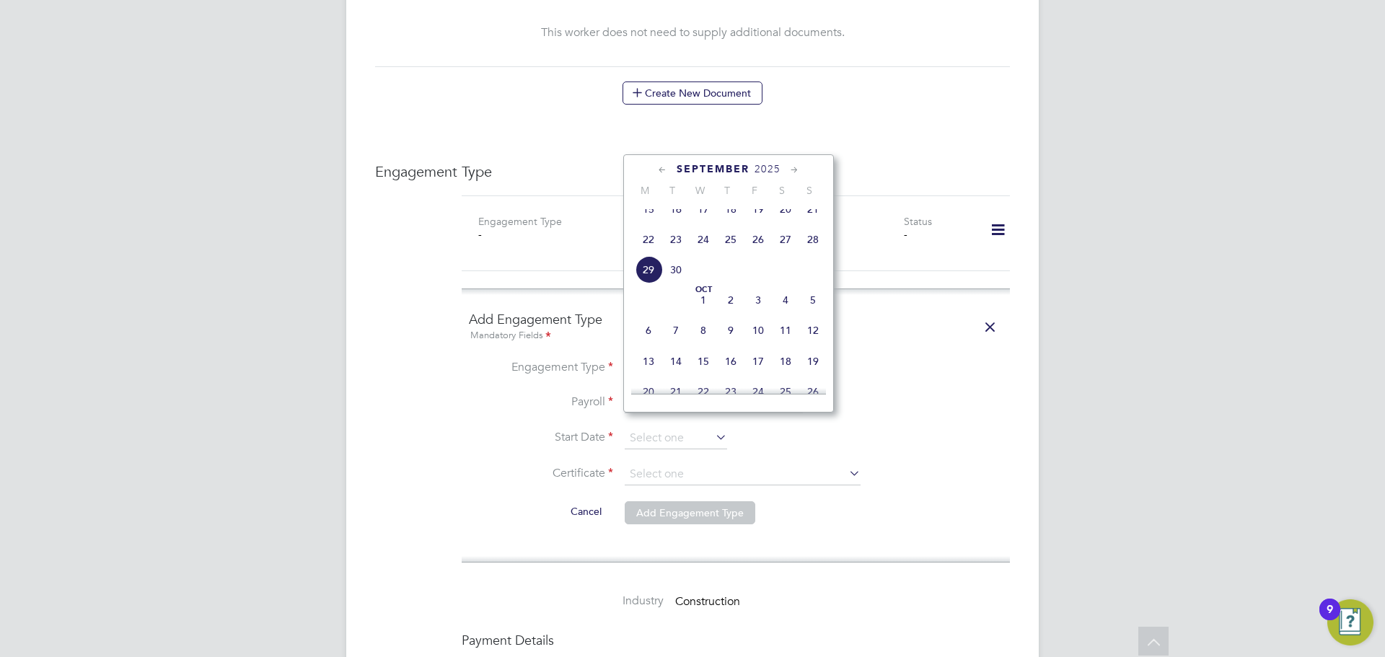
click at [646, 253] on span "22" at bounding box center [648, 239] width 27 height 27
type input "22 Sep 2025"
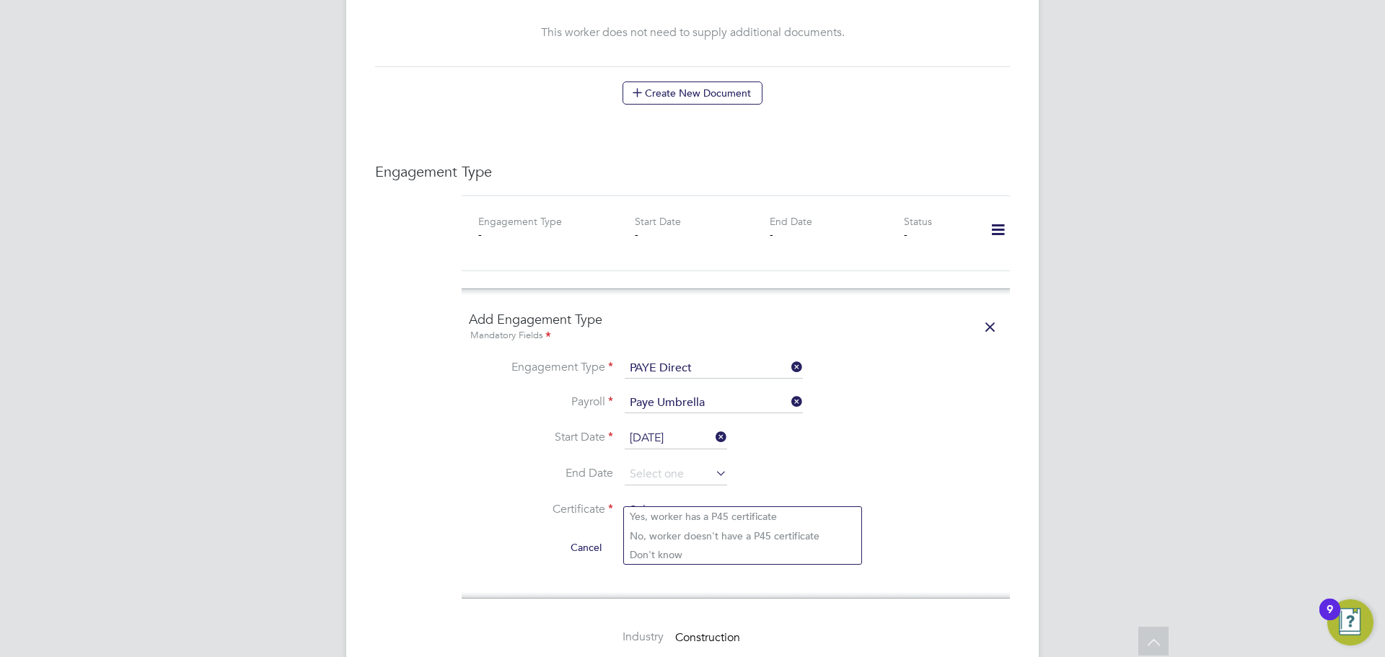
click at [701, 500] on input at bounding box center [743, 511] width 236 height 22
click at [696, 547] on li "Don't know" at bounding box center [742, 554] width 237 height 19
type input "Don't know"
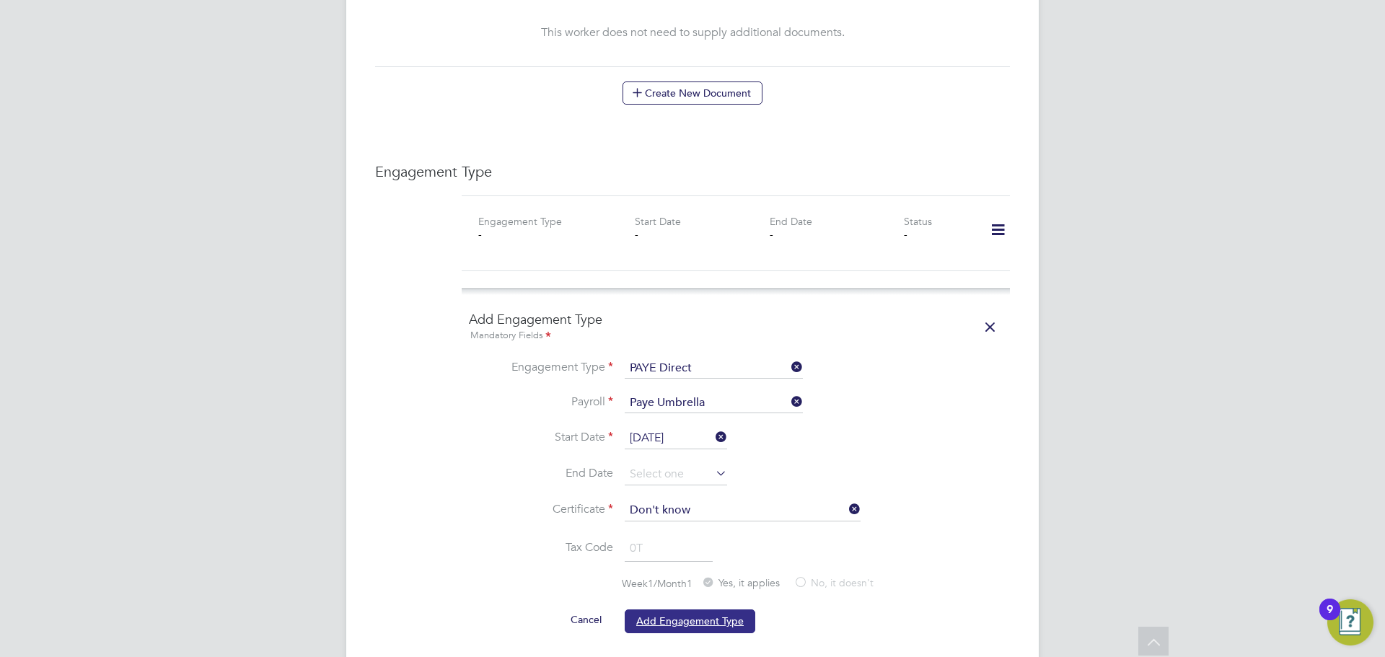
click at [691, 610] on button "Add Engagement Type" at bounding box center [690, 621] width 131 height 23
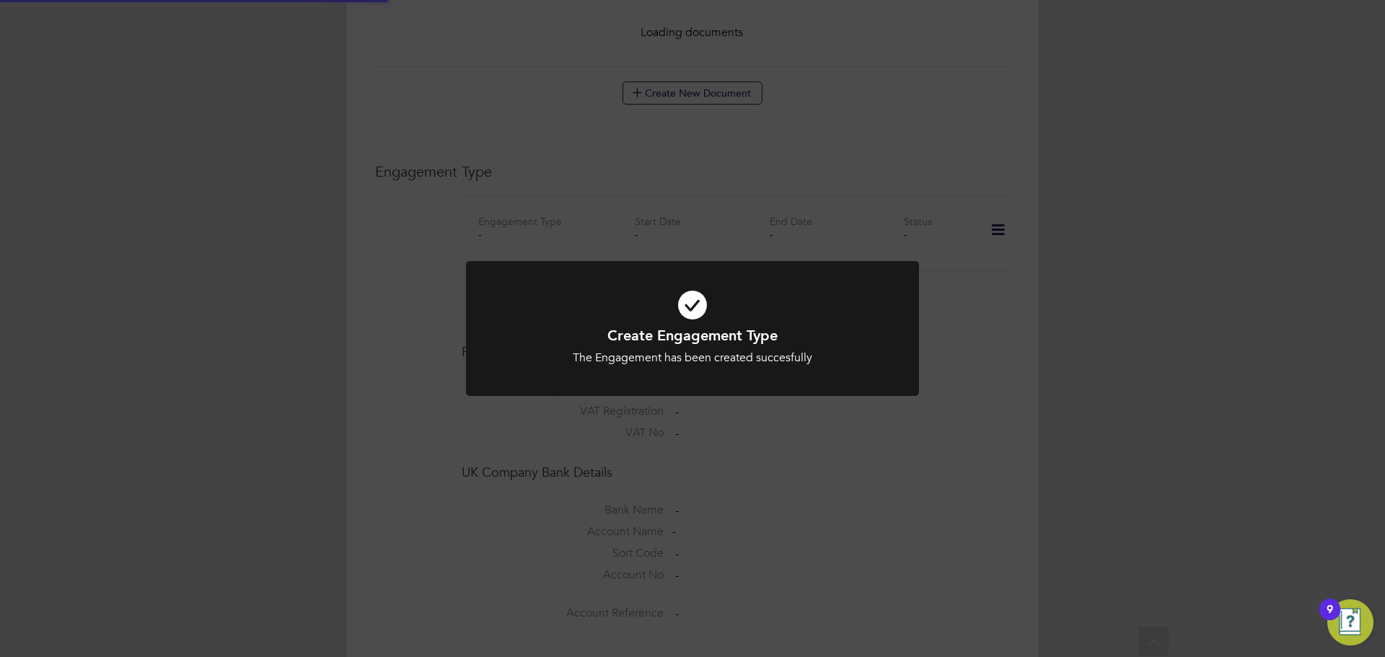
scroll to position [881, 0]
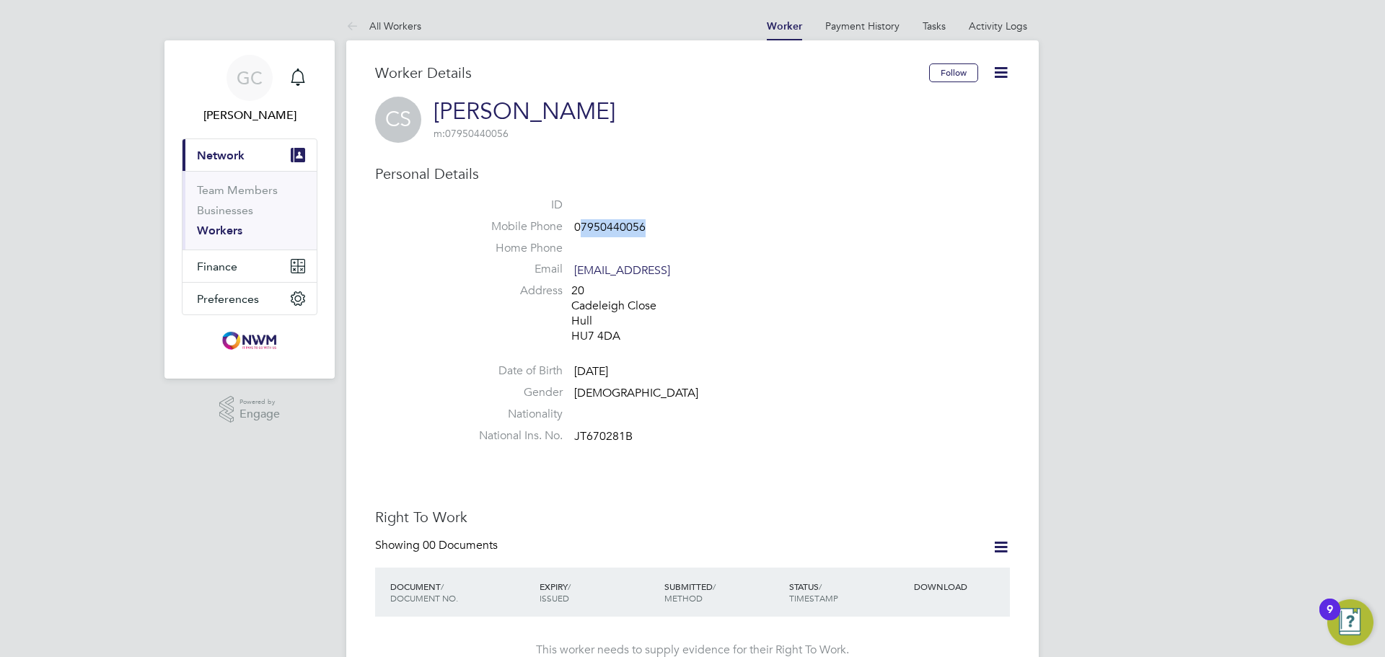
drag, startPoint x: 645, startPoint y: 227, endPoint x: 583, endPoint y: 229, distance: 62.1
click at [583, 229] on li "Mobile Phone [PHONE_NUMBER]" at bounding box center [736, 230] width 548 height 22
copy span "7950440056"
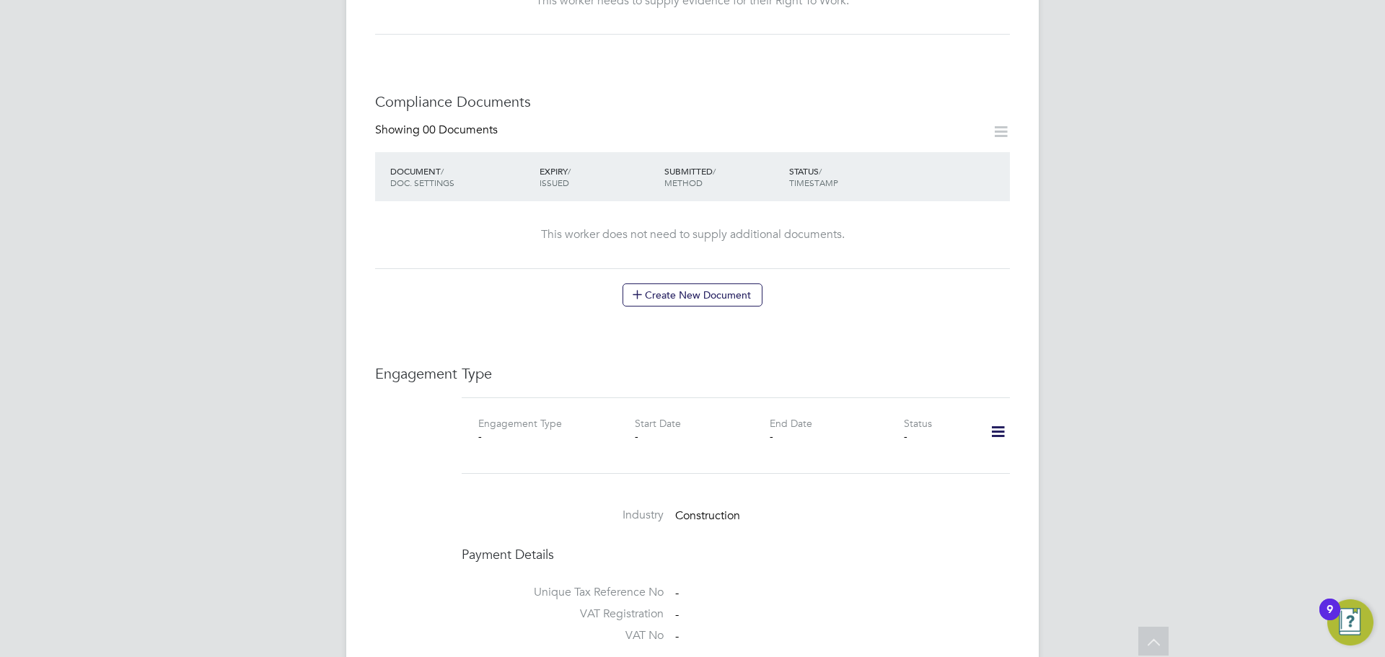
scroll to position [938, 0]
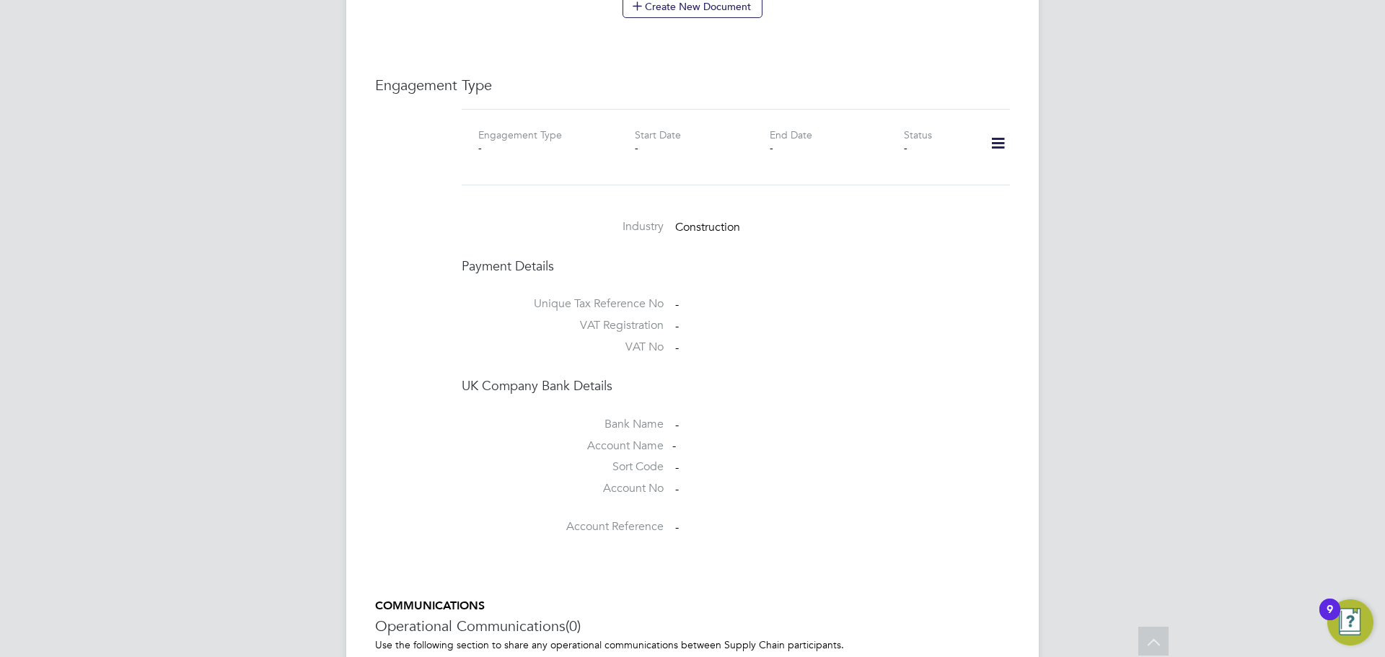
click at [990, 146] on icon at bounding box center [998, 143] width 25 height 33
click at [926, 202] on li "Add Engagement Type" at bounding box center [924, 206] width 164 height 20
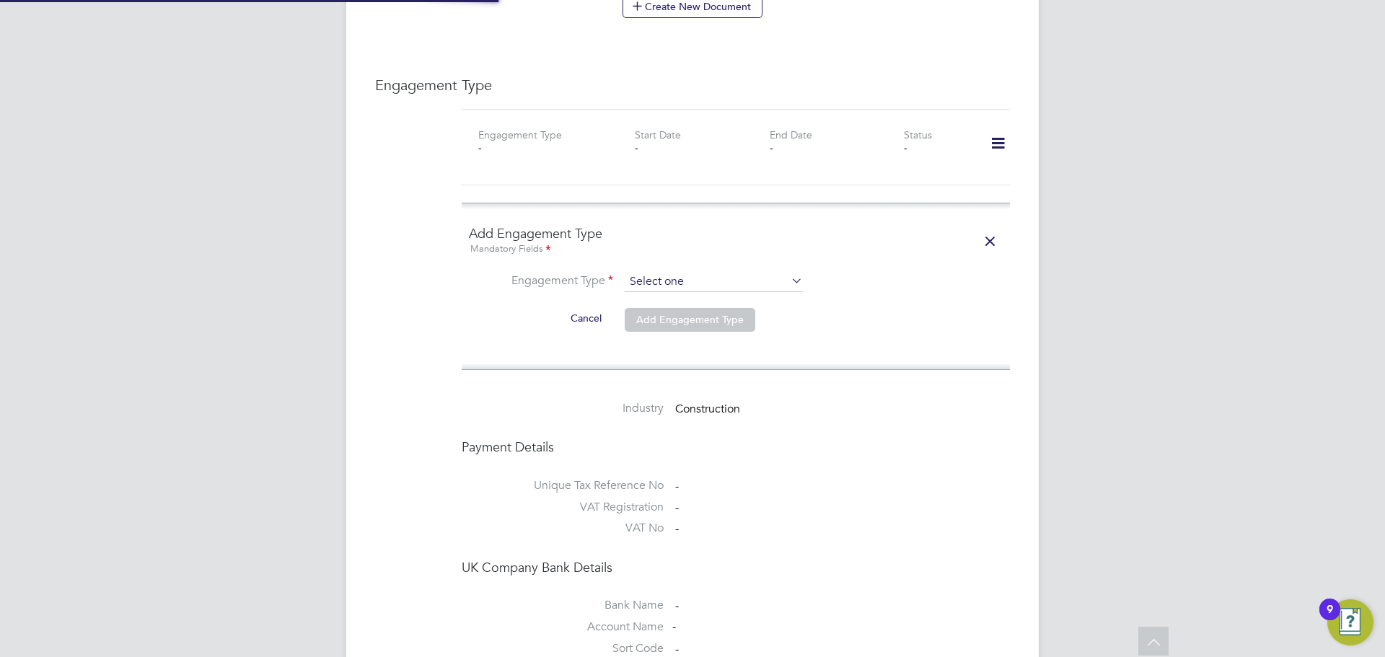
click at [678, 289] on input at bounding box center [714, 282] width 178 height 20
click at [675, 315] on li "PAYE Direct" at bounding box center [714, 323] width 180 height 21
type input "PAYE Direct"
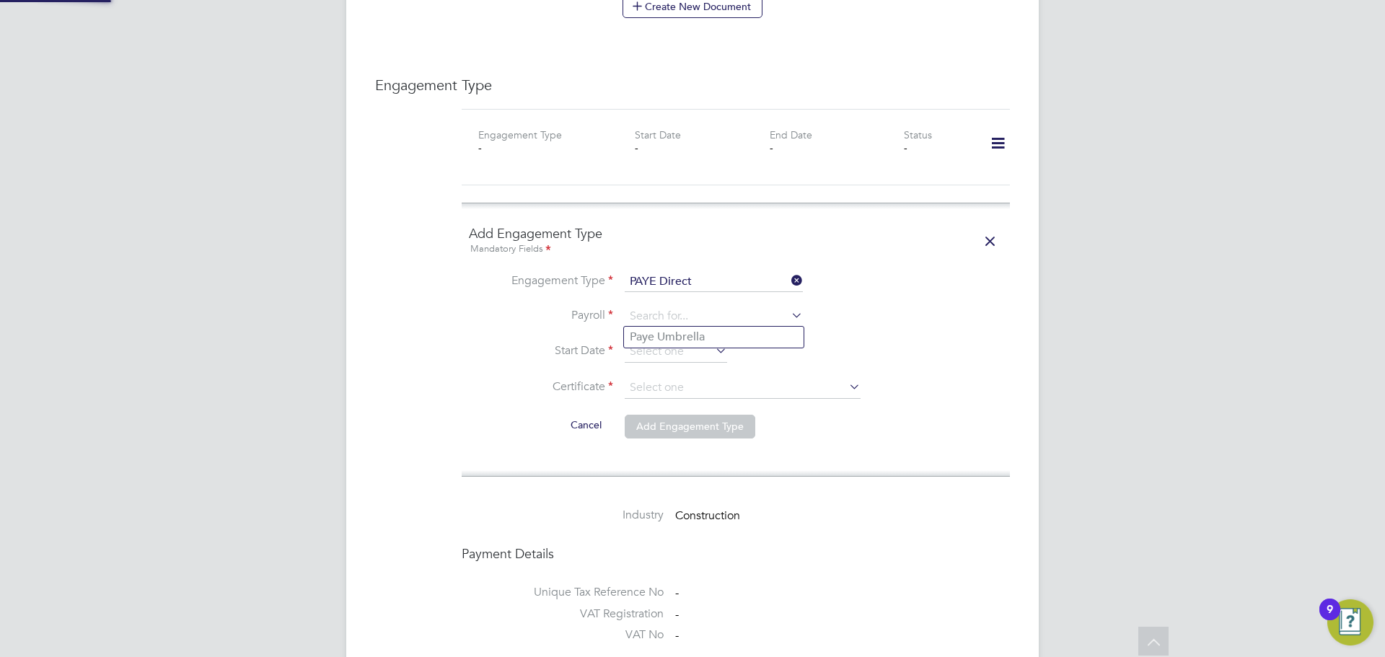
click at [675, 315] on input at bounding box center [714, 317] width 178 height 20
click at [674, 333] on li "Paye Umbrella" at bounding box center [714, 337] width 180 height 21
type input "Paye Umbrella"
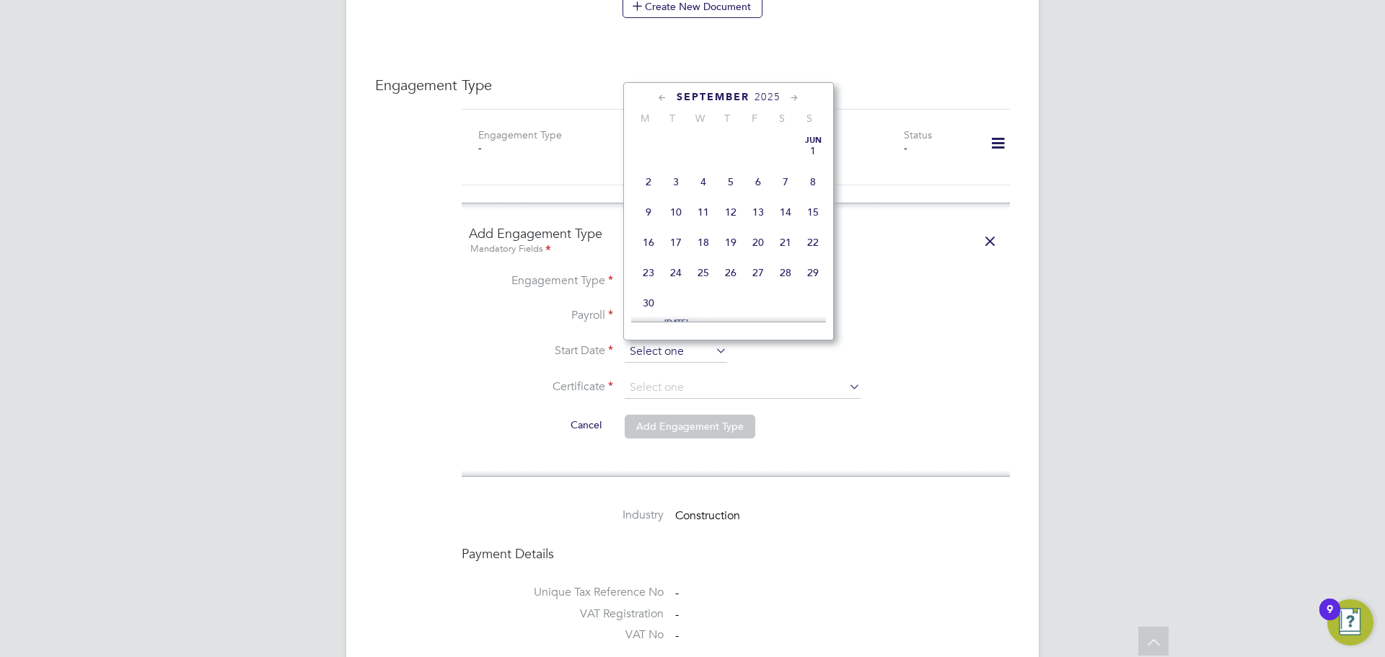
click at [672, 346] on input at bounding box center [676, 352] width 102 height 22
click at [812, 193] on span "14" at bounding box center [812, 178] width 27 height 27
type input "[DATE]"
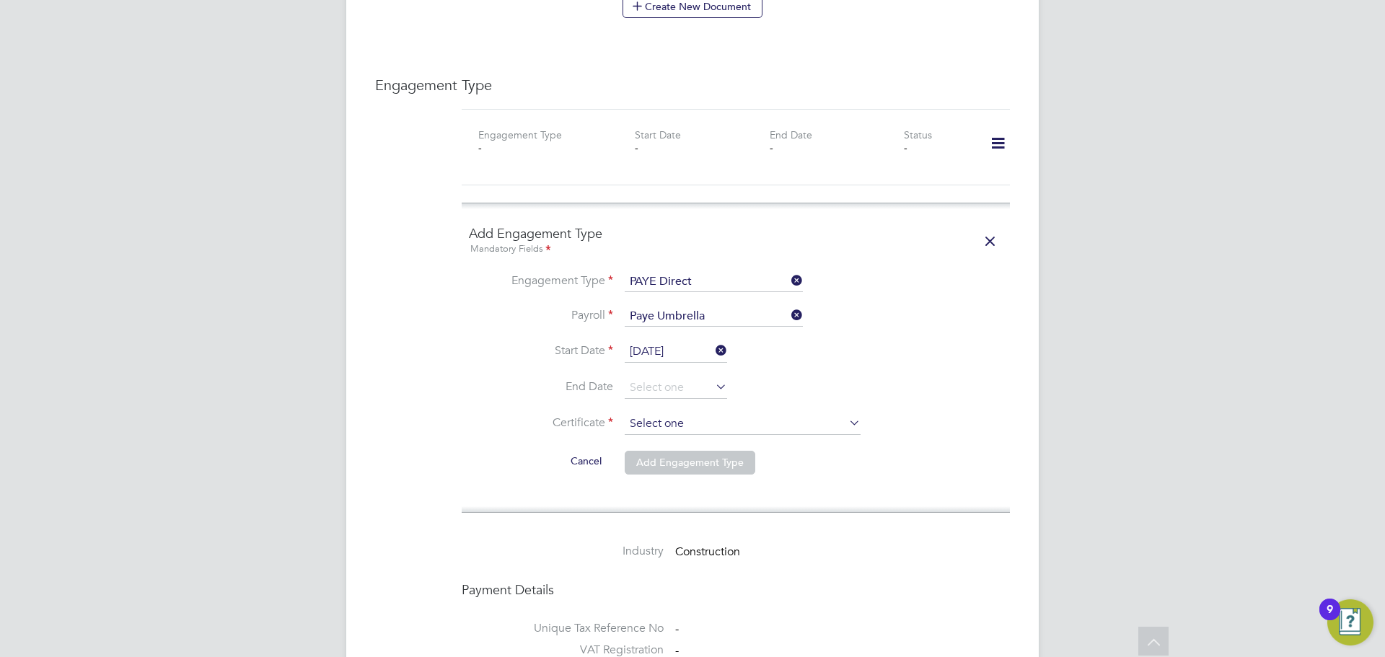
click at [706, 420] on input at bounding box center [743, 424] width 236 height 22
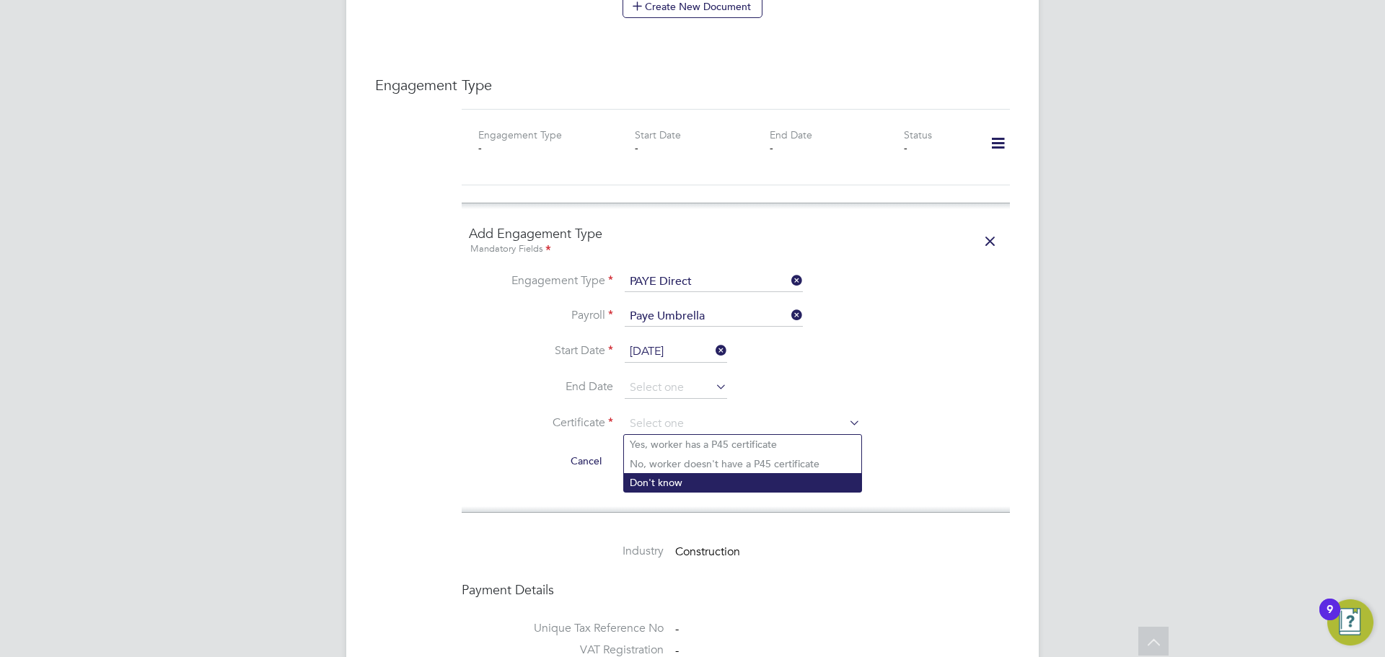
click at [677, 478] on li "Don't know" at bounding box center [742, 482] width 237 height 19
type input "Don't know"
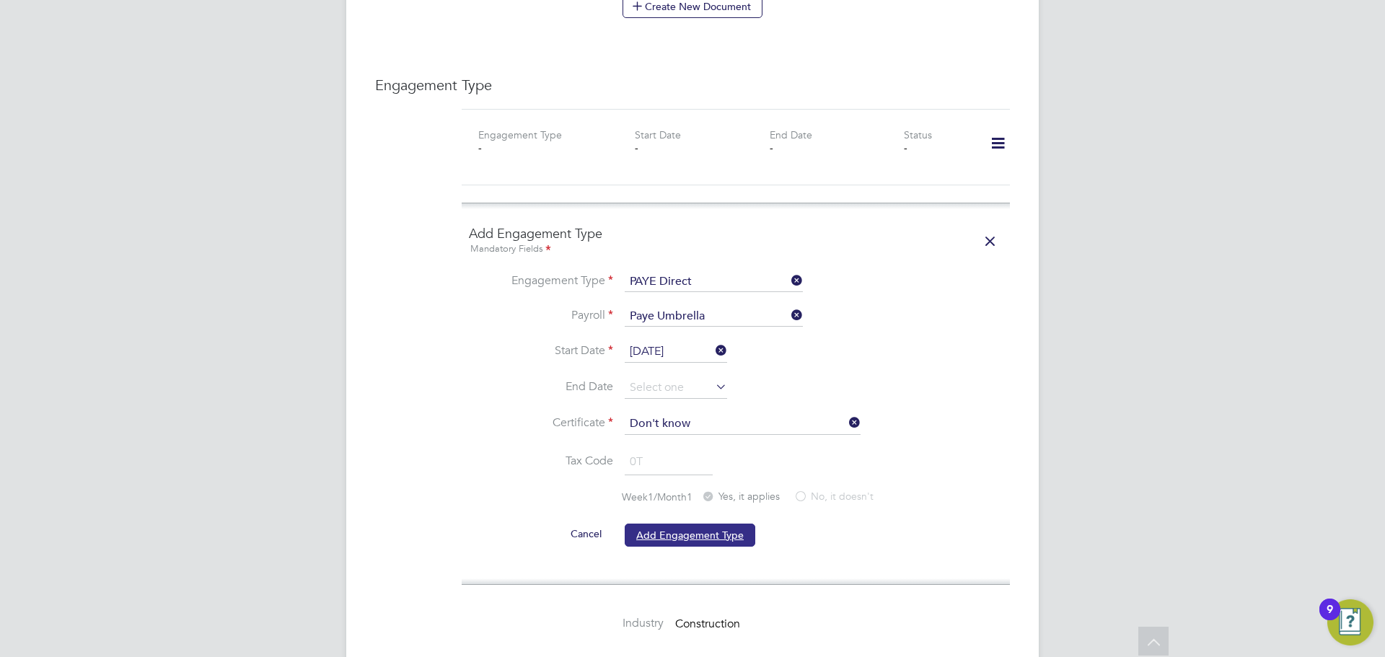
click at [669, 526] on button "Add Engagement Type" at bounding box center [690, 535] width 131 height 23
